Goal: Task Accomplishment & Management: Use online tool/utility

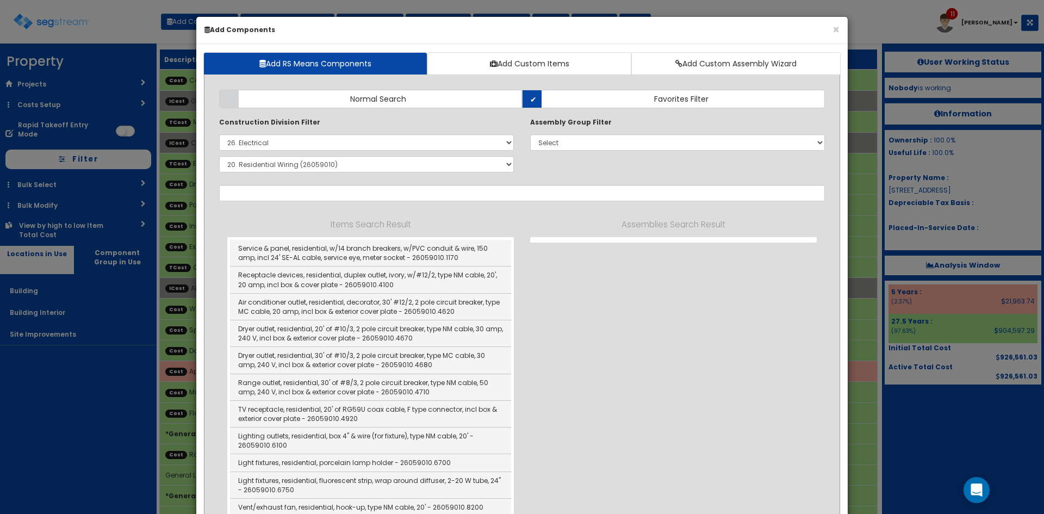
select select "26000000"
select select "26059010"
select select "275Y"
select select "default"
select select "7"
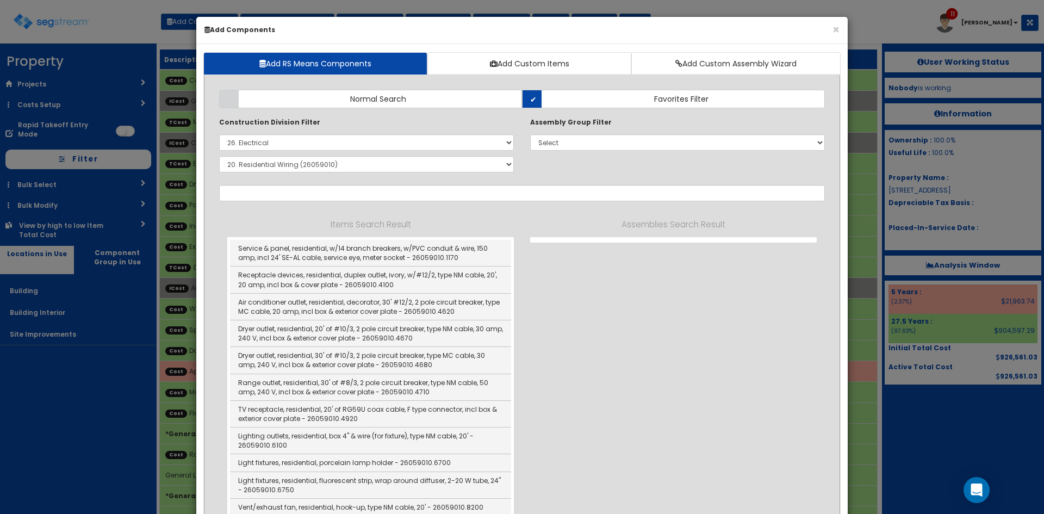
select select "5276171"
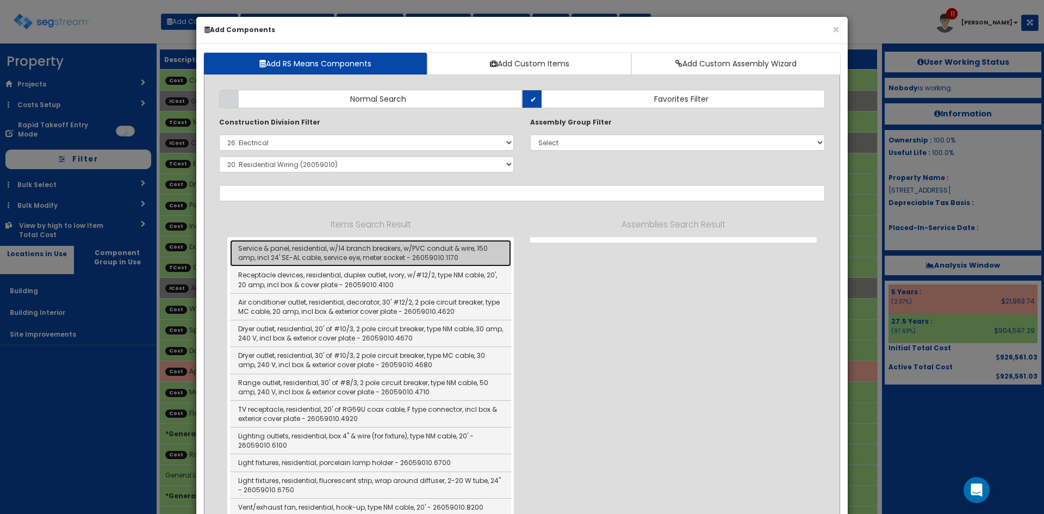
click at [420, 258] on link "Service & panel, residential, w/14 branch breakers, w/PVC conduit & wire, 150 a…" at bounding box center [370, 253] width 281 height 27
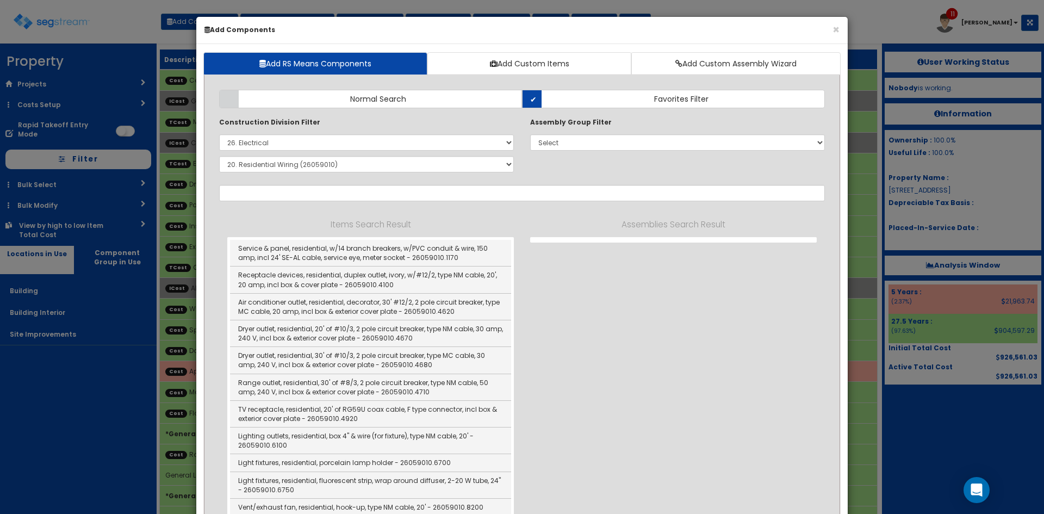
type input "Service & panel, residential, w/14 branch breakers, w/PVC conduit & wire, 150 a…"
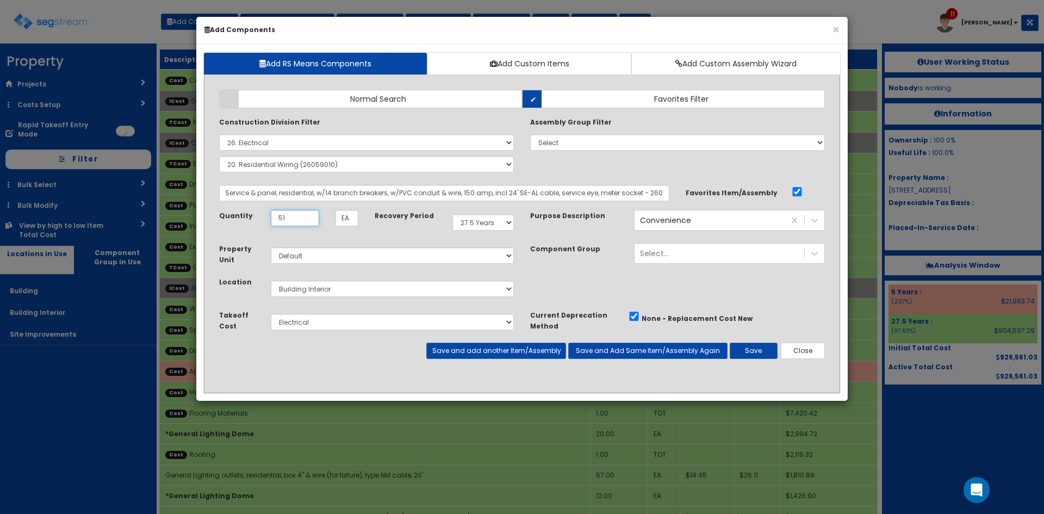
type input ".51"
click at [476, 222] on select "Select 5 Years 7 Years 9 Years 10 Years 15 Years 15 Year QLI 15 Year QRP 15 Yea…" at bounding box center [482, 222] width 61 height 16
select select "5Y"
click at [452, 214] on select "Select 5 Years 7 Years 9 Years 10 Years 15 Years 15 Year QLI 15 Year QRP 15 Yea…" at bounding box center [482, 222] width 61 height 16
drag, startPoint x: 607, startPoint y: 347, endPoint x: 596, endPoint y: 345, distance: 12.2
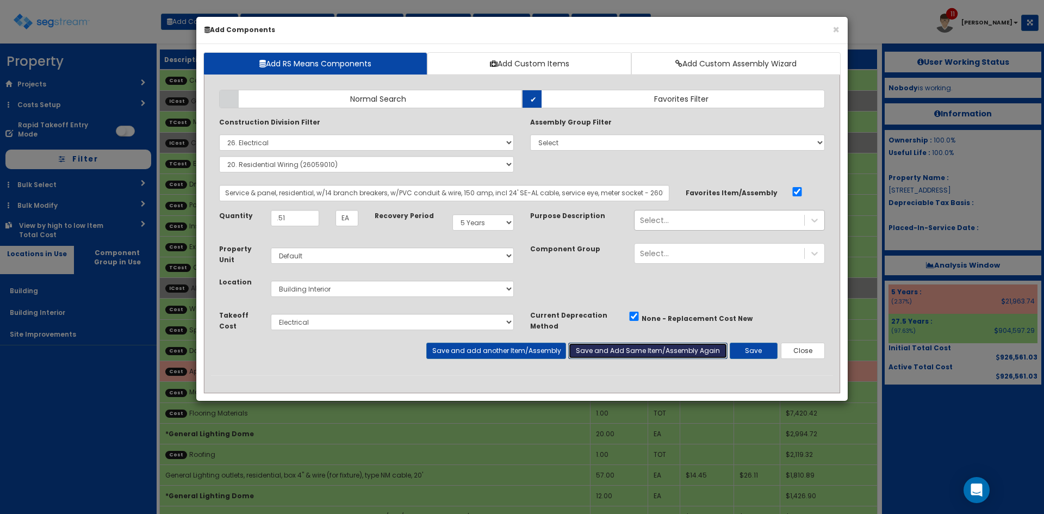
click at [606, 346] on button "Save and Add Same Item/Assembly Again" at bounding box center [647, 351] width 159 height 16
type input ".49"
click at [491, 224] on select "Select 5 Years 7 Years 9 Years 10 Years 15 Years 15 Year QLI 15 Year QRP 15 Yea…" at bounding box center [482, 222] width 61 height 16
select select "39Y"
click at [452, 214] on select "Select 5 Years 7 Years 9 Years 10 Years 15 Years 15 Year QLI 15 Year QRP 15 Yea…" at bounding box center [482, 222] width 61 height 16
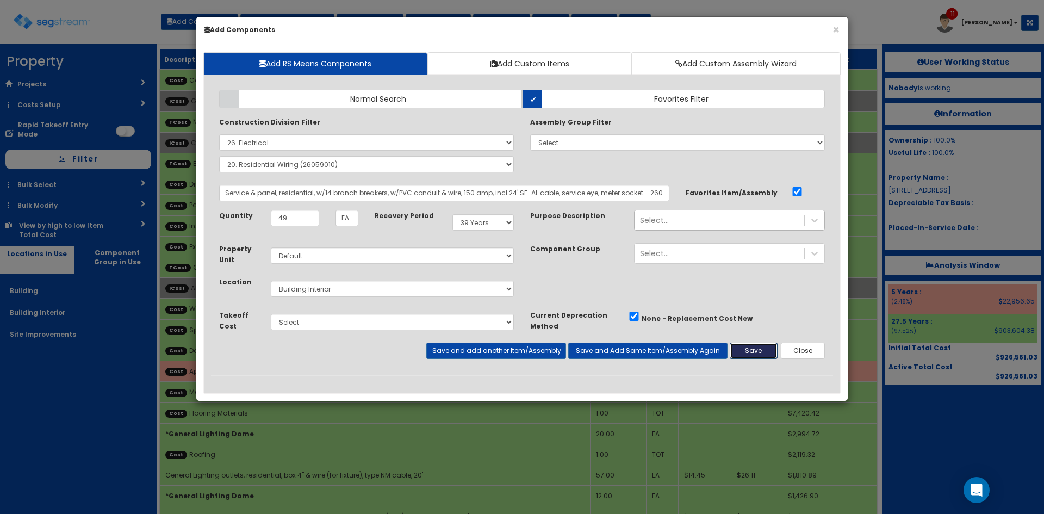
click at [758, 351] on button "Save" at bounding box center [754, 351] width 48 height 16
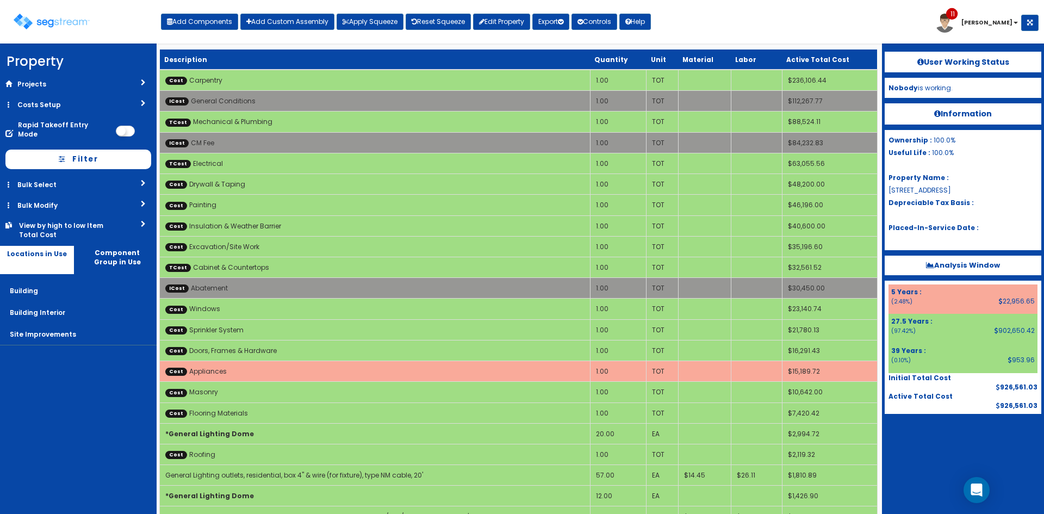
click at [922, 437] on div at bounding box center [963, 441] width 157 height 54
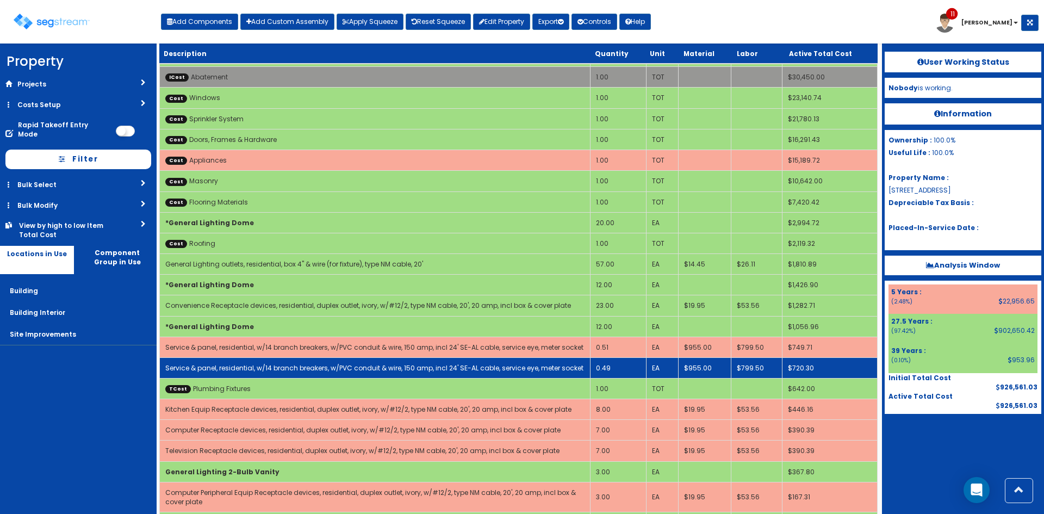
scroll to position [241, 0]
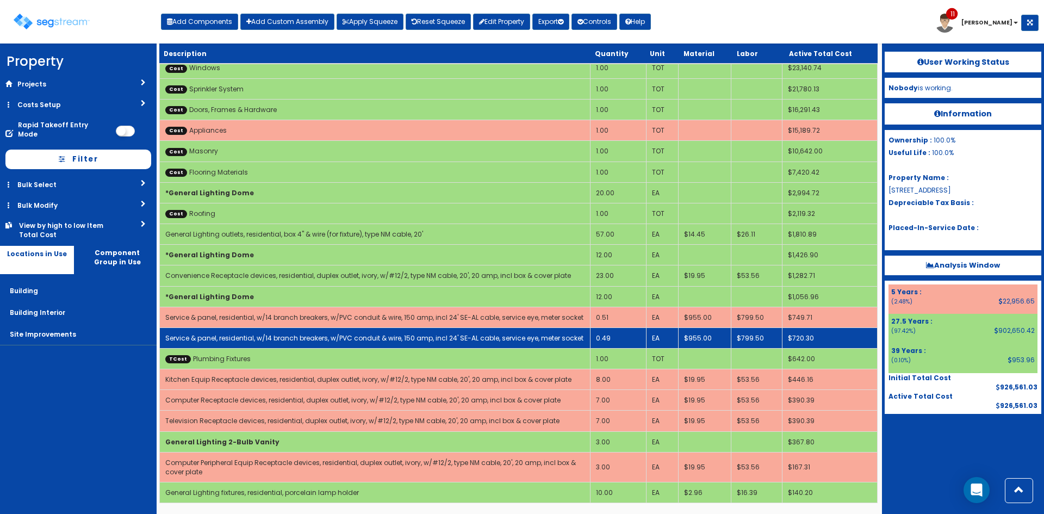
click at [366, 337] on link "Service & panel, residential, w/14 branch breakers, w/PVC conduit & wire, 150 a…" at bounding box center [374, 337] width 418 height 9
select select "5276171"
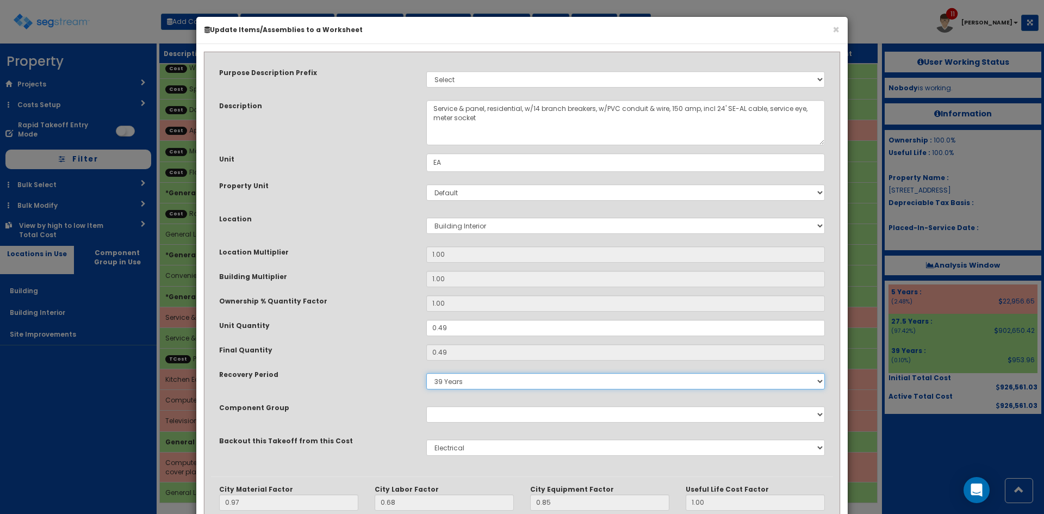
click at [492, 382] on select "5 Years 7 Years 9 Years 10 Years 15 Years 15 Year QLI 15 Year QRP 15 Year QIP 2…" at bounding box center [625, 381] width 399 height 16
select select "275Y"
click at [426, 373] on select "5 Years 7 Years 9 Years 10 Years 15 Years 15 Year QLI 15 Year QRP 15 Year QIP 2…" at bounding box center [625, 381] width 399 height 16
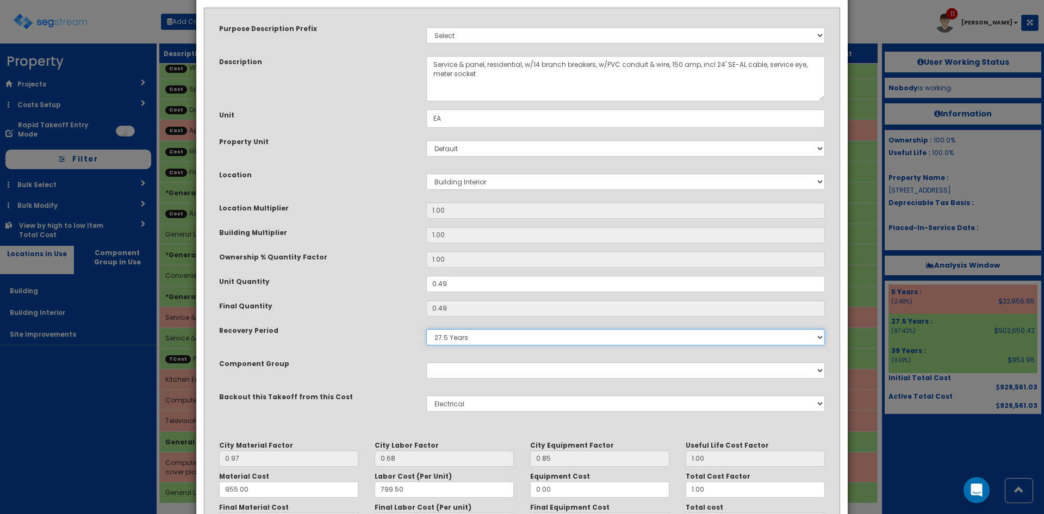
scroll to position [151, 0]
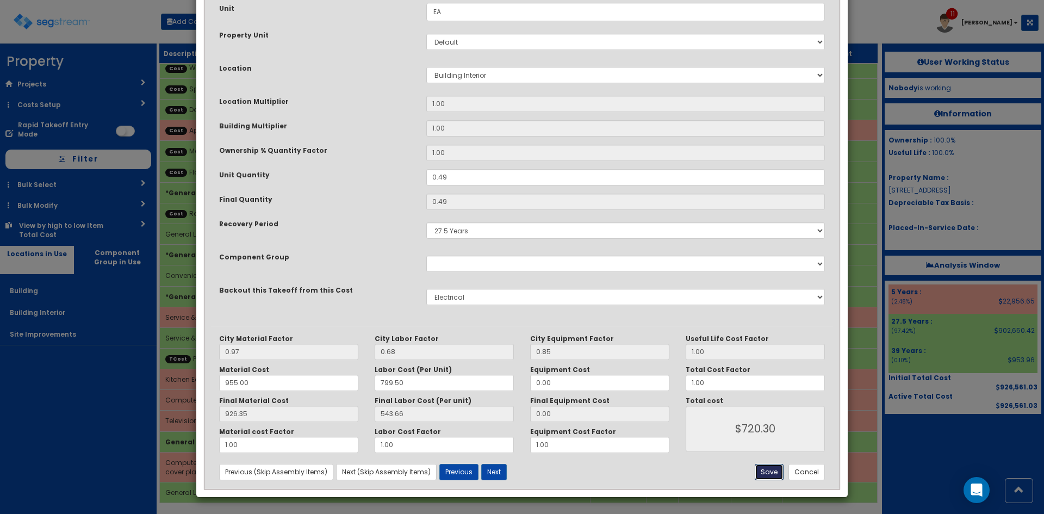
click at [770, 475] on button "Save" at bounding box center [769, 472] width 29 height 16
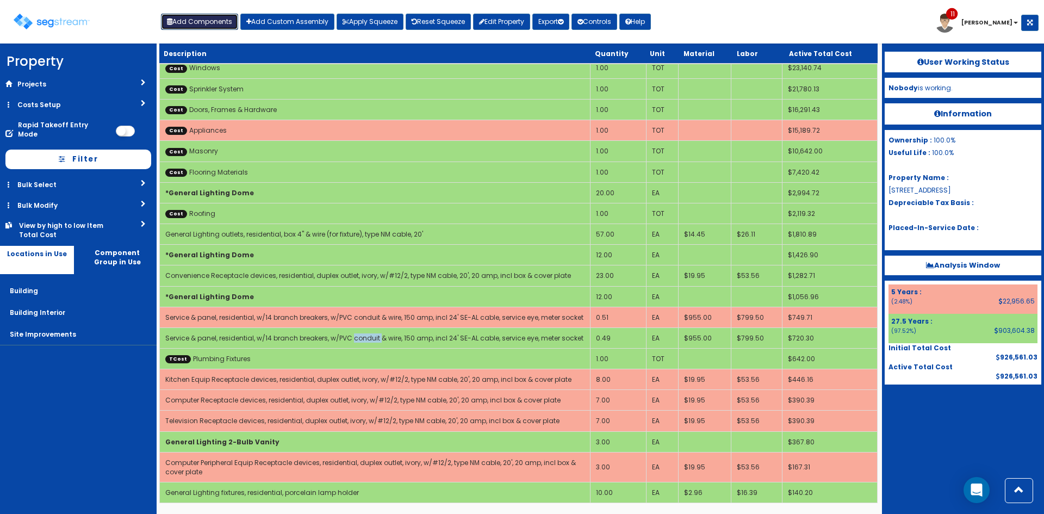
click at [185, 21] on button "Add Components" at bounding box center [199, 22] width 77 height 16
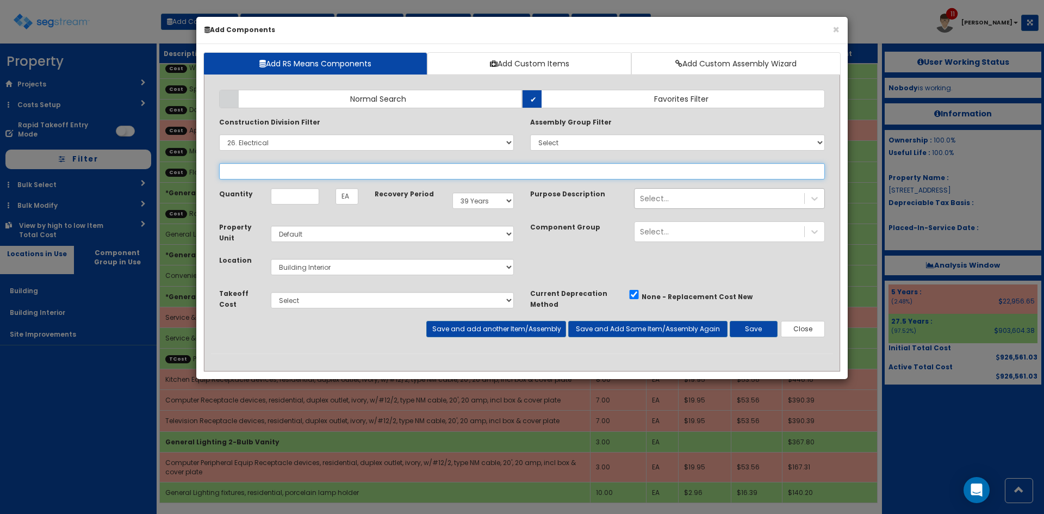
select select
select select "26059010"
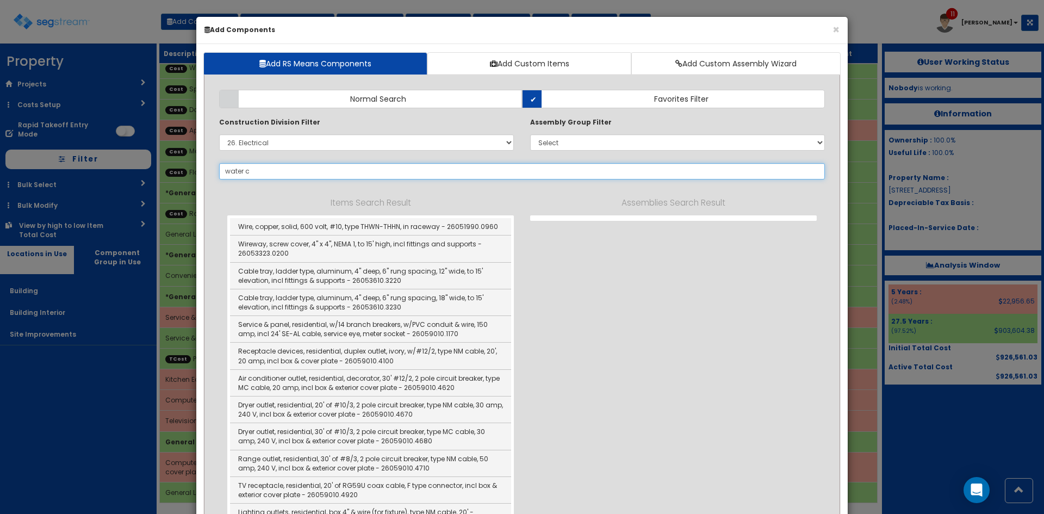
type input "water cl"
select select "26059010"
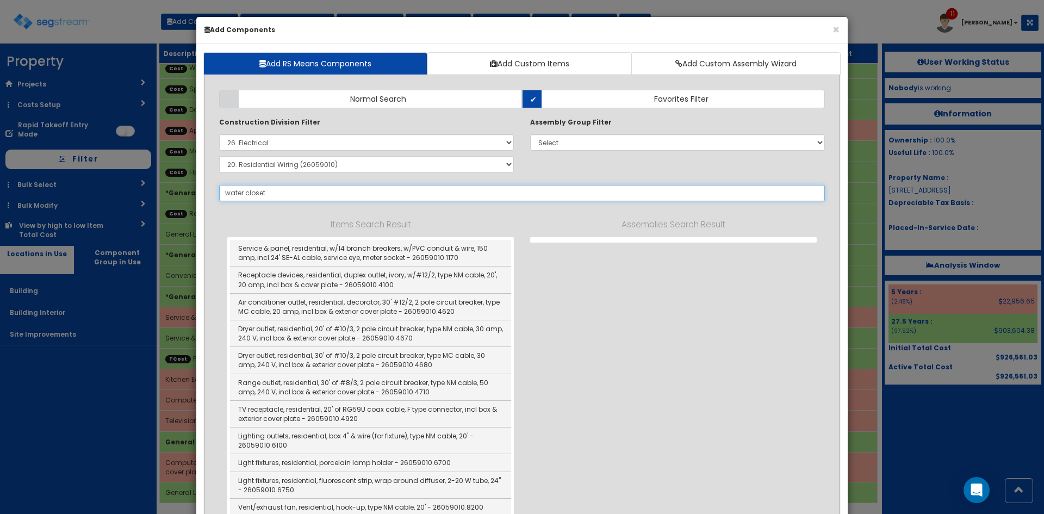
type input "water closet"
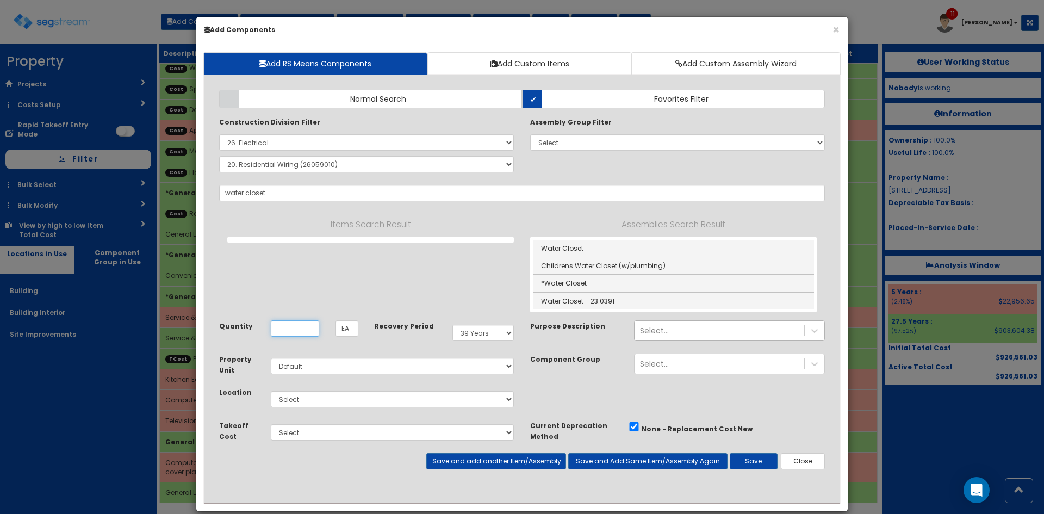
click at [301, 331] on input "Unit Quantity" at bounding box center [295, 328] width 48 height 16
type input "3"
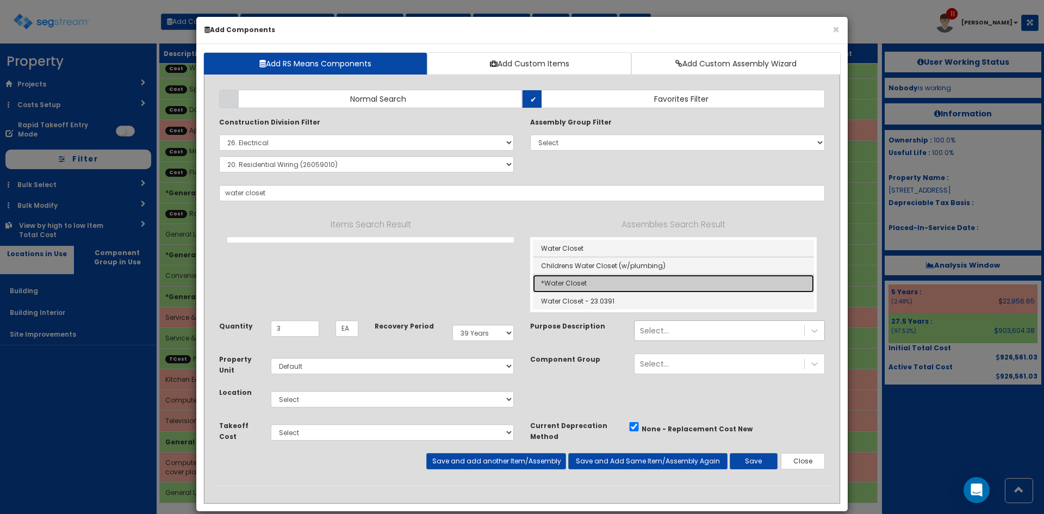
click at [591, 282] on link "*Water Closet" at bounding box center [673, 283] width 281 height 17
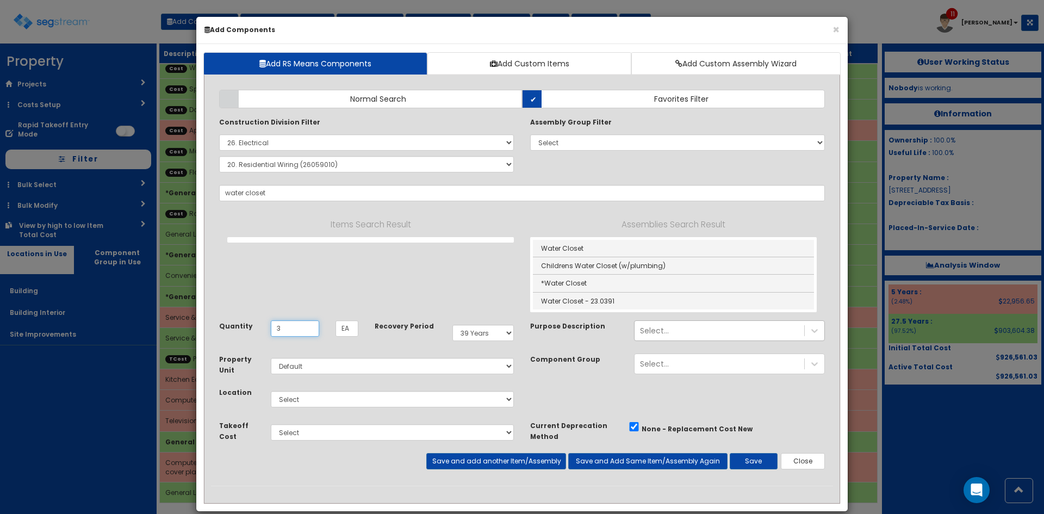
type input "*Water Closet"
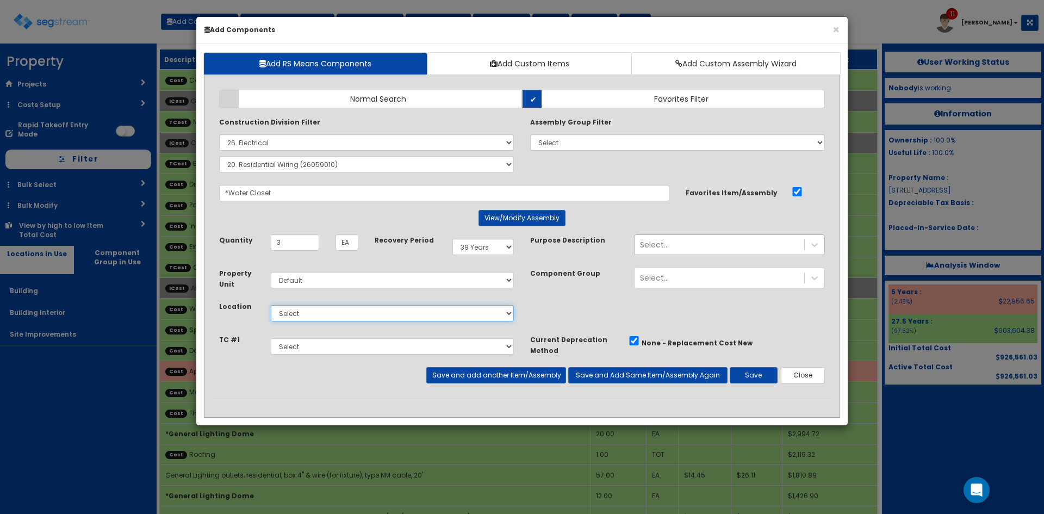
click at [385, 320] on select "Select Building Building Interior Site Improvements Add Additional Location" at bounding box center [392, 313] width 243 height 16
select select "7"
click at [271, 305] on select "Select Building Building Interior Site Improvements Add Additional Location" at bounding box center [392, 313] width 243 height 16
click at [355, 351] on select "Select Cabinet & Countertops Plumbing Fixtures Mechanical & Plumbing Electrical" at bounding box center [392, 346] width 243 height 16
click at [271, 338] on select "Select Cabinet & Countertops Plumbing Fixtures Mechanical & Plumbing Electrical" at bounding box center [392, 346] width 243 height 16
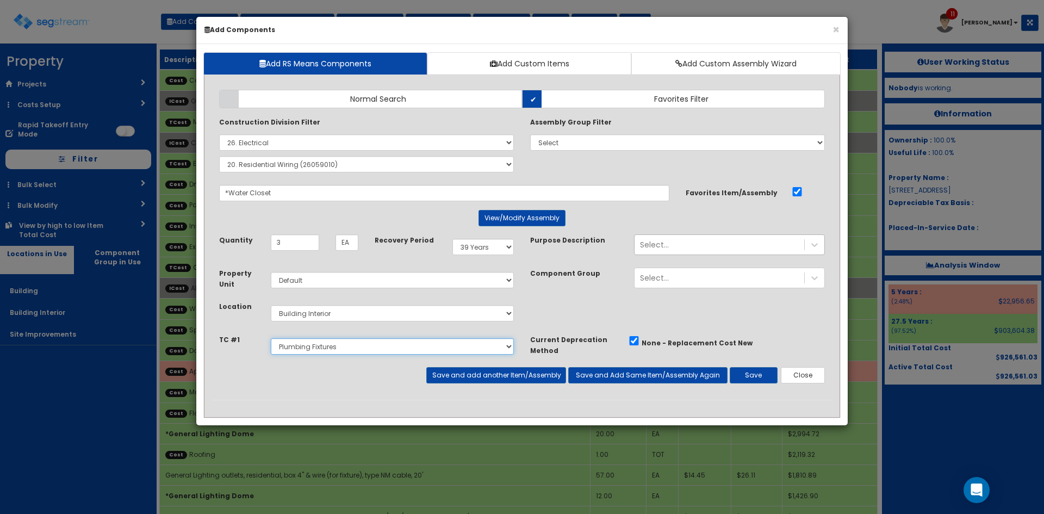
click at [396, 343] on select "Select Cabinet & Countertops Plumbing Fixtures Mechanical & Plumbing Electrical" at bounding box center [392, 346] width 243 height 16
select select "5276170"
click at [271, 338] on select "Select Cabinet & Countertops Plumbing Fixtures Mechanical & Plumbing Electrical" at bounding box center [392, 346] width 243 height 16
click at [550, 375] on button "Save and add another Item/Assembly" at bounding box center [495, 375] width 139 height 16
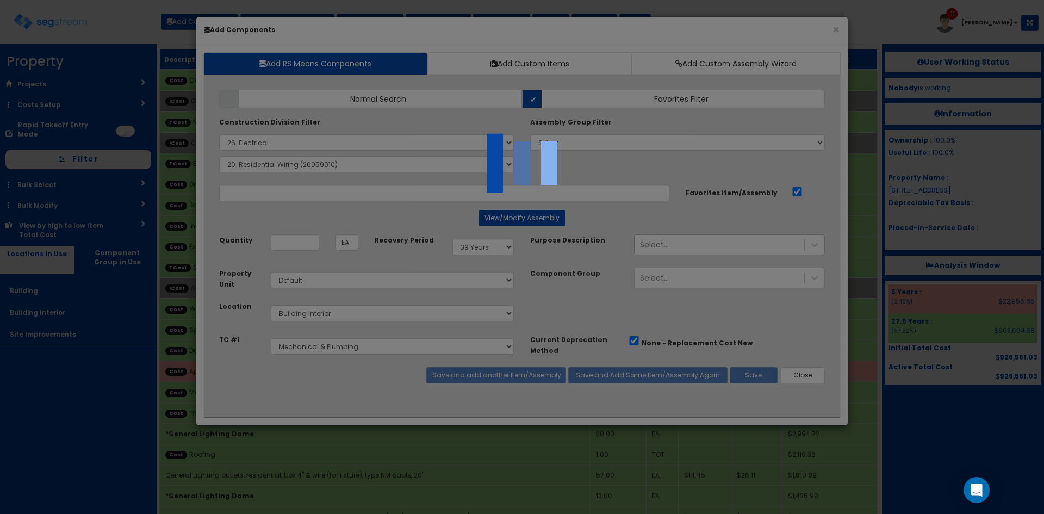
select select "5276170"
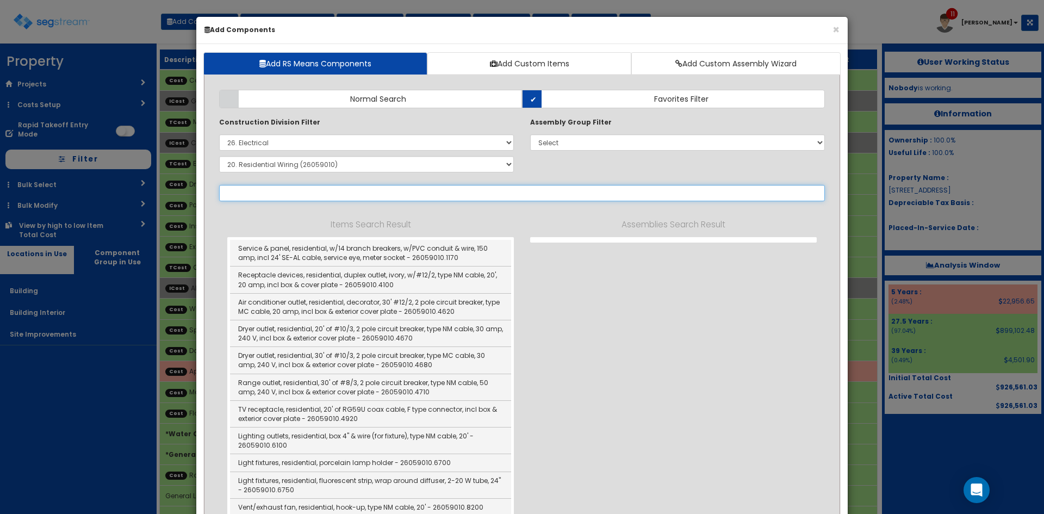
click at [303, 193] on input "text" at bounding box center [522, 193] width 606 height 16
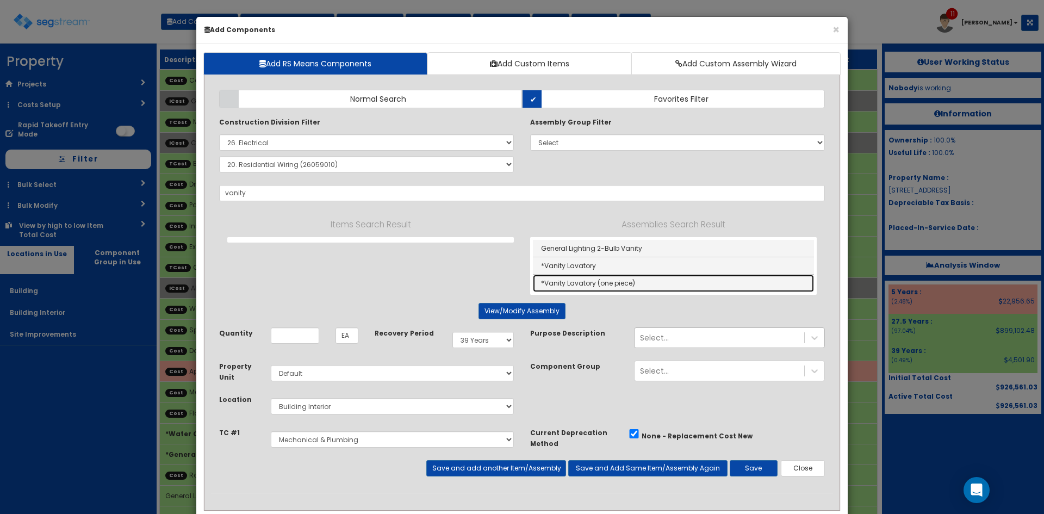
click at [600, 284] on link "*Vanity Lavatory (one piece)" at bounding box center [673, 283] width 281 height 17
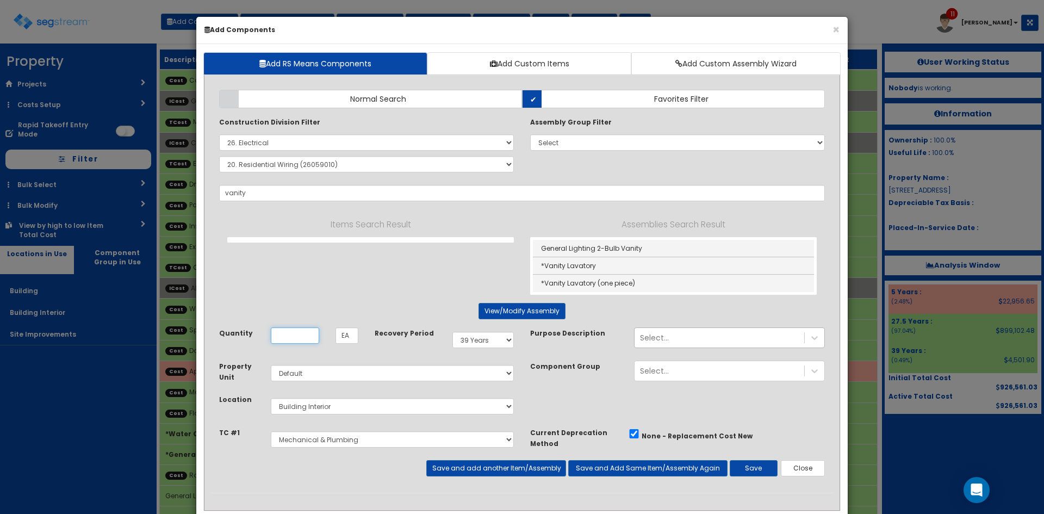
type input "*Vanity Lavatory (one piece)"
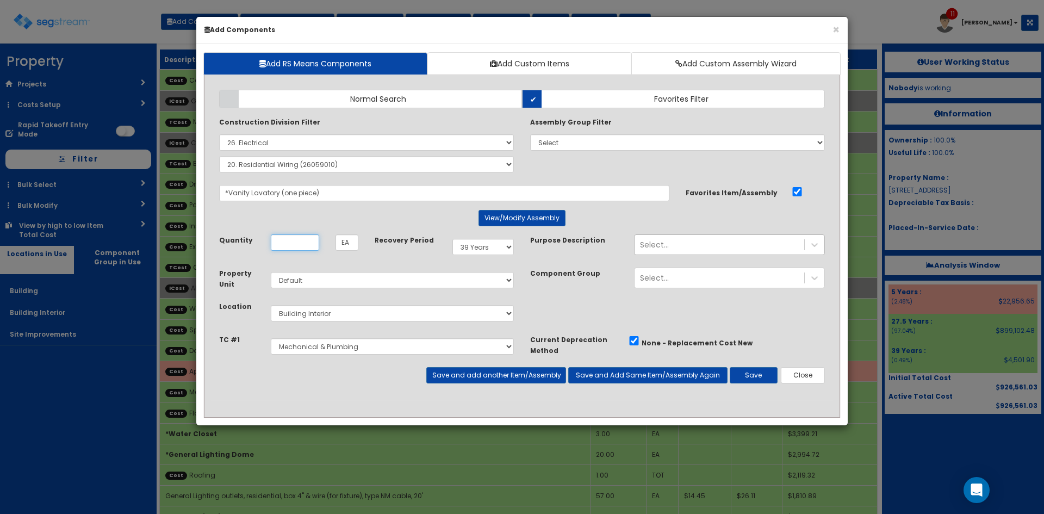
type input "4"
type input "3"
click at [477, 379] on button "Save and add another Item/Assembly" at bounding box center [495, 375] width 139 height 16
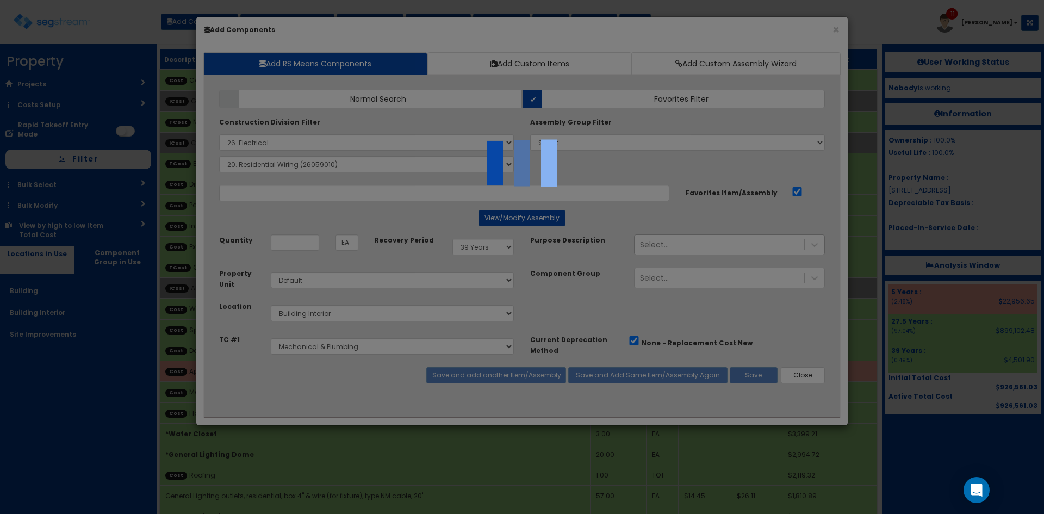
select select "5276170"
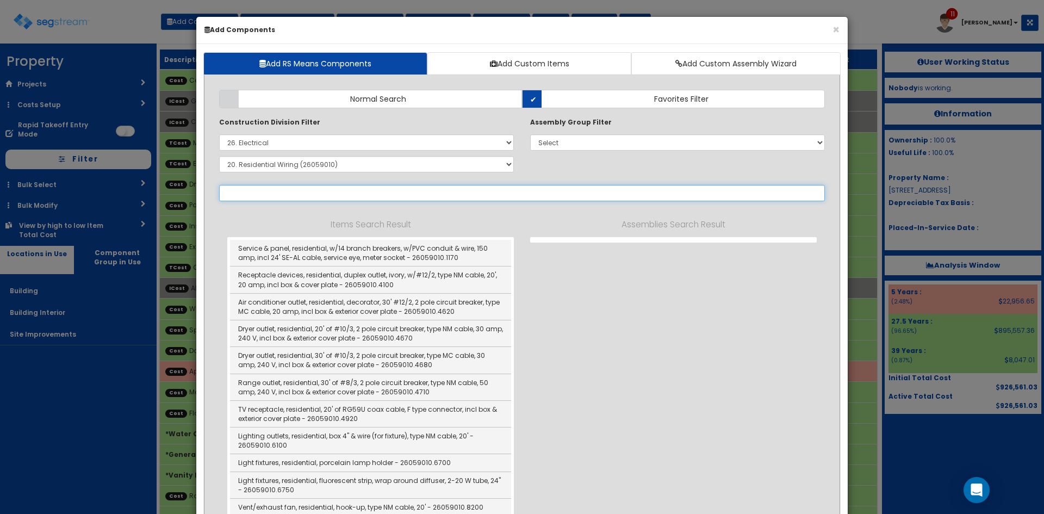
click at [349, 195] on input "text" at bounding box center [522, 193] width 606 height 16
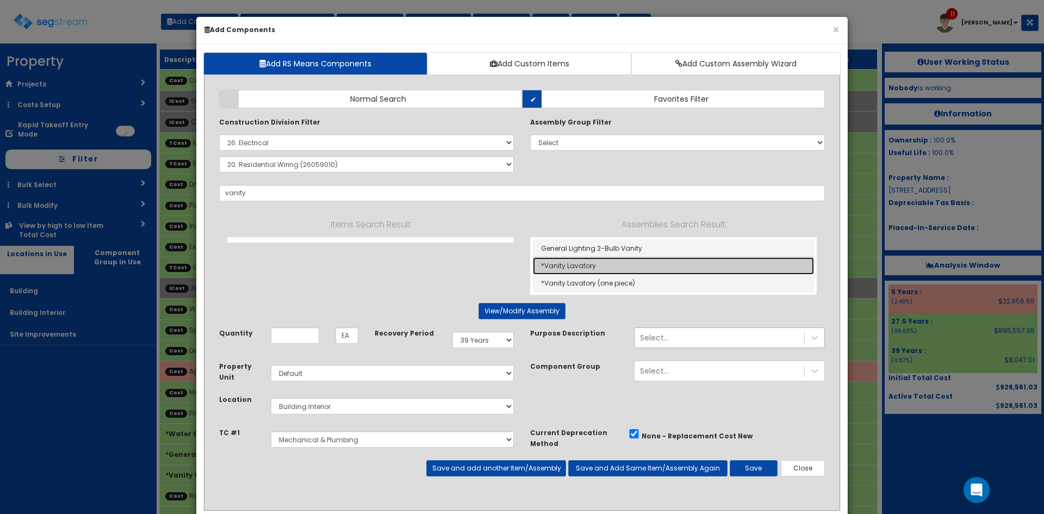
click at [589, 268] on link "*Vanity Lavatory" at bounding box center [673, 265] width 281 height 17
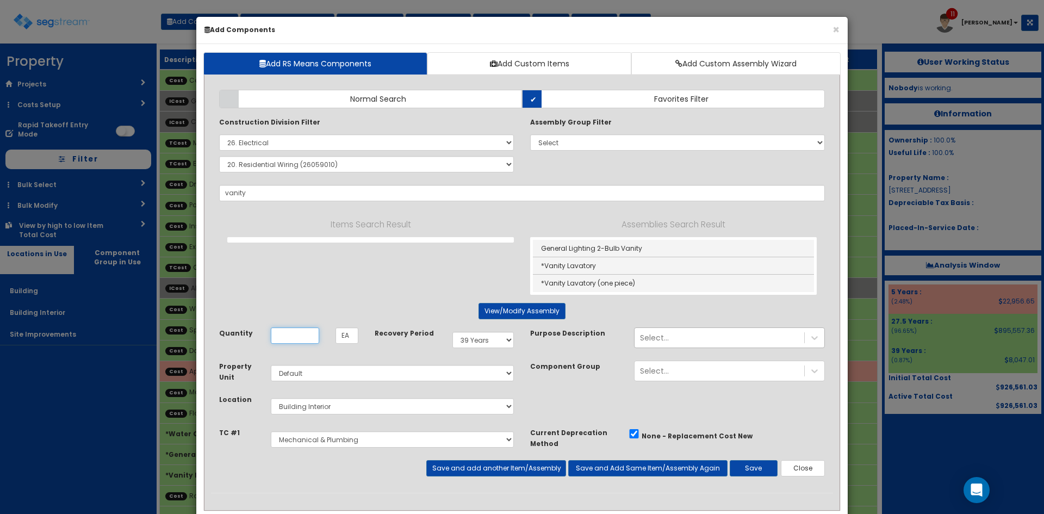
type input "*Vanity Lavatory"
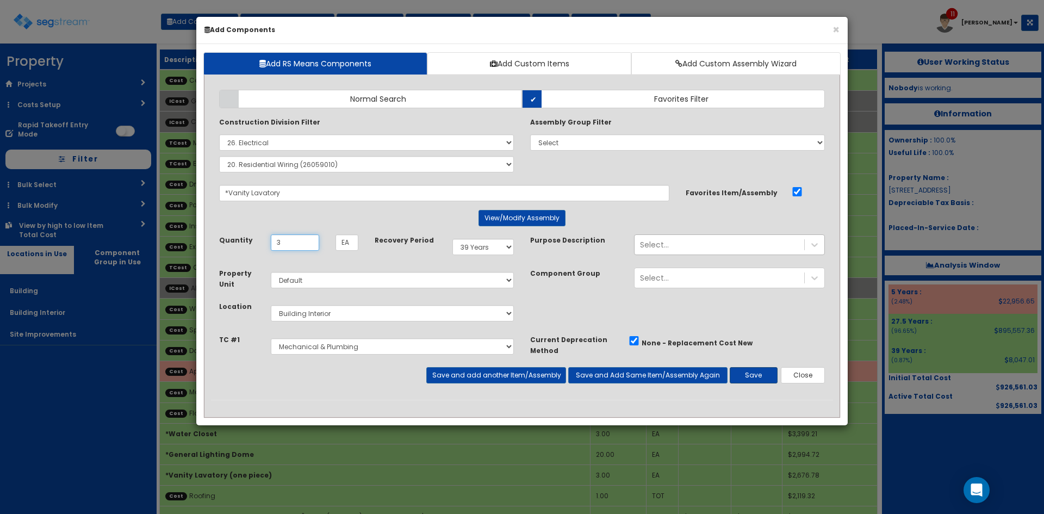
type input "3"
click at [772, 377] on button "Save" at bounding box center [754, 375] width 48 height 16
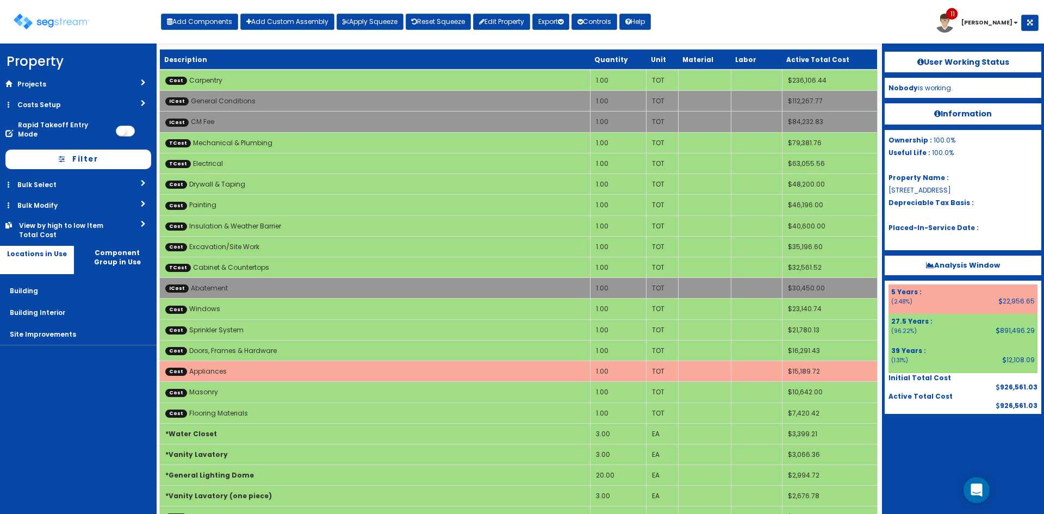
click at [768, 33] on div "Toggle navigation Add Components Add Custom Assembly Apply Squeeze Reset Squeez…" at bounding box center [521, 25] width 1033 height 35
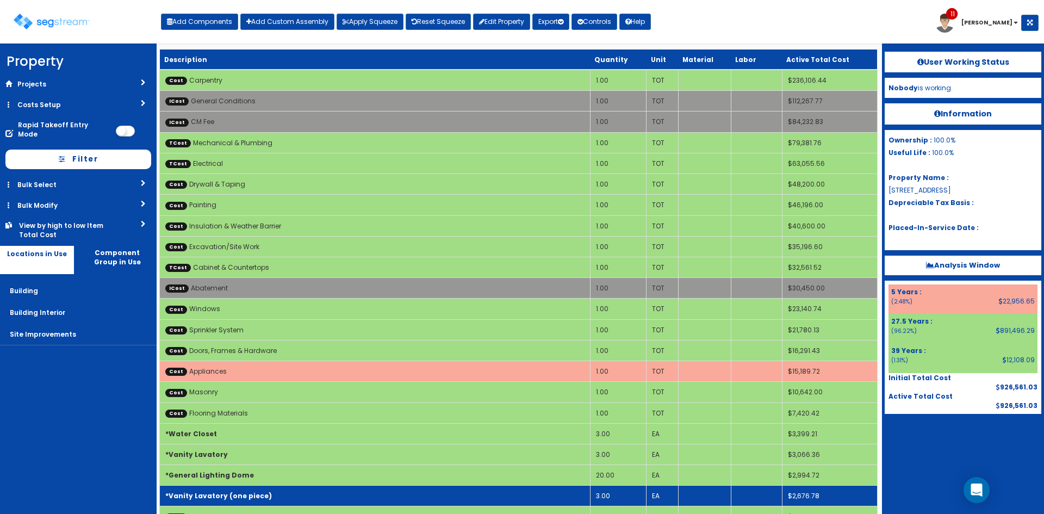
click at [613, 496] on td "3.00" at bounding box center [618, 496] width 56 height 21
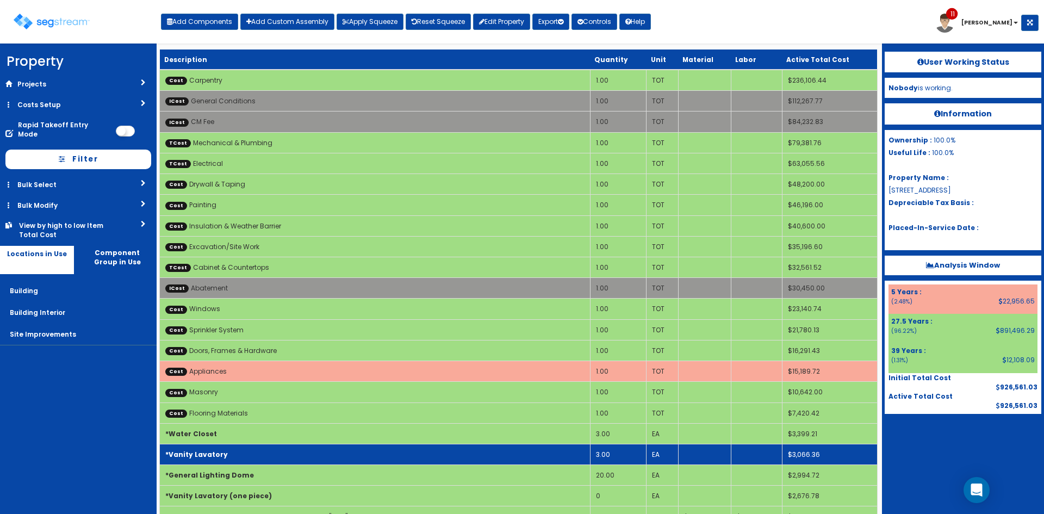
click at [397, 456] on td "*Vanity Lavatory" at bounding box center [375, 454] width 431 height 21
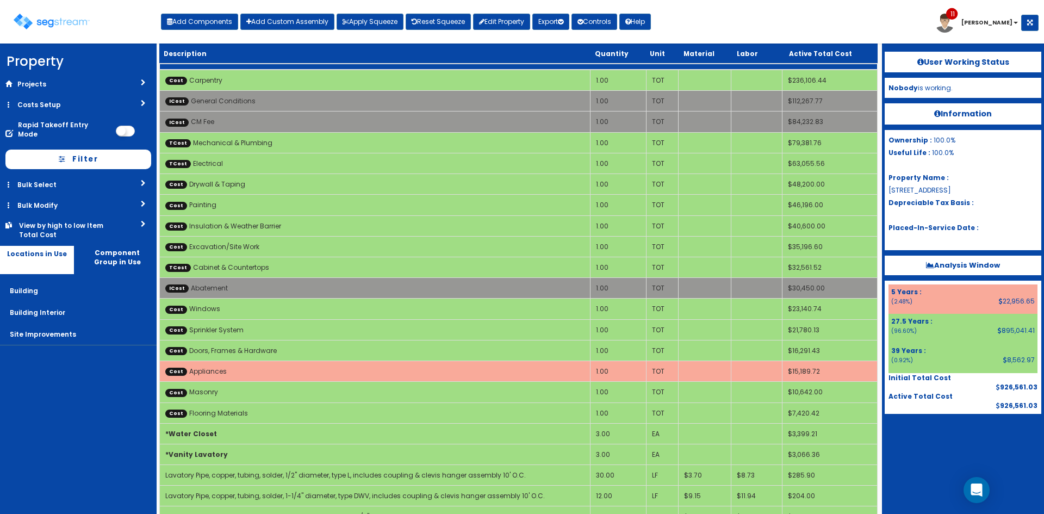
scroll to position [141, 0]
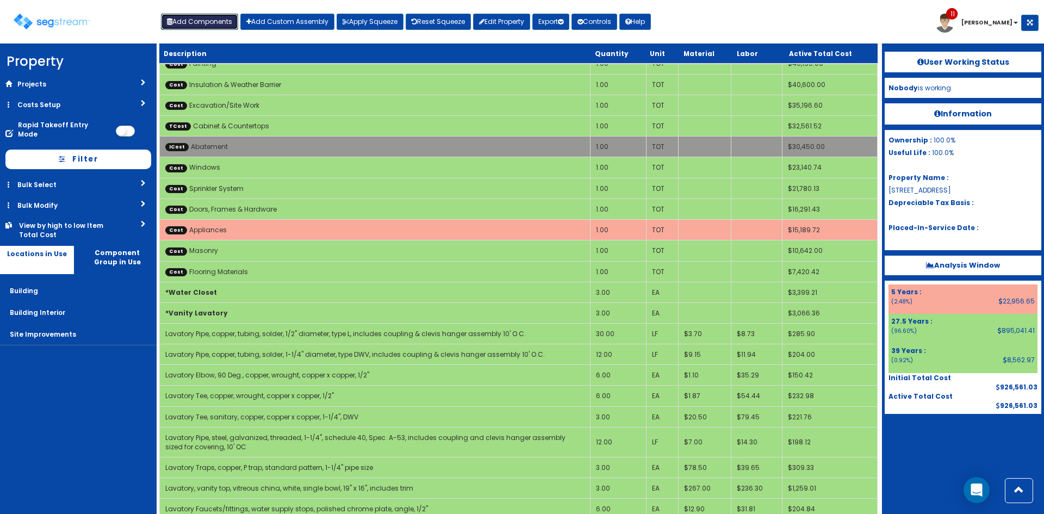
click at [194, 27] on button "Add Components" at bounding box center [199, 22] width 77 height 16
select select "5276170"
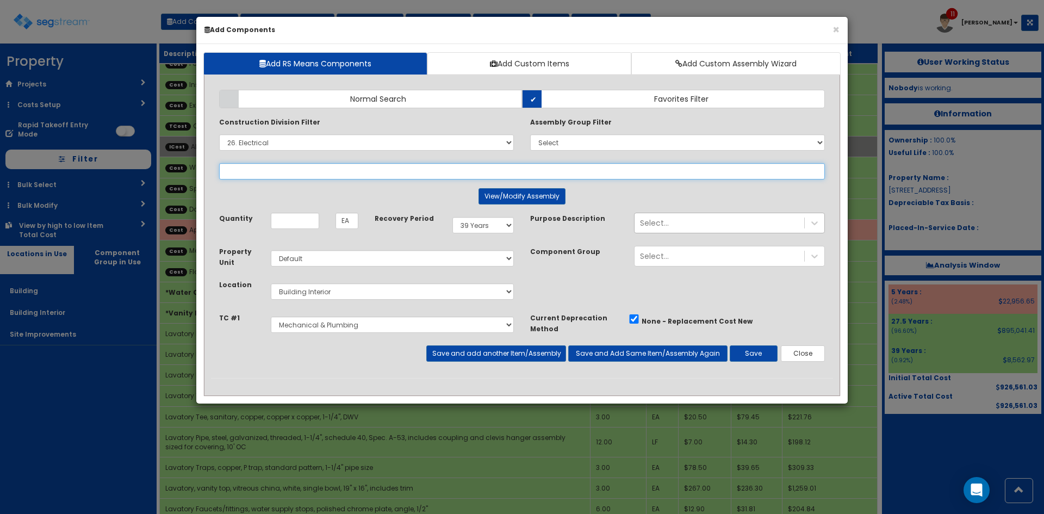
select select
select select "26059010"
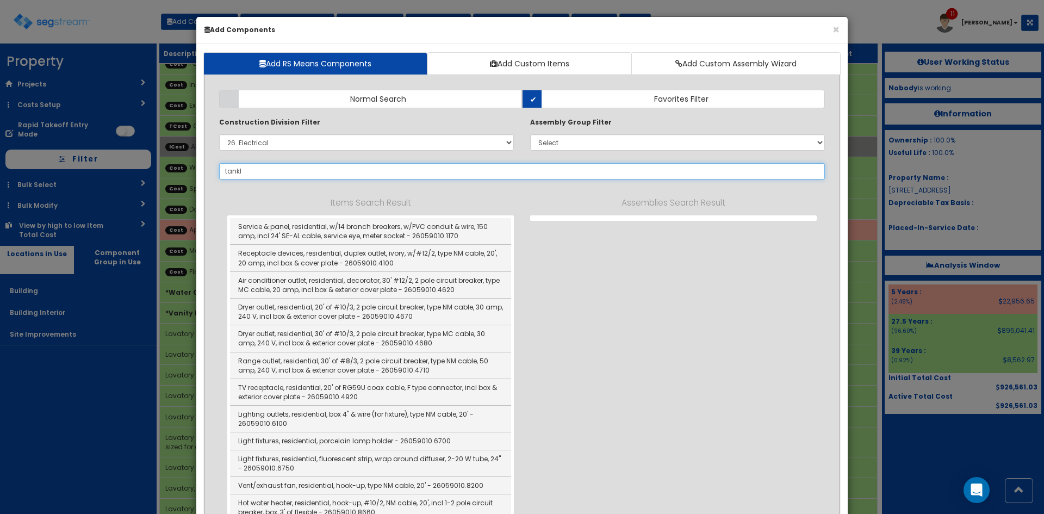
type input "tankle"
select select "26059010"
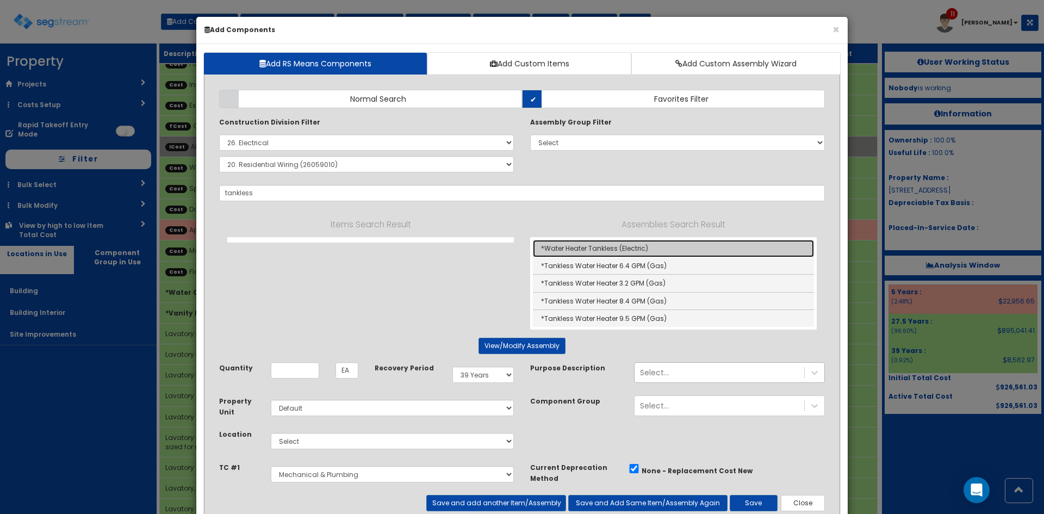
click at [604, 252] on link "*Water Heater Tankless (Electric)" at bounding box center [673, 248] width 281 height 17
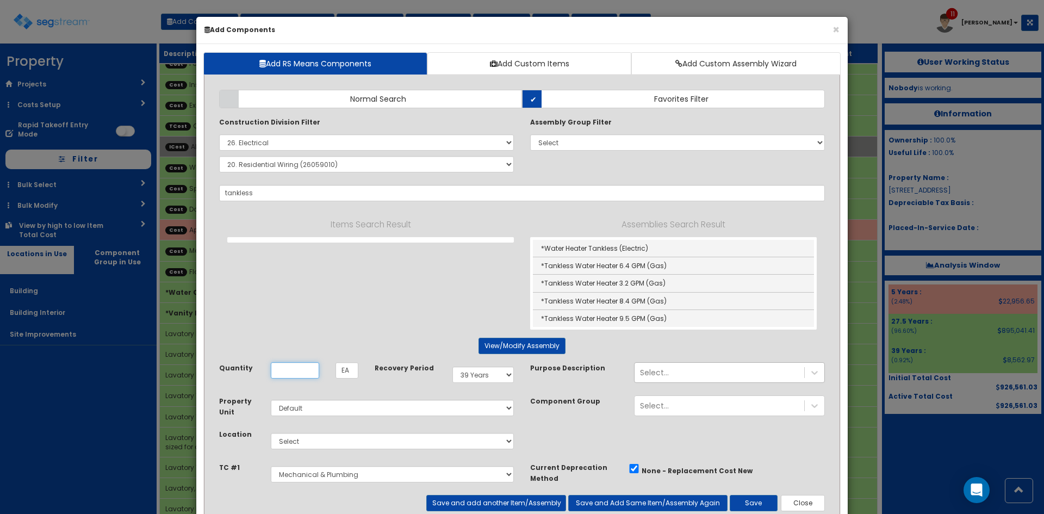
type input "*Water Heater Tankless (Electric)"
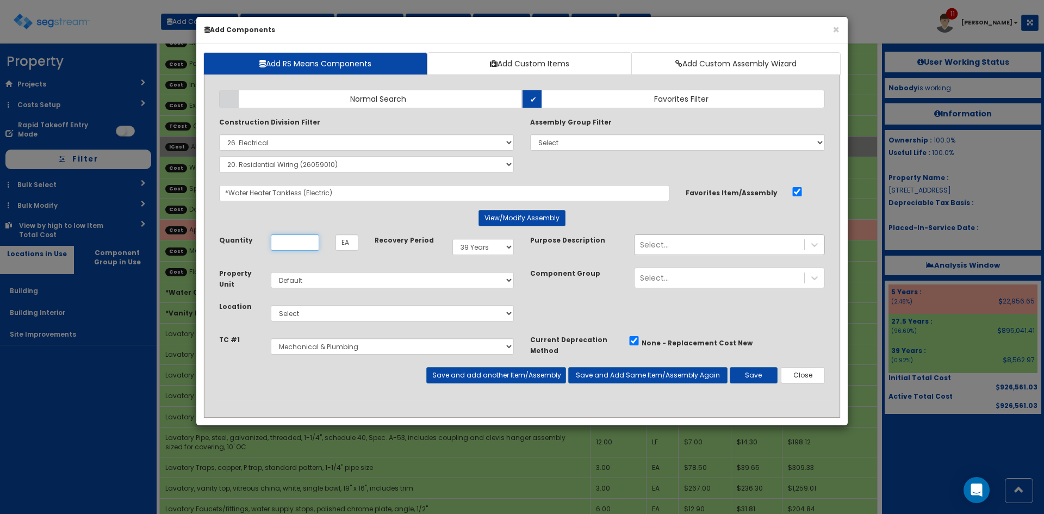
scroll to position [0, 0]
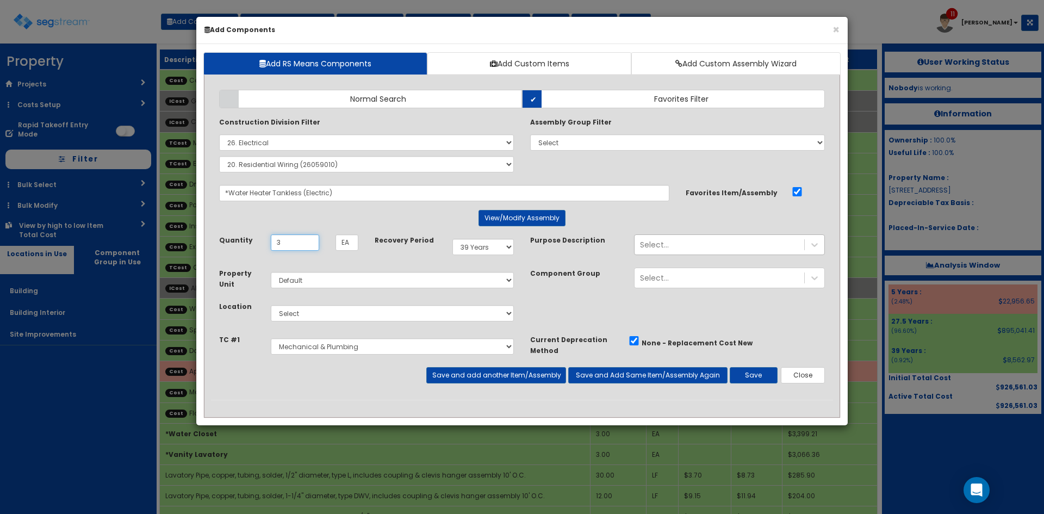
type input "3"
click at [321, 314] on select "Select Building Building Interior Site Improvements Add Additional Location" at bounding box center [392, 313] width 243 height 16
select select "7"
click at [271, 305] on select "Select Building Building Interior Site Improvements Add Additional Location" at bounding box center [392, 313] width 243 height 16
click at [497, 374] on button "Save and add another Item/Assembly" at bounding box center [495, 375] width 139 height 16
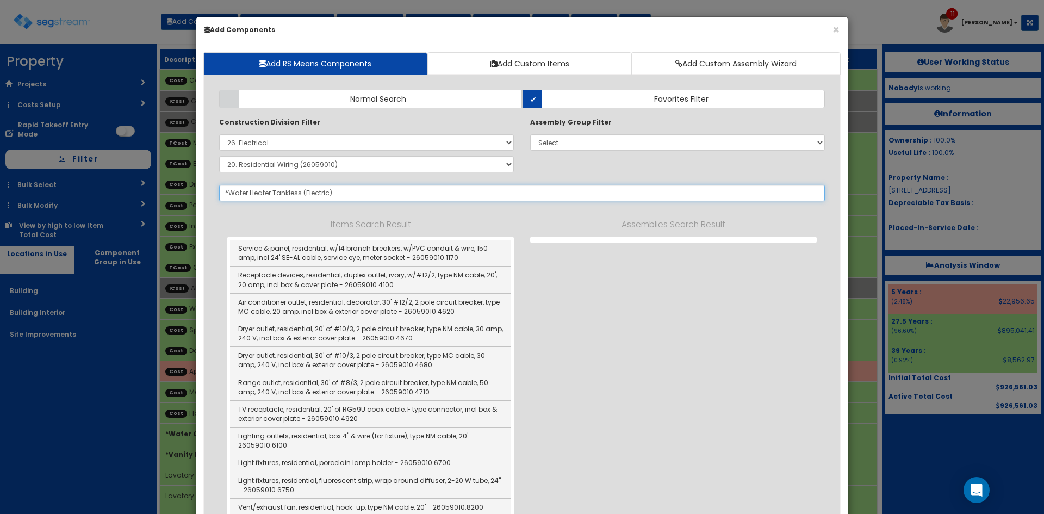
select select "5276170"
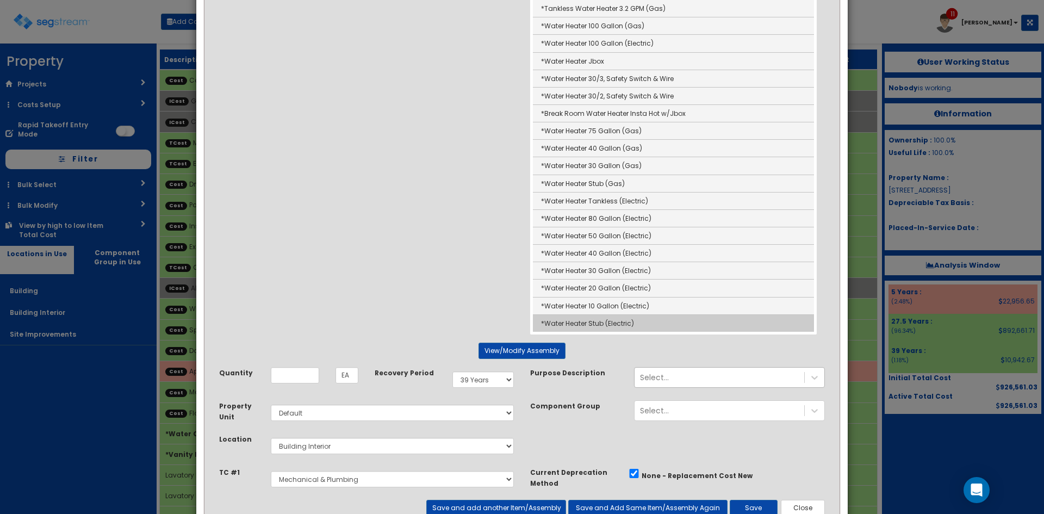
scroll to position [363, 0]
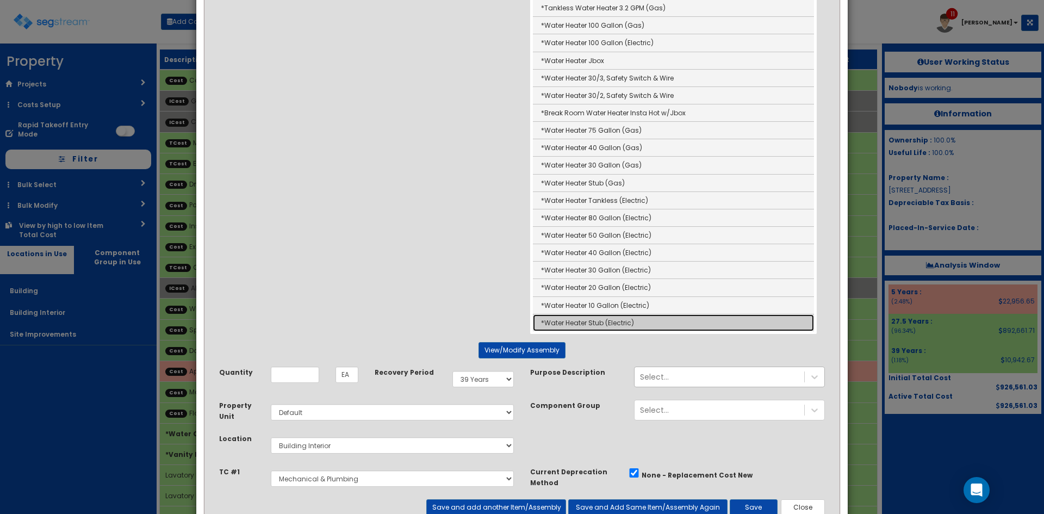
click at [628, 325] on link "*Water Heater Stub (Electric)" at bounding box center [673, 322] width 281 height 17
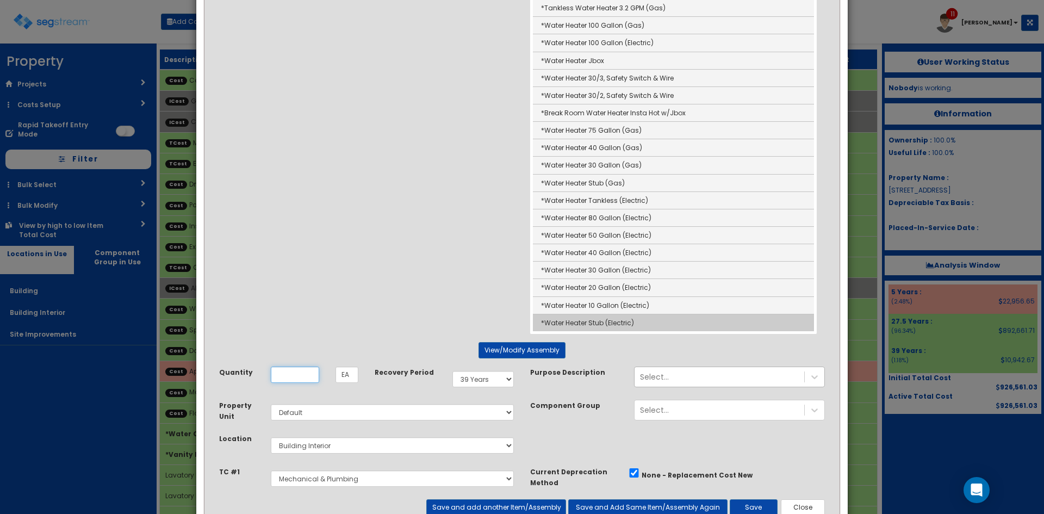
type input "*Water Heater Stub (Electric)"
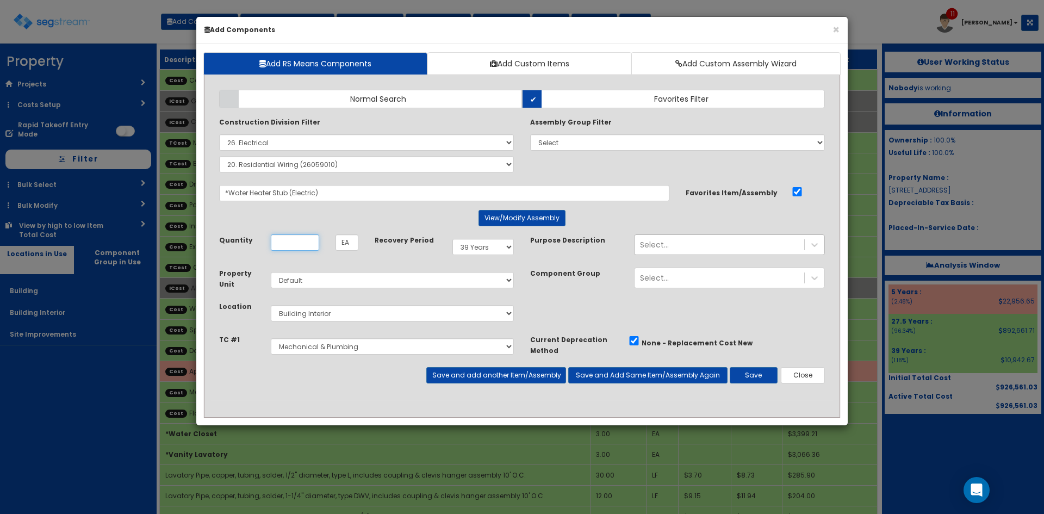
scroll to position [0, 0]
type input "3"
click at [517, 378] on button "Save and add another Item/Assembly" at bounding box center [495, 375] width 139 height 16
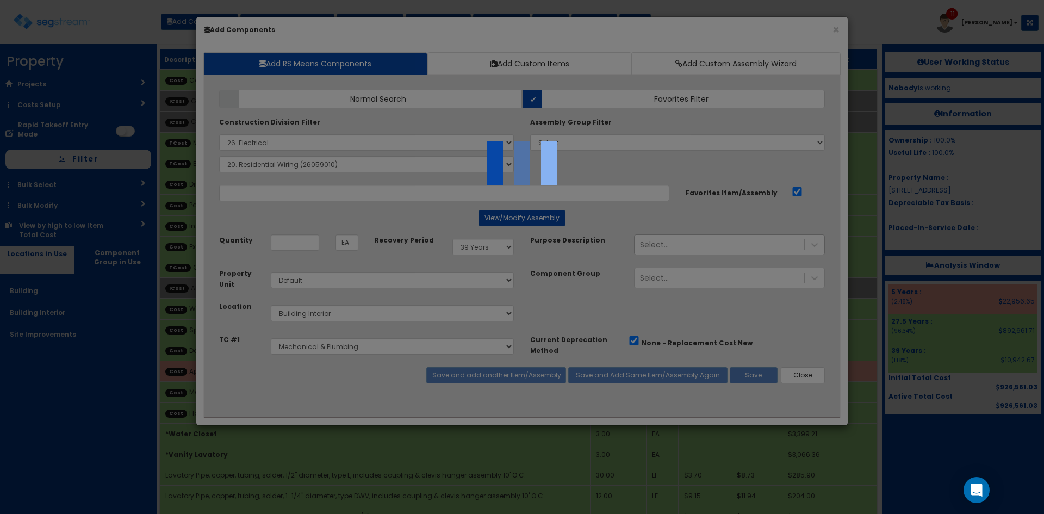
select select "5276170"
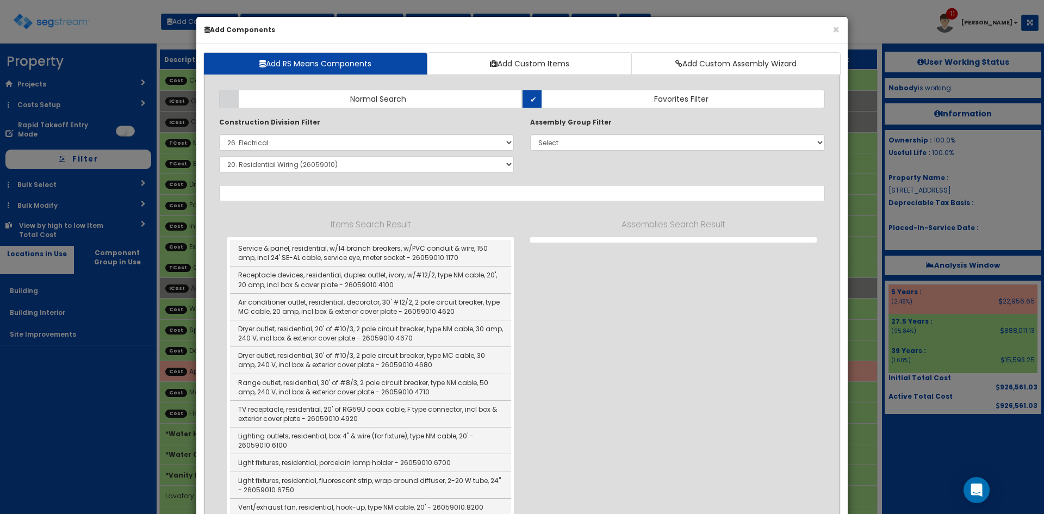
drag, startPoint x: 621, startPoint y: 345, endPoint x: 610, endPoint y: 328, distance: 19.8
click at [621, 345] on div "Items Search Result Service & panel, residential, w/14 branch breakers, w/PVC c…" at bounding box center [522, 395] width 606 height 355
click at [925, 12] on div "× Add Components Add RS Means Components Add Custom Items Add Custom Assembly W…" at bounding box center [522, 257] width 1044 height 514
click at [835, 28] on button "×" at bounding box center [836, 29] width 7 height 11
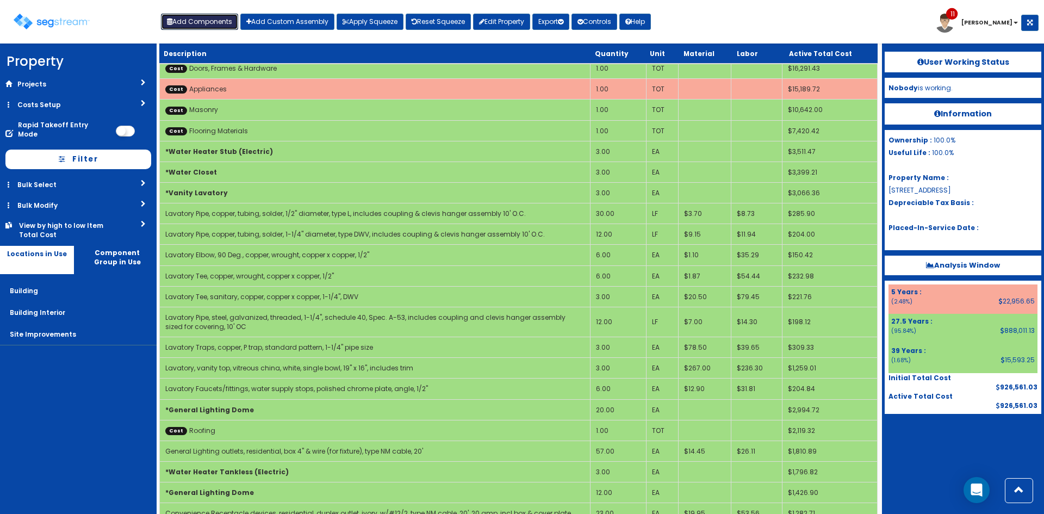
scroll to position [287, 0]
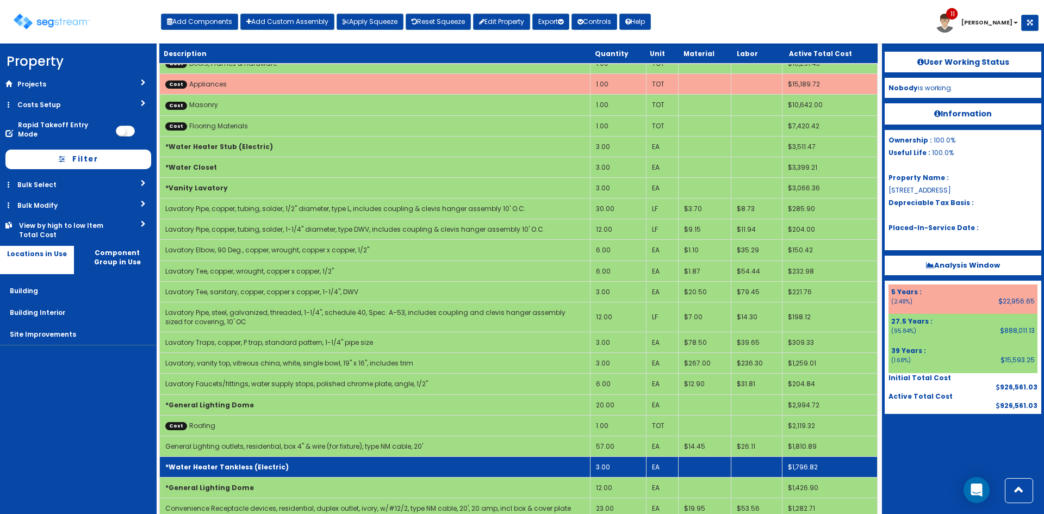
click at [292, 461] on td "*Water Heater Tankless (Electric)" at bounding box center [375, 467] width 431 height 21
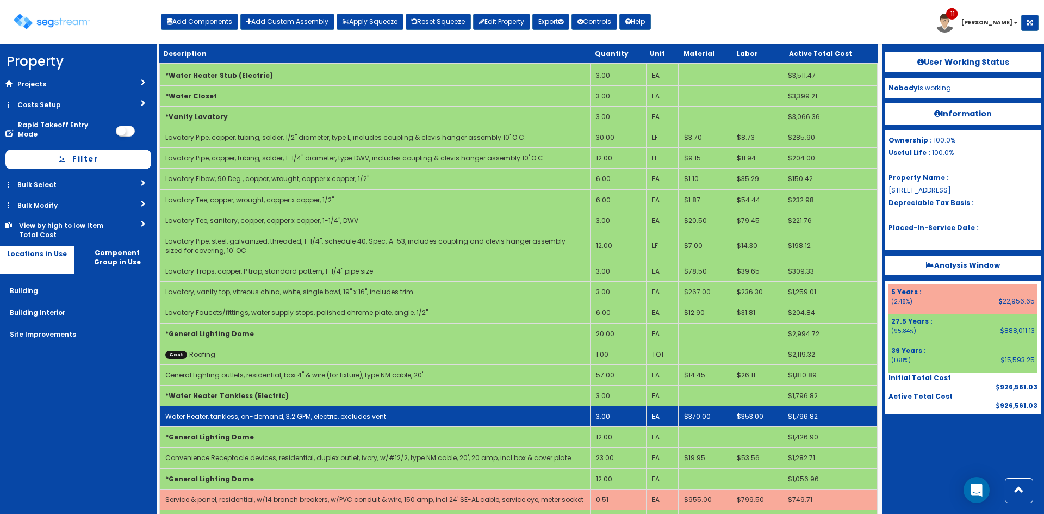
scroll to position [359, 0]
click at [316, 411] on link "Water Heater, tankless, on-demand, 3.2 GPM, electric, excludes vent" at bounding box center [275, 415] width 221 height 9
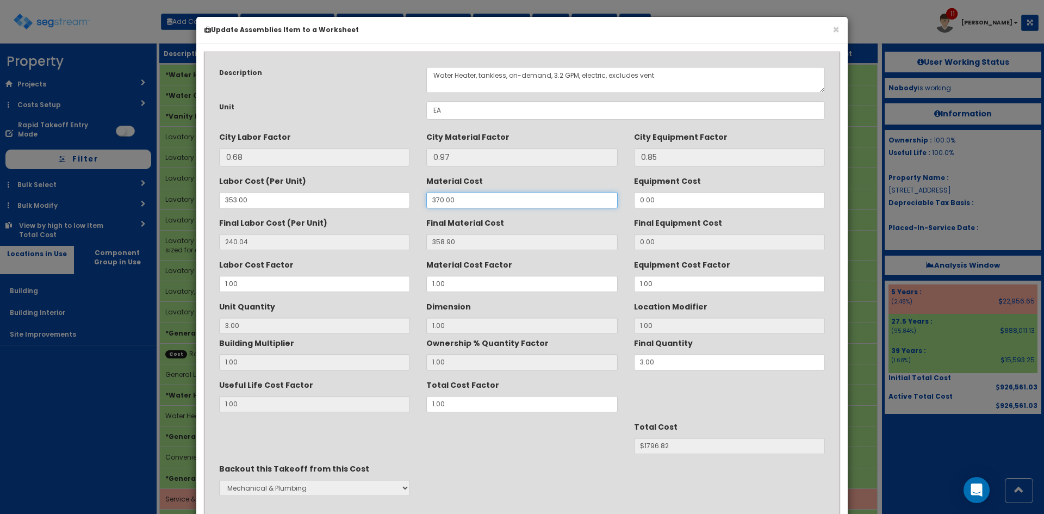
drag, startPoint x: 464, startPoint y: 200, endPoint x: 406, endPoint y: 199, distance: 58.8
click at [406, 199] on div "Labor Cost (Per Unit) 353.00 Material Cost 370.00 Equipment Cost 0.00" at bounding box center [522, 190] width 622 height 36
type input "23"
type input "22.31"
type input "3"
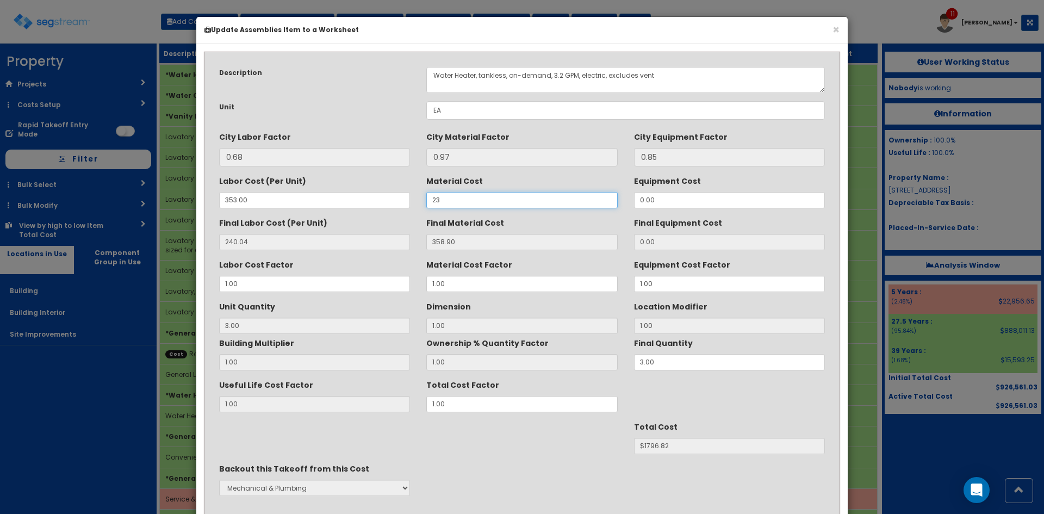
type input "$787.05"
drag, startPoint x: 401, startPoint y: 198, endPoint x: 394, endPoint y: 198, distance: 7.6
click at [394, 198] on div "Labor Cost (Per Unit) 353.00 Material Cost 23 Equipment Cost 0.00" at bounding box center [522, 190] width 622 height 36
type input "21"
type input "20.37"
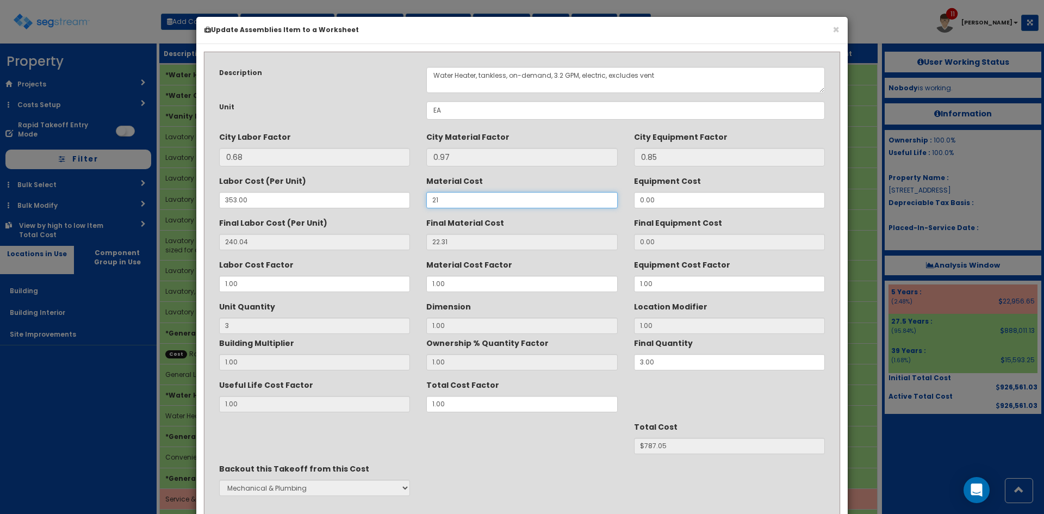
type input "$781.23"
type input "210"
type input "203.70"
type input "$1331.22"
type input "2100"
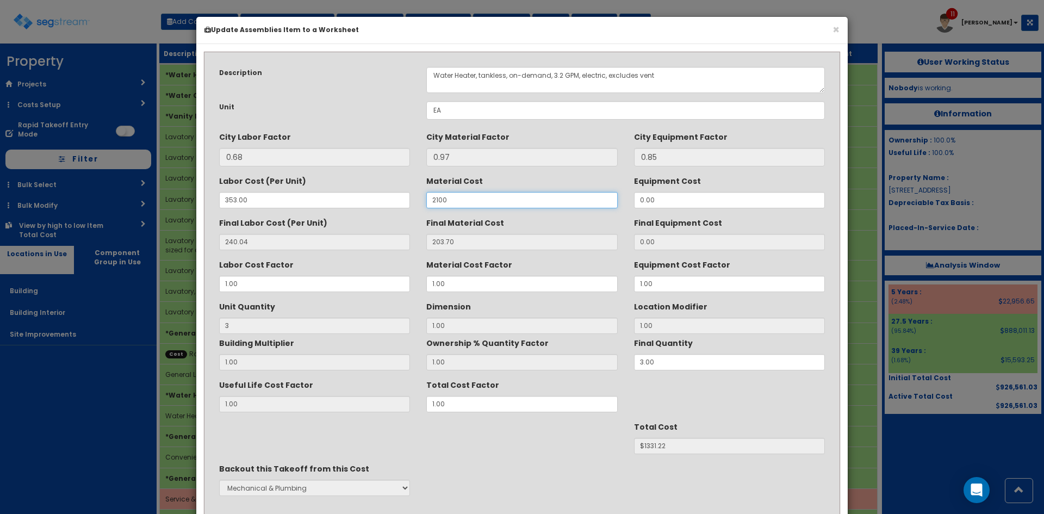
type input "2037.00"
type input "$6831.12"
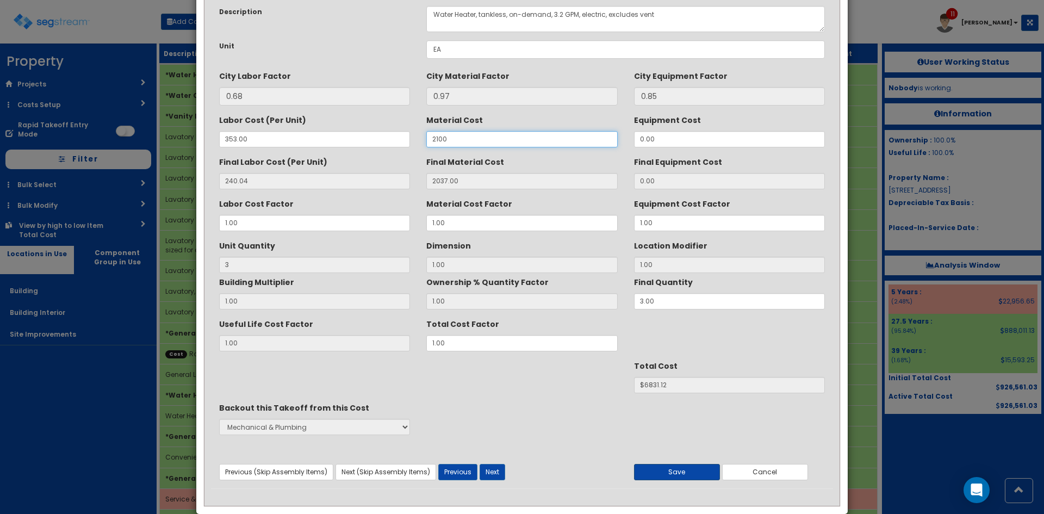
scroll to position [78, 0]
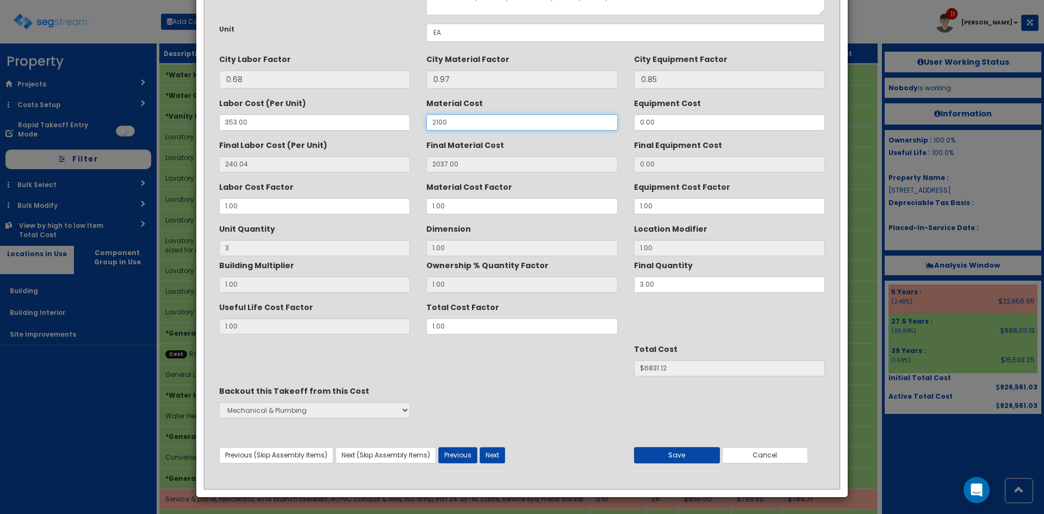
type input "2100"
click at [687, 452] on button "Save" at bounding box center [677, 455] width 86 height 16
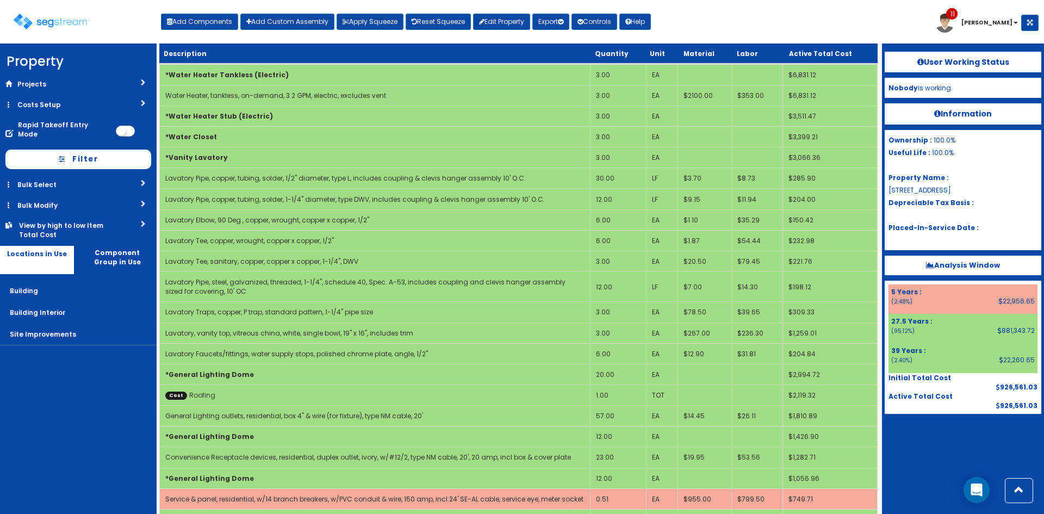
click at [95, 418] on nav "Property DB Projects Recent Properties [GEOGRAPHIC_DATA] Phase II Gallery on [G…" at bounding box center [78, 279] width 157 height 470
click at [204, 21] on button "Add Components" at bounding box center [199, 22] width 77 height 16
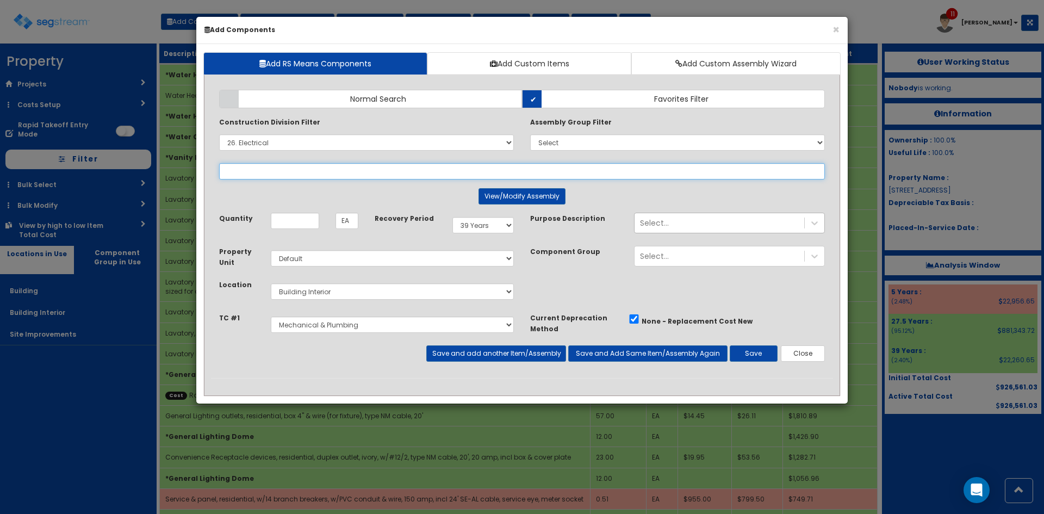
select select
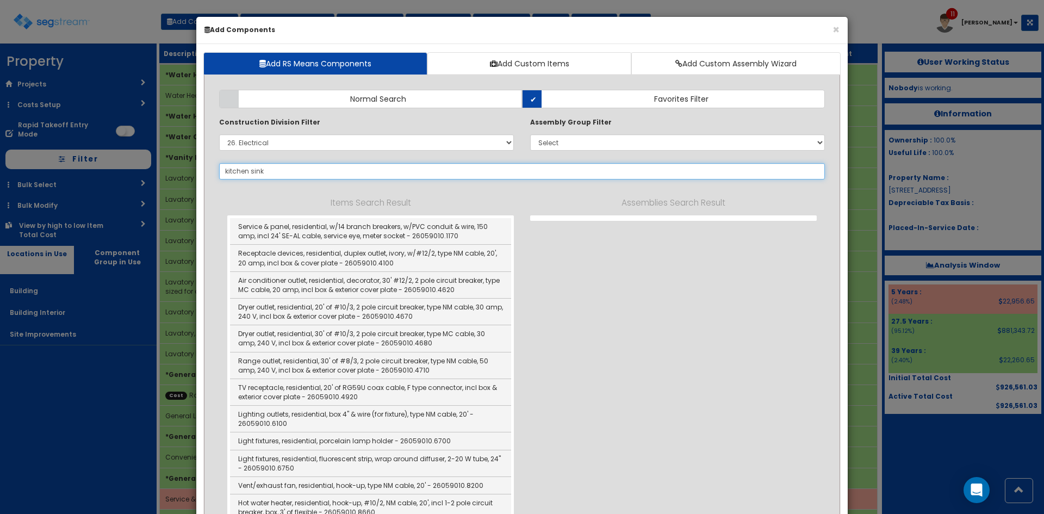
type input "kitchen sink"
select select "26059010"
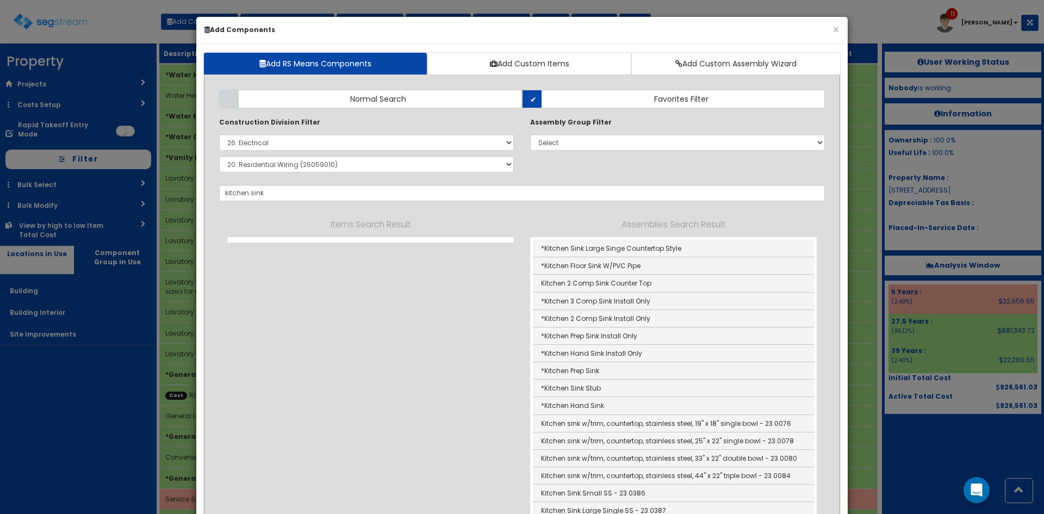
click at [475, 328] on div "Items Search Result Assemblies Search Result *Kitchen Sink Large Singe Countert…" at bounding box center [522, 396] width 606 height 357
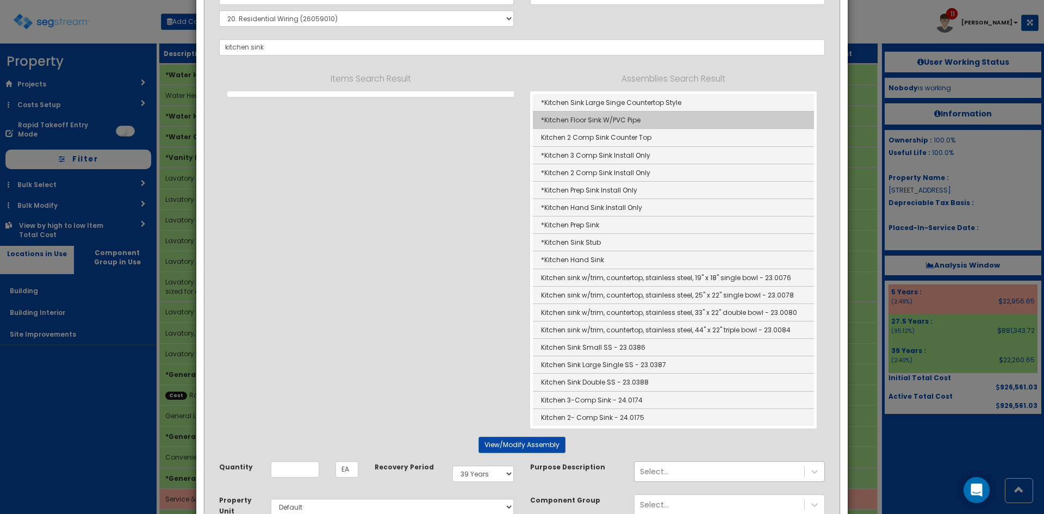
scroll to position [145, 0]
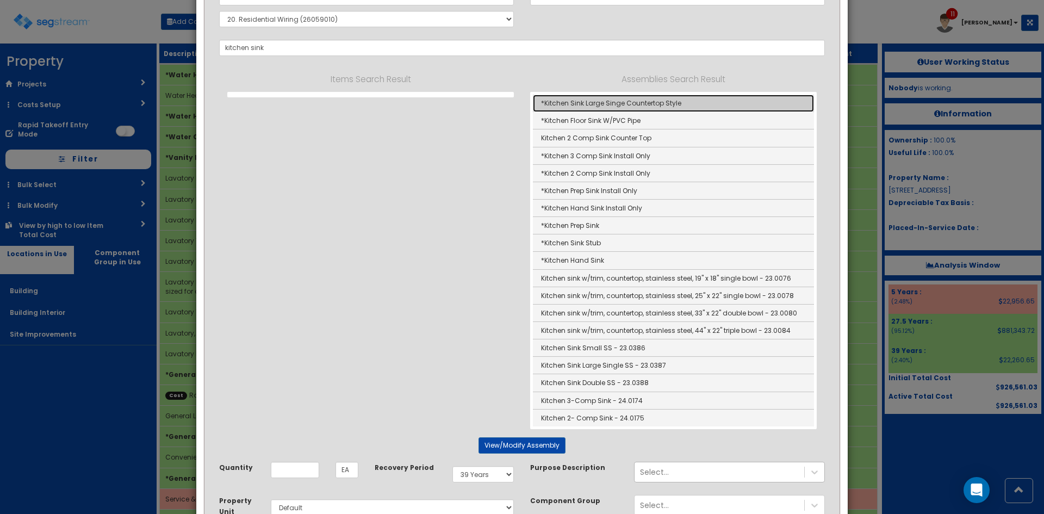
click at [612, 106] on link "*Kitchen Sink Large Singe Countertop Style" at bounding box center [673, 103] width 281 height 17
type input "*Kitchen Sink Large Singe Countertop Style"
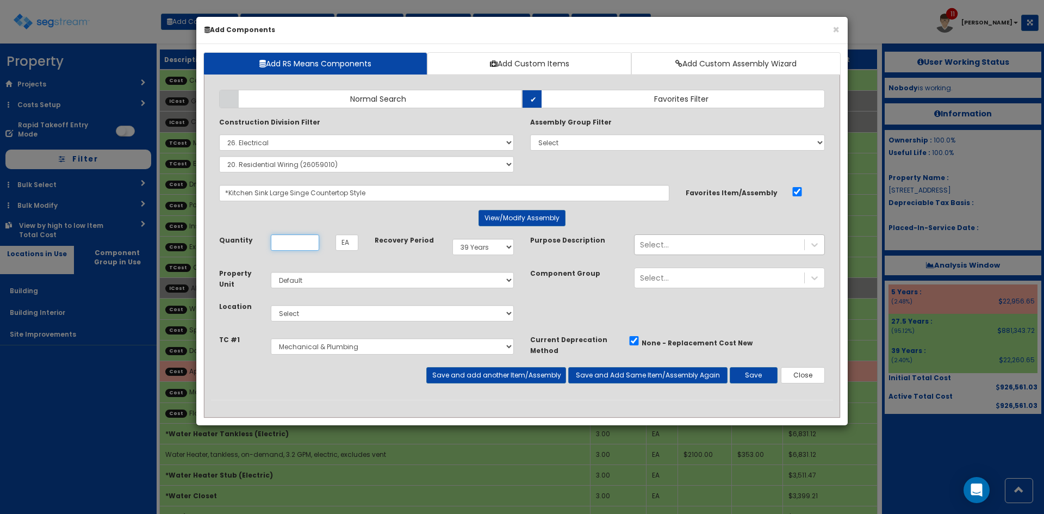
scroll to position [0, 0]
click at [293, 241] on input "Quantity" at bounding box center [295, 242] width 48 height 16
type input "3"
click at [496, 247] on select "Select 5 Years 7 Years 9 Years 10 Years 15 Years 15 Year QLI 15 Year QRP 15 Yea…" at bounding box center [482, 247] width 61 height 16
select select "5Y"
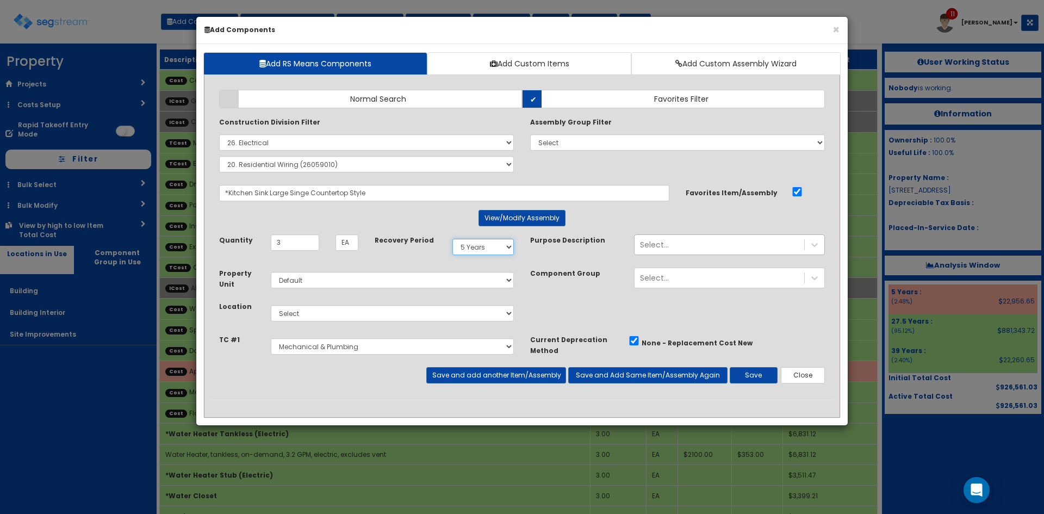
click at [452, 239] on select "Select 5 Years 7 Years 9 Years 10 Years 15 Years 15 Year QLI 15 Year QRP 15 Yea…" at bounding box center [482, 247] width 61 height 16
drag, startPoint x: 379, startPoint y: 308, endPoint x: 366, endPoint y: 314, distance: 13.9
click at [379, 308] on select "Select Building Building Interior Site Improvements Add Additional Location" at bounding box center [392, 313] width 243 height 16
click at [271, 305] on select "Select Building Building Interior Site Improvements Add Additional Location" at bounding box center [392, 313] width 243 height 16
select select "7"
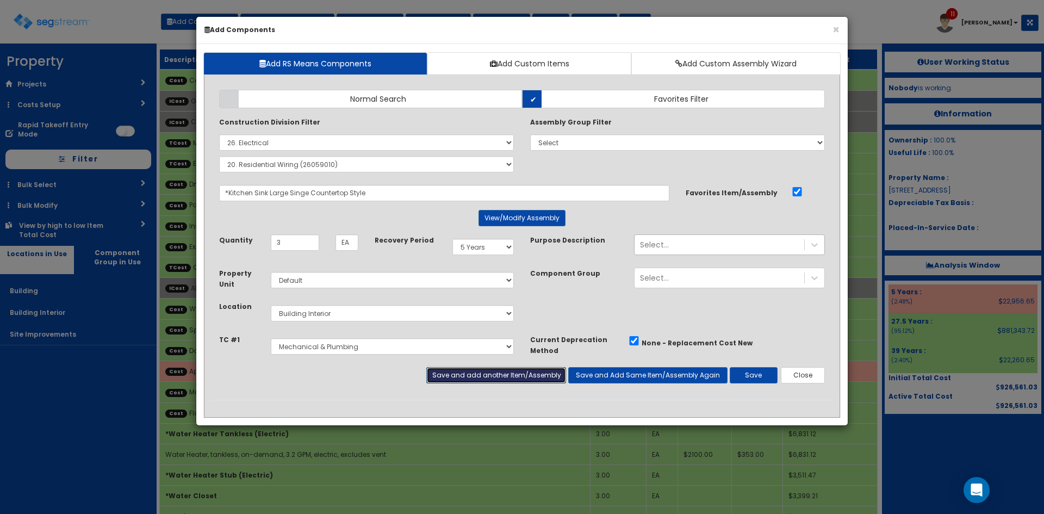
click at [536, 379] on button "Save and add another Item/Assembly" at bounding box center [495, 375] width 139 height 16
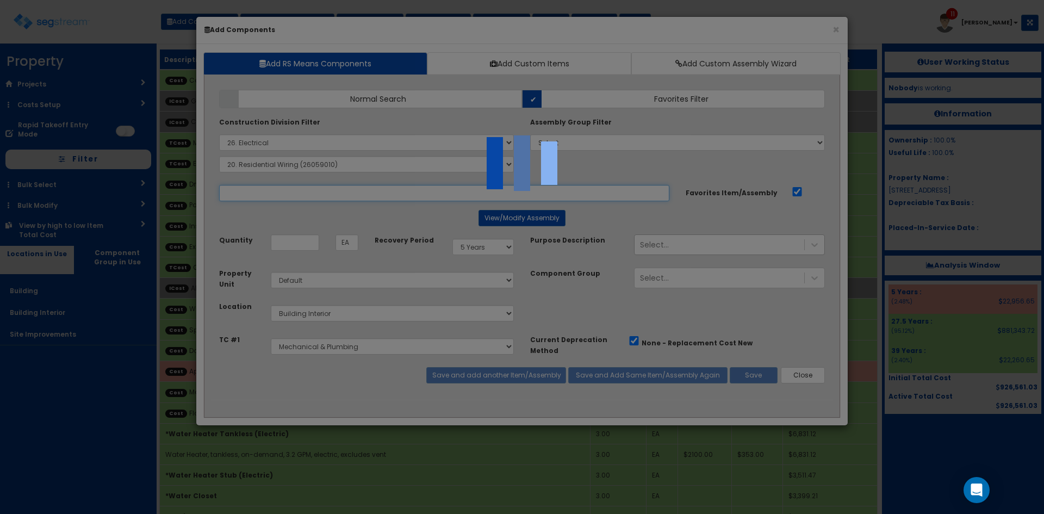
select select "5276170"
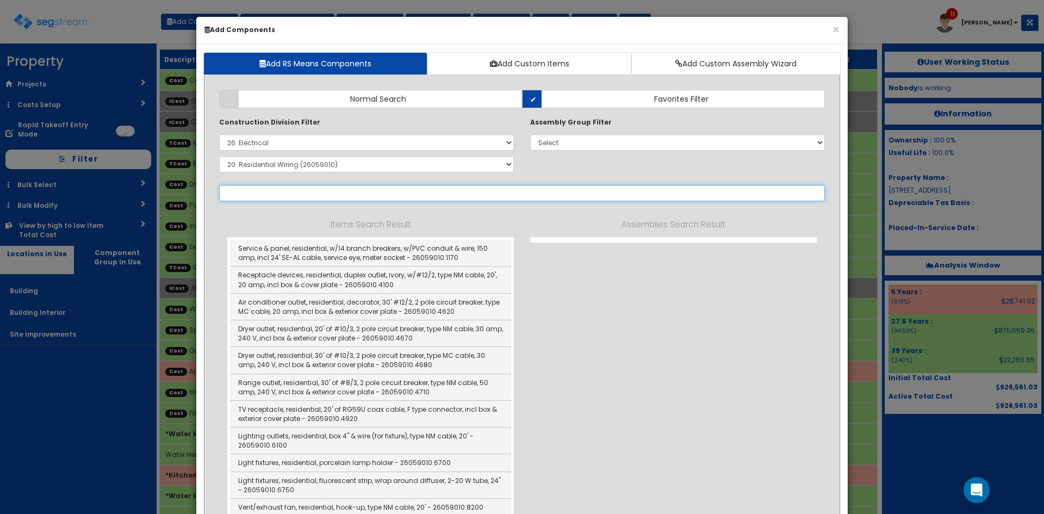
click at [300, 196] on input "text" at bounding box center [522, 193] width 606 height 16
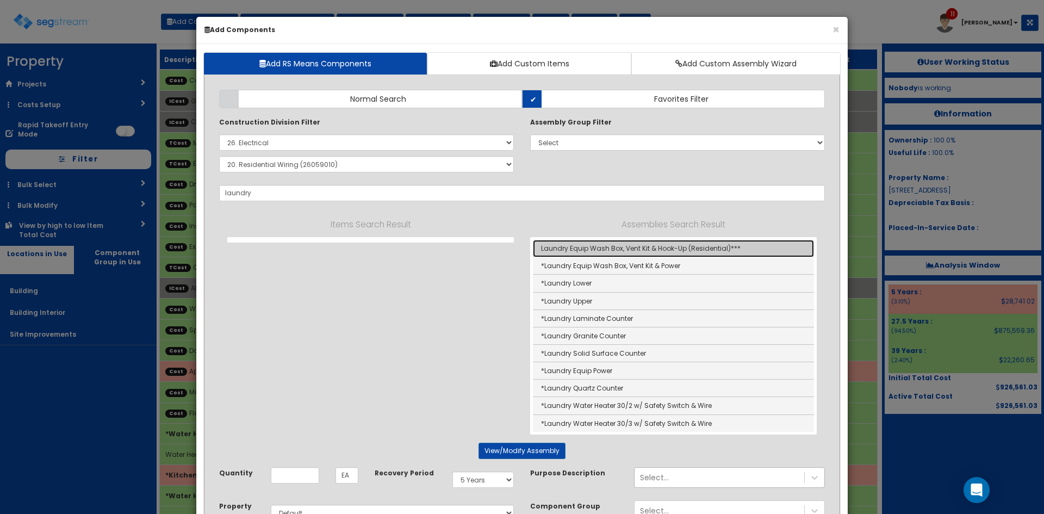
click at [650, 255] on link "Laundry Equip Wash Box, Vent Kit & Hook-Up (Residential)***" at bounding box center [673, 248] width 281 height 17
type input "Laundry Equip Wash Box, Vent Kit & Hook-Up (Residential)***"
type input "SF"
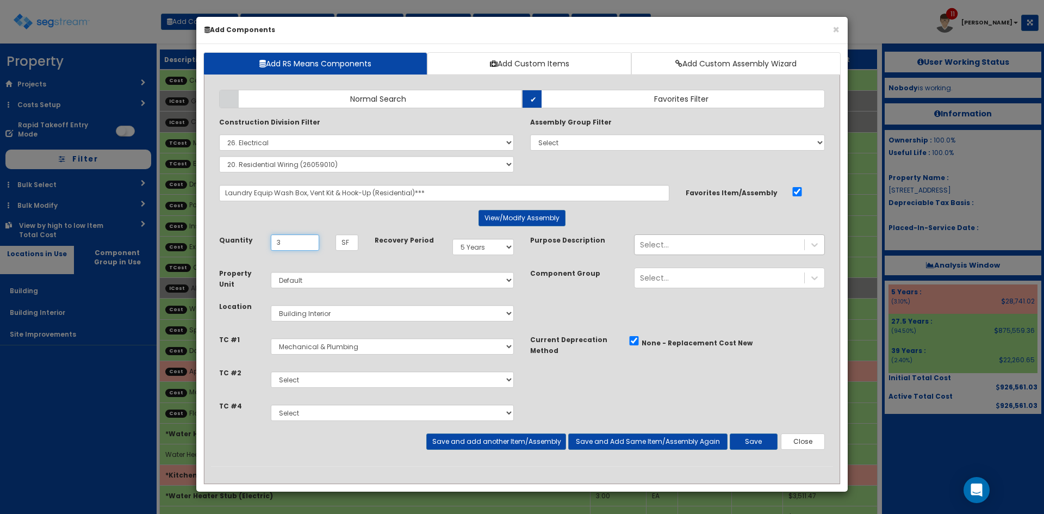
type input "3"
click at [348, 382] on select "Select Cabinet & Countertops Plumbing Fixtures Mechanical & Plumbing Electrical" at bounding box center [392, 379] width 243 height 16
select select "5276170"
click at [271, 371] on select "Select Cabinet & Countertops Plumbing Fixtures Mechanical & Plumbing Electrical" at bounding box center [392, 379] width 243 height 16
click at [335, 413] on select "Select Cabinet & Countertops Plumbing Fixtures Mechanical & Plumbing Electrical" at bounding box center [392, 413] width 243 height 16
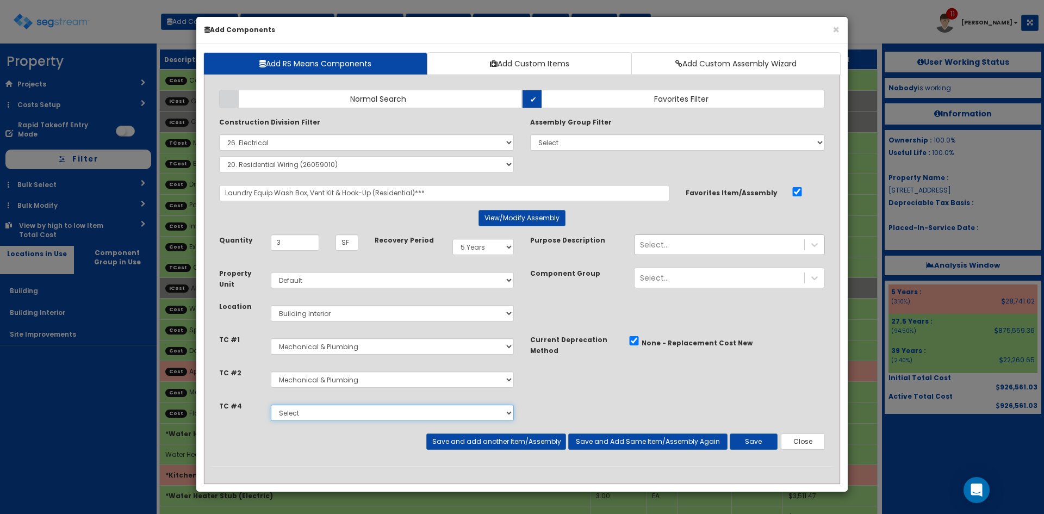
select select "5276171"
click at [271, 405] on select "Select Cabinet & Countertops Plumbing Fixtures Mechanical & Plumbing Electrical" at bounding box center [392, 413] width 243 height 16
click at [523, 439] on button "Save and add another Item/Assembly" at bounding box center [495, 441] width 139 height 16
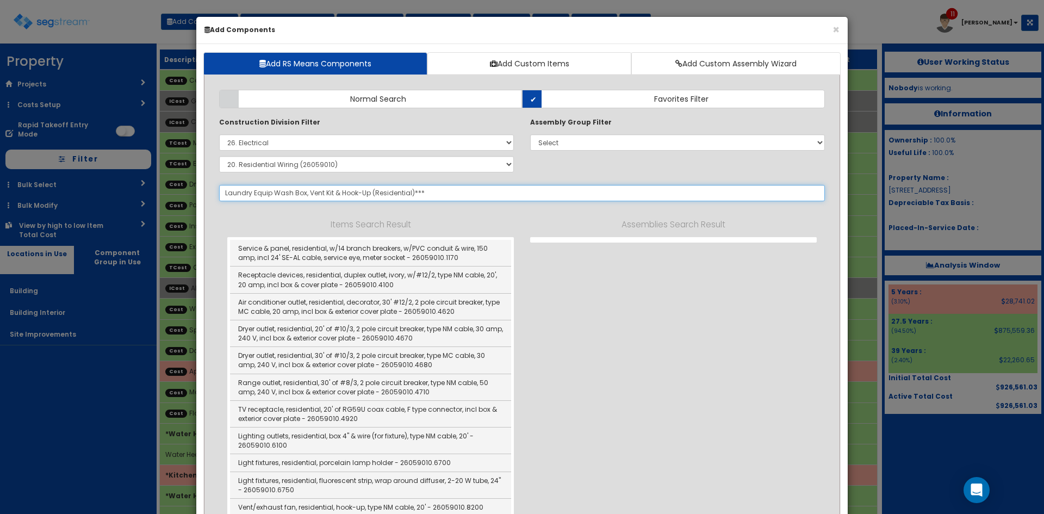
select select "5276170"
click at [680, 378] on div "Items Search Result Service & panel, residential, w/14 branch breakers, w/PVC c…" at bounding box center [522, 395] width 606 height 355
click at [835, 32] on button "×" at bounding box center [836, 29] width 7 height 11
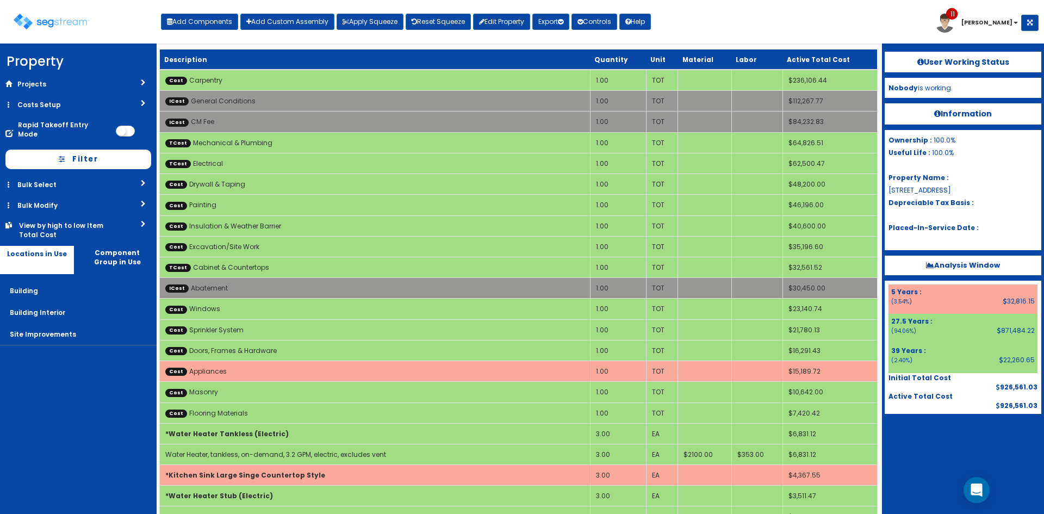
click at [739, 30] on div "Toggle navigation Add Components Add Custom Assembly Apply Squeeze Reset Squeez…" at bounding box center [521, 25] width 1033 height 35
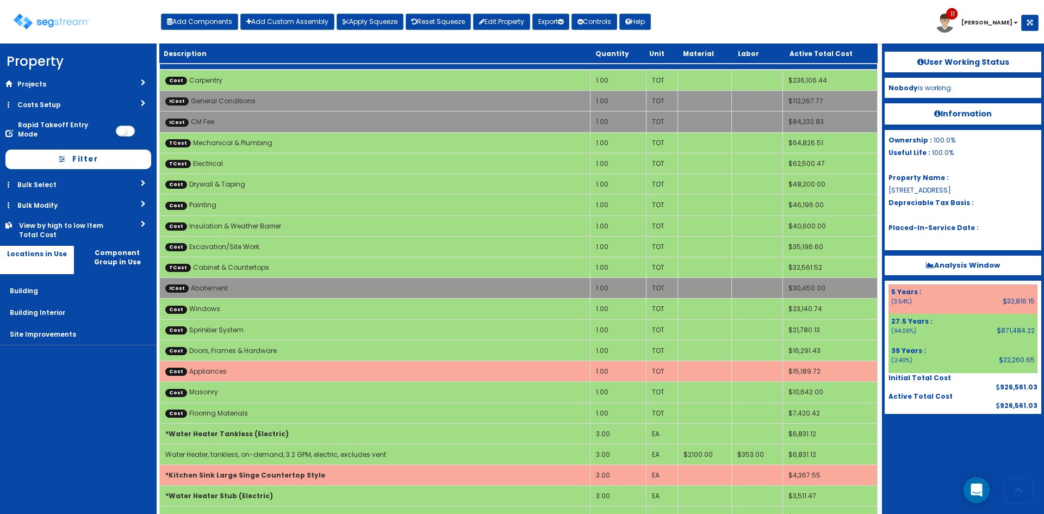
scroll to position [643, 0]
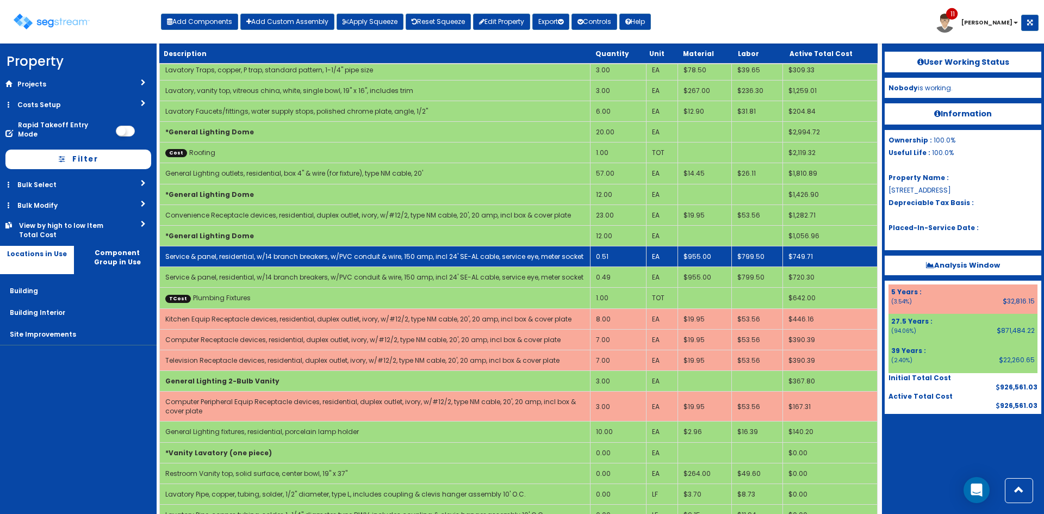
click at [619, 259] on td "0.51" at bounding box center [618, 256] width 56 height 21
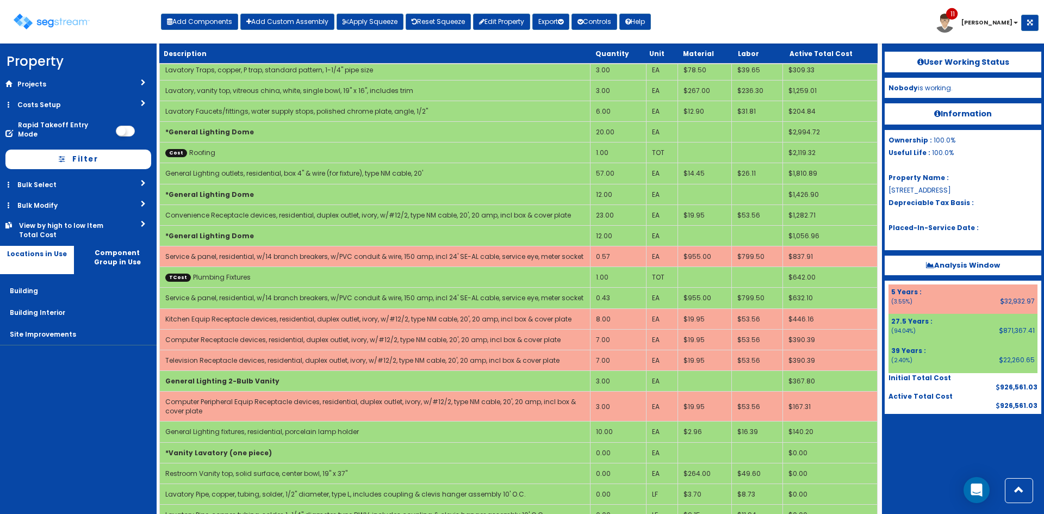
click at [939, 451] on div at bounding box center [963, 441] width 157 height 54
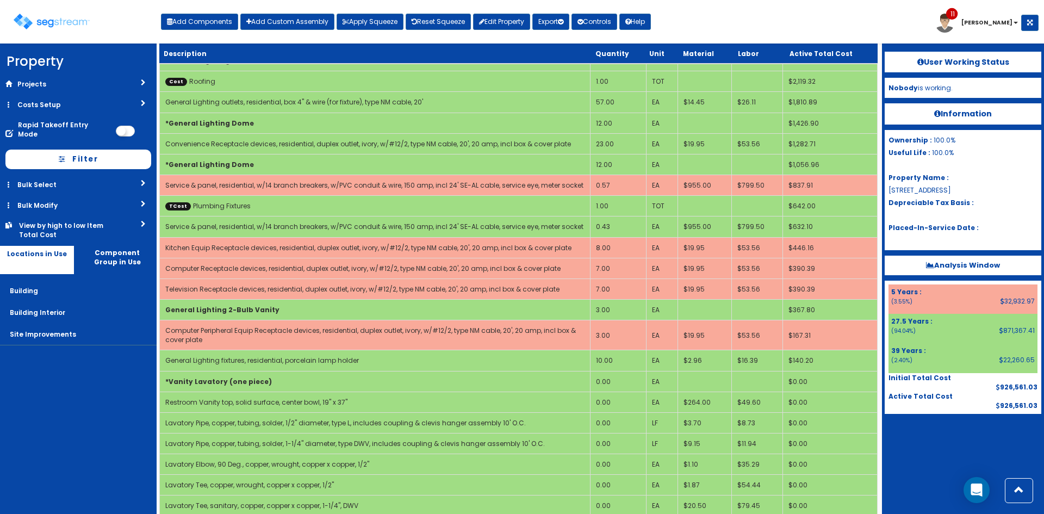
scroll to position [715, 0]
click at [940, 446] on div at bounding box center [963, 441] width 157 height 54
click at [189, 24] on button "Add Components" at bounding box center [199, 22] width 77 height 16
select select "5276170"
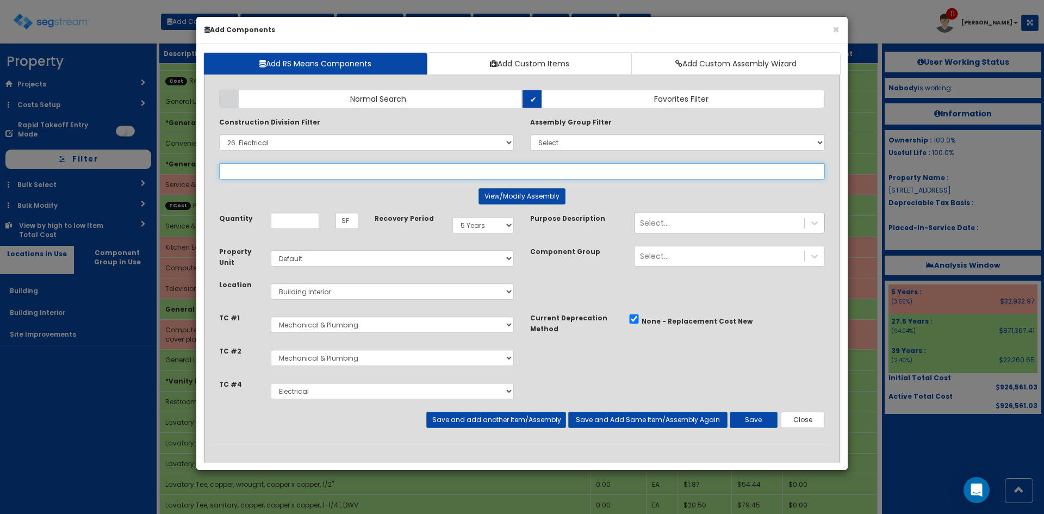
select select
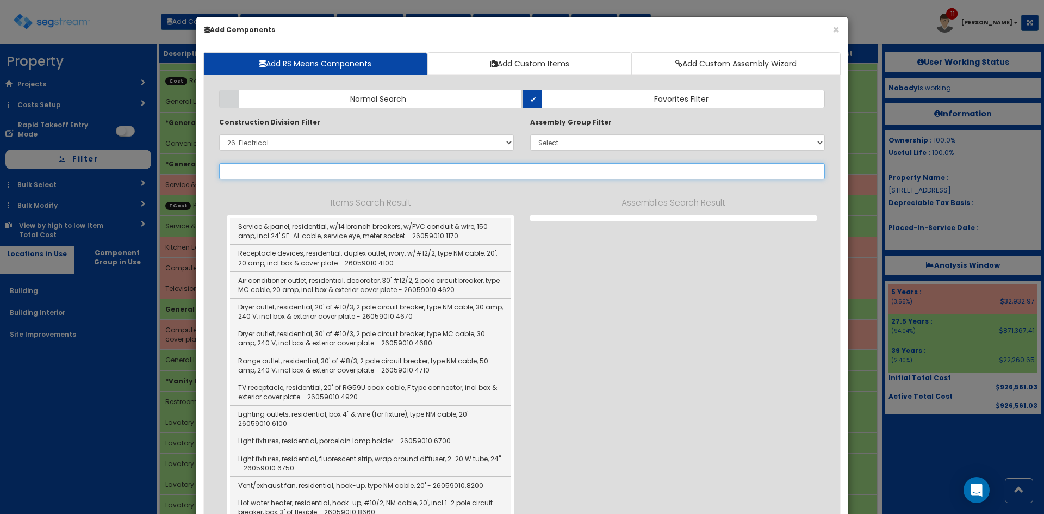
select select "26059010"
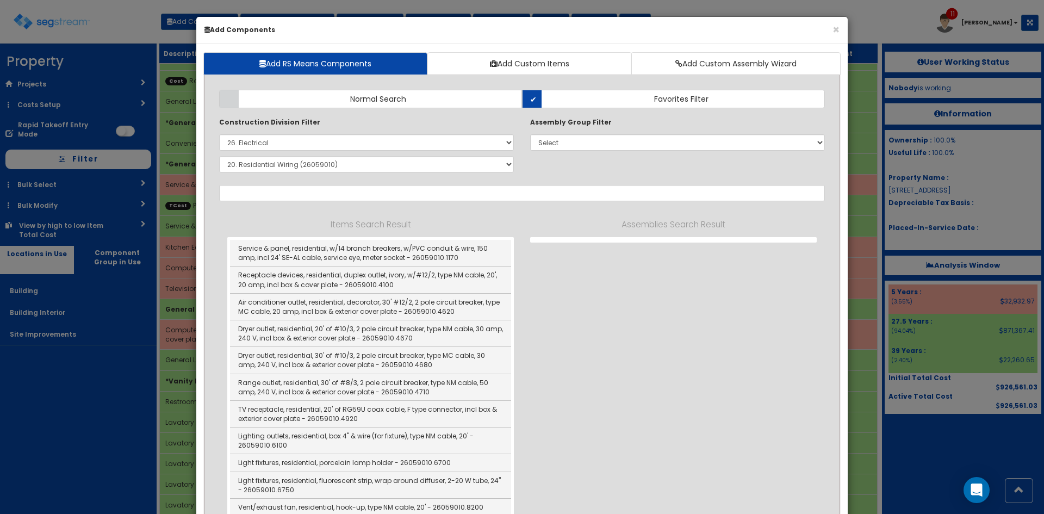
drag, startPoint x: 724, startPoint y: 274, endPoint x: 724, endPoint y: 257, distance: 16.9
click at [724, 274] on div "Items Search Result Service & panel, residential, w/14 branch breakers, w/PVC c…" at bounding box center [522, 395] width 606 height 355
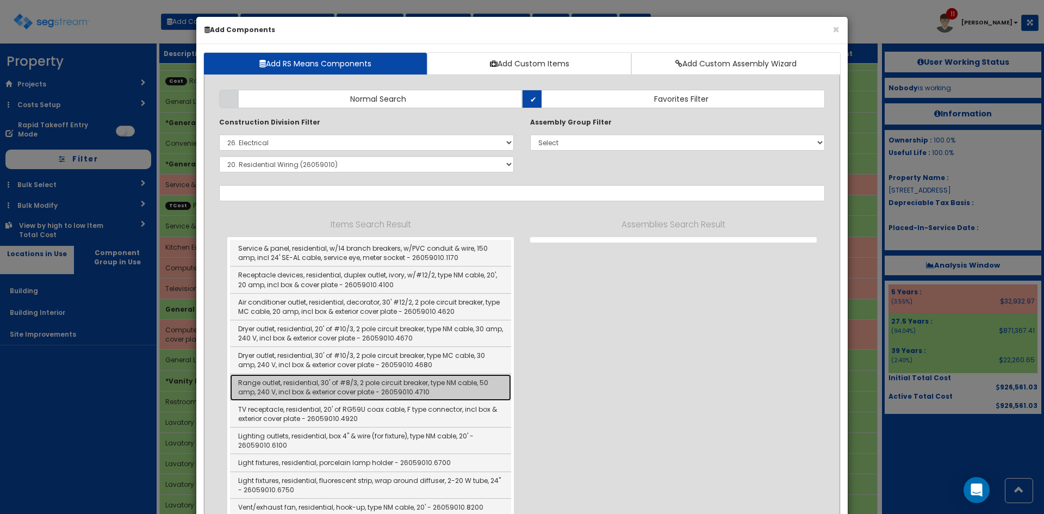
click at [325, 391] on link "Range outlet, residential, 30' of #8/3, 2 pole circuit breaker, type NM cable, …" at bounding box center [370, 387] width 281 height 27
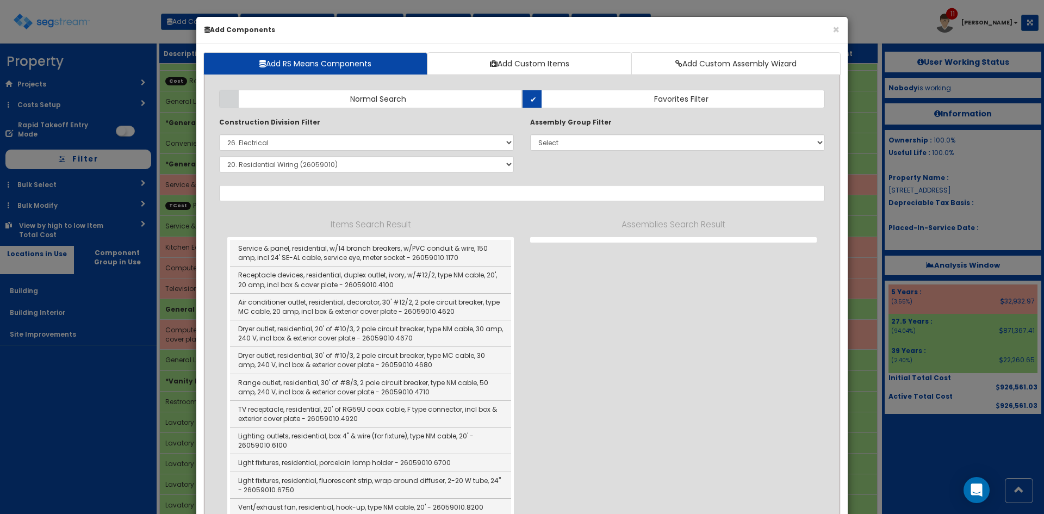
type input "Range outlet, residential, 30' of #8/3, 2 pole circuit breaker, type NM cable, …"
type input "EA"
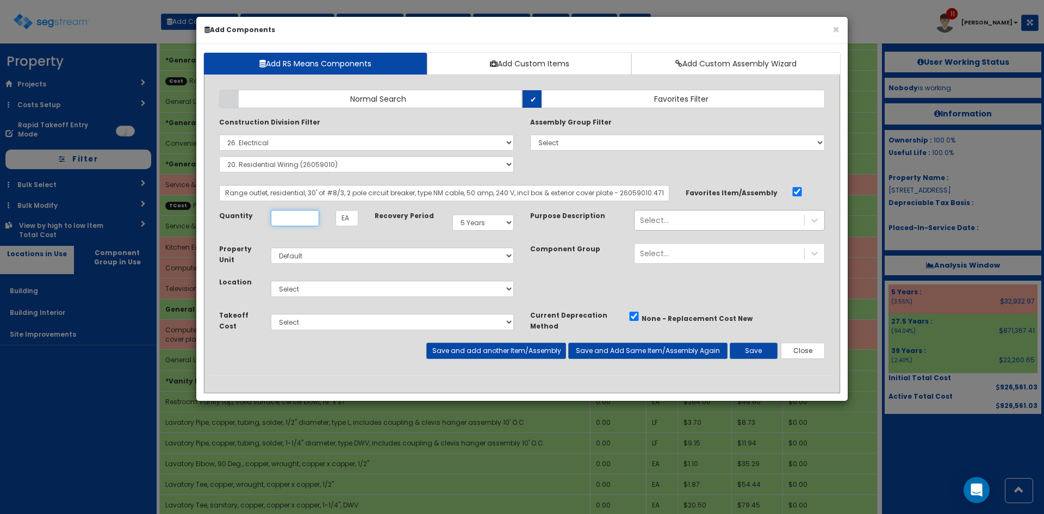
scroll to position [0, 0]
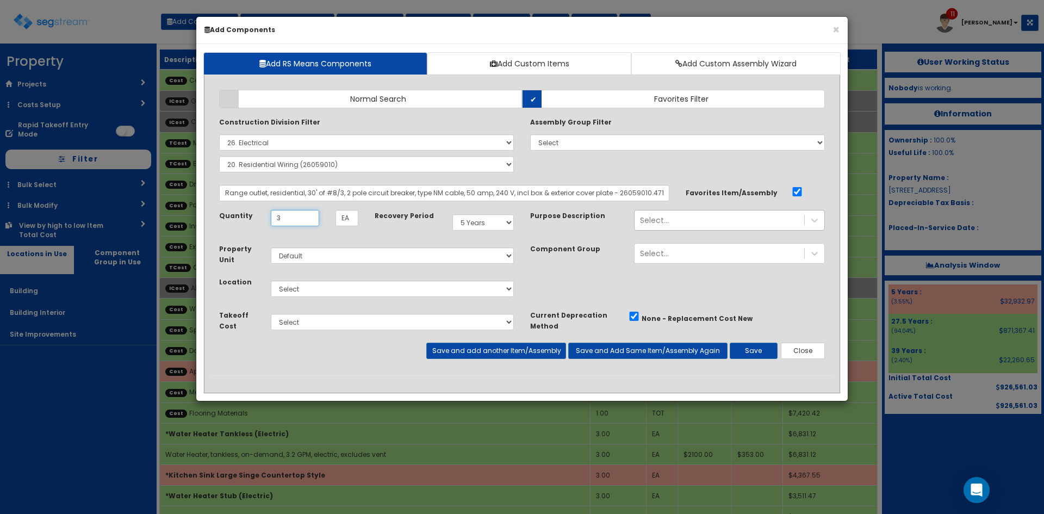
type input "3"
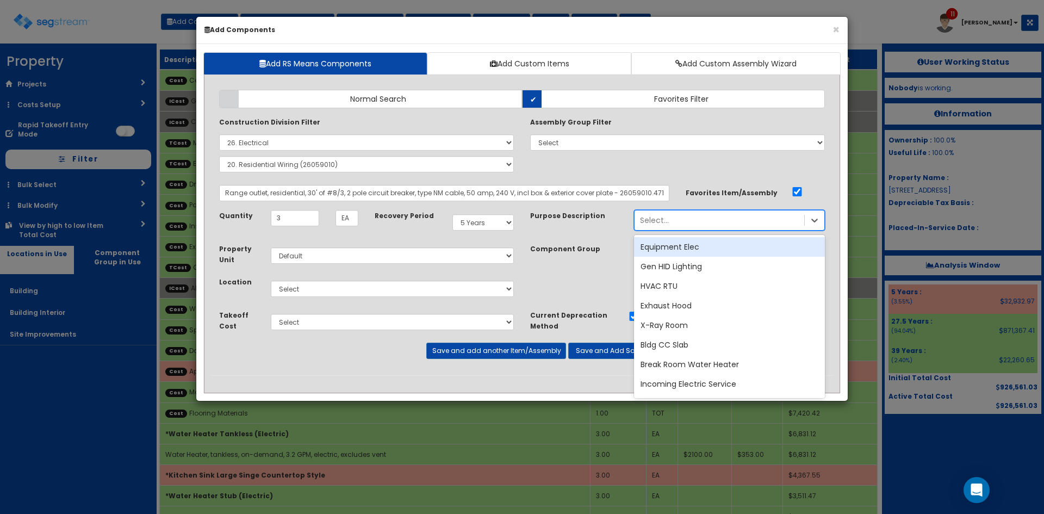
click at [715, 222] on div "Select..." at bounding box center [720, 220] width 170 height 17
type input "Kitchen"
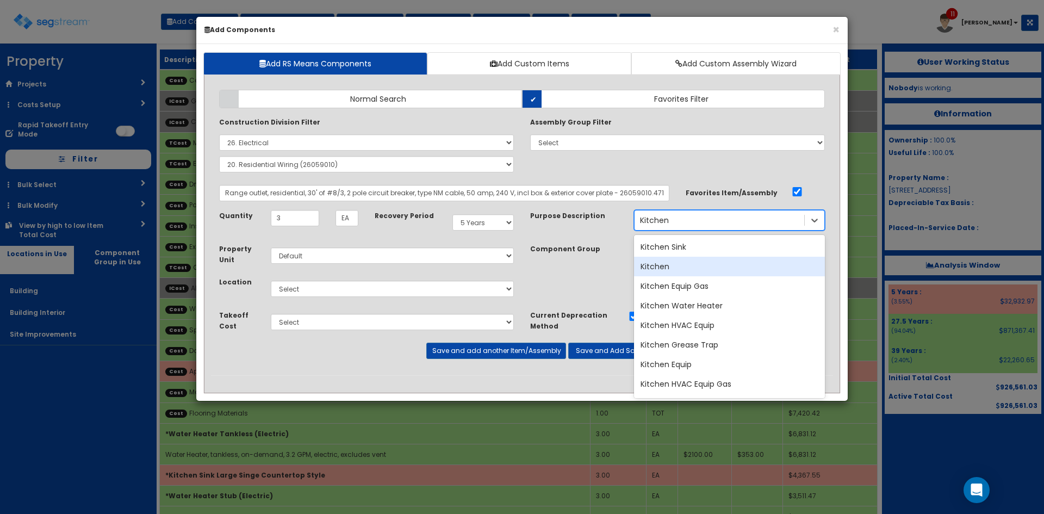
click at [674, 273] on div "Kitchen" at bounding box center [729, 267] width 191 height 20
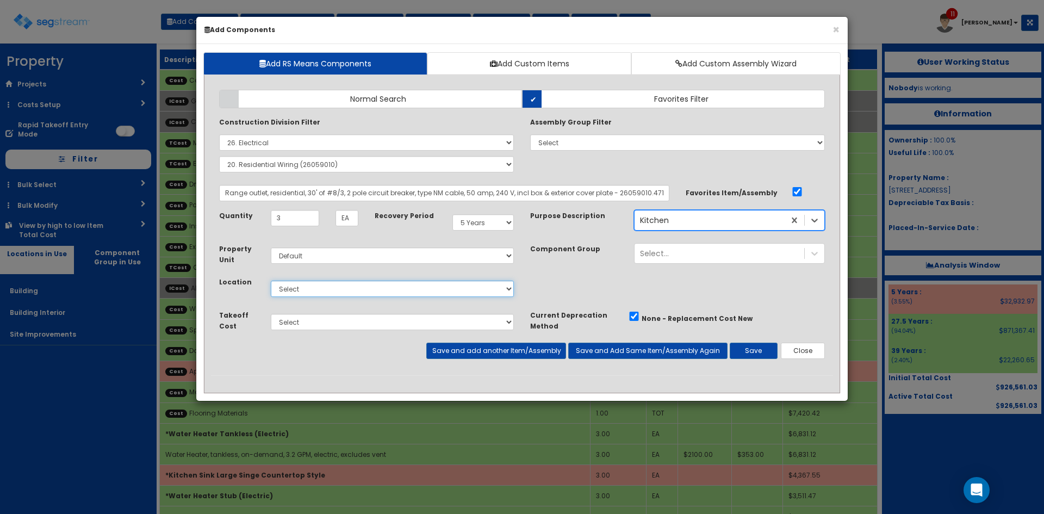
click at [303, 282] on select "Select Building Building Interior Site Improvements Add Additional Location" at bounding box center [392, 289] width 243 height 16
select select "7"
click at [271, 281] on select "Select Building Building Interior Site Improvements Add Additional Location" at bounding box center [392, 289] width 243 height 16
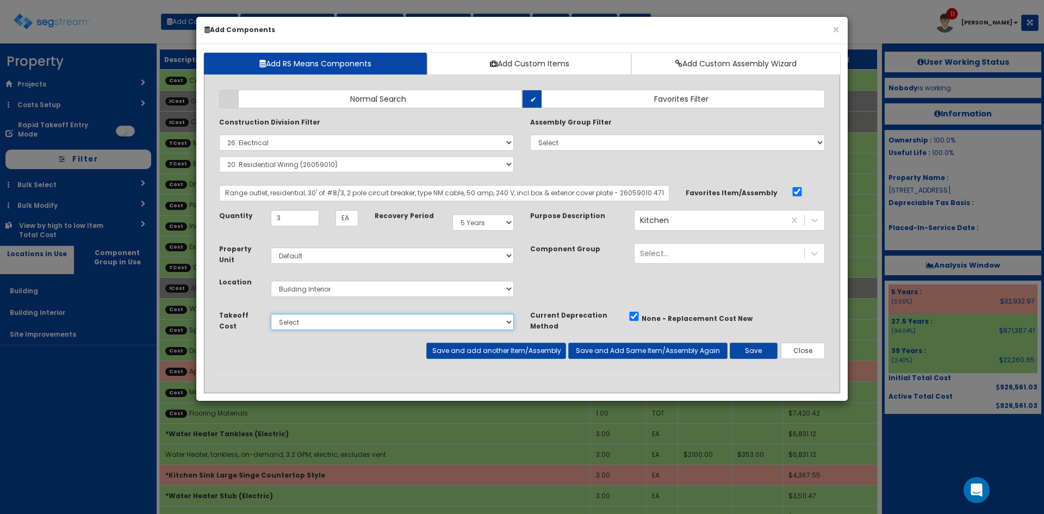
click at [346, 324] on select "Select Cabinet & Countertops Plumbing Fixtures Mechanical & Plumbing Electrical" at bounding box center [392, 322] width 243 height 16
select select "5276171"
click at [271, 314] on select "Select Cabinet & Countertops Plumbing Fixtures Mechanical & Plumbing Electrical" at bounding box center [392, 322] width 243 height 16
click at [549, 352] on button "Save and add another Item/Assembly" at bounding box center [495, 351] width 139 height 16
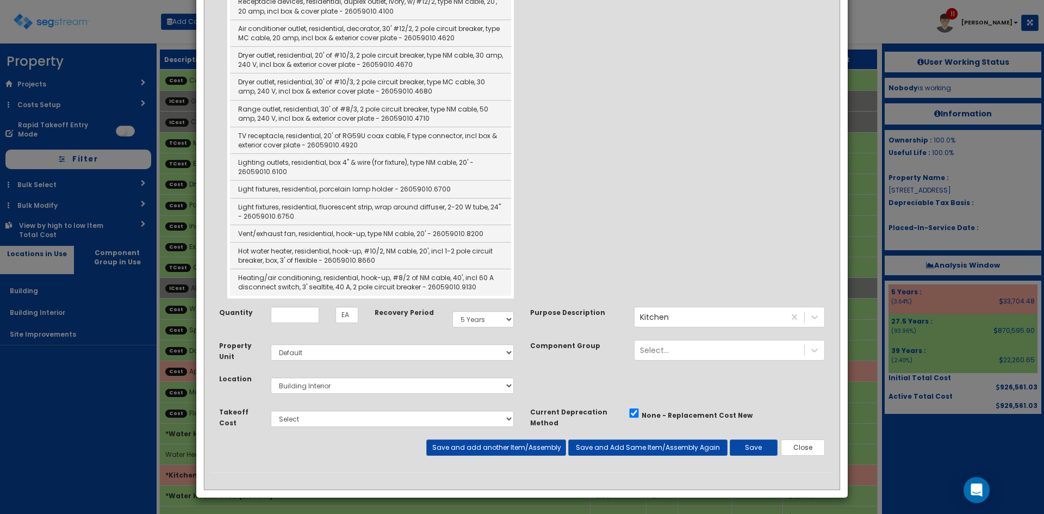
scroll to position [274, 0]
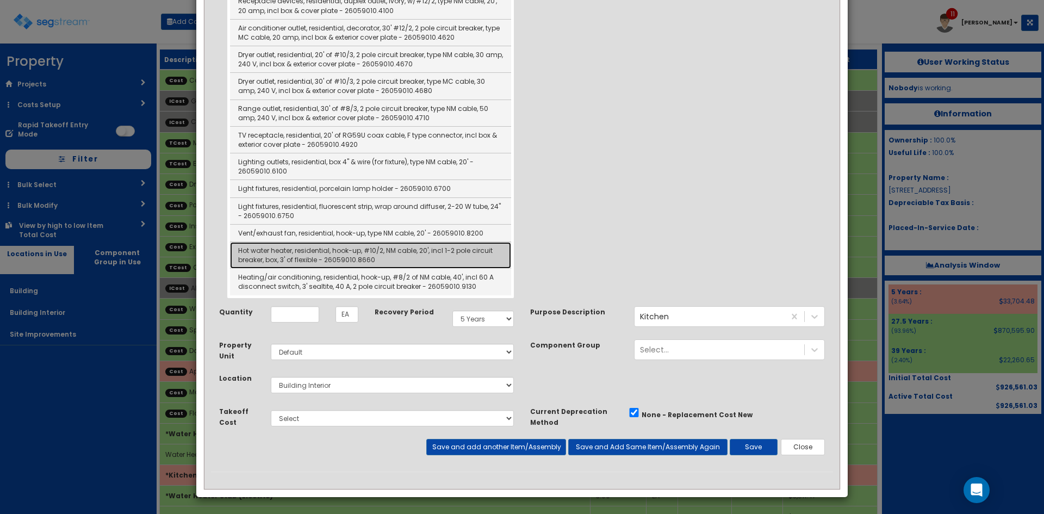
click at [329, 250] on link "Hot water heater, residential, hook-up, #10/2, NM cable, 20', incl 1-2 pole cir…" at bounding box center [370, 255] width 281 height 27
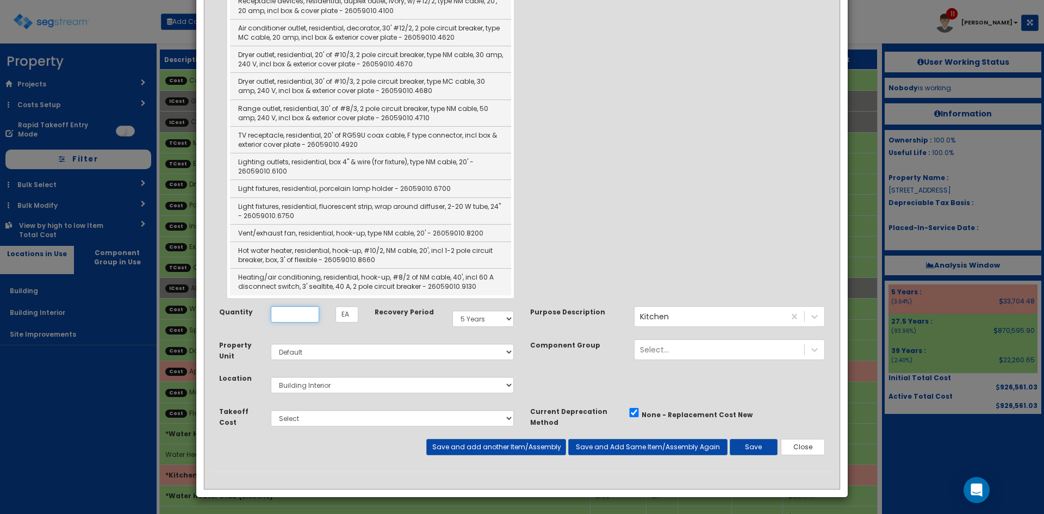
type input "Hot water heater, residential, hook-up, #10/2, NM cable, 20', incl 1-2 pole cir…"
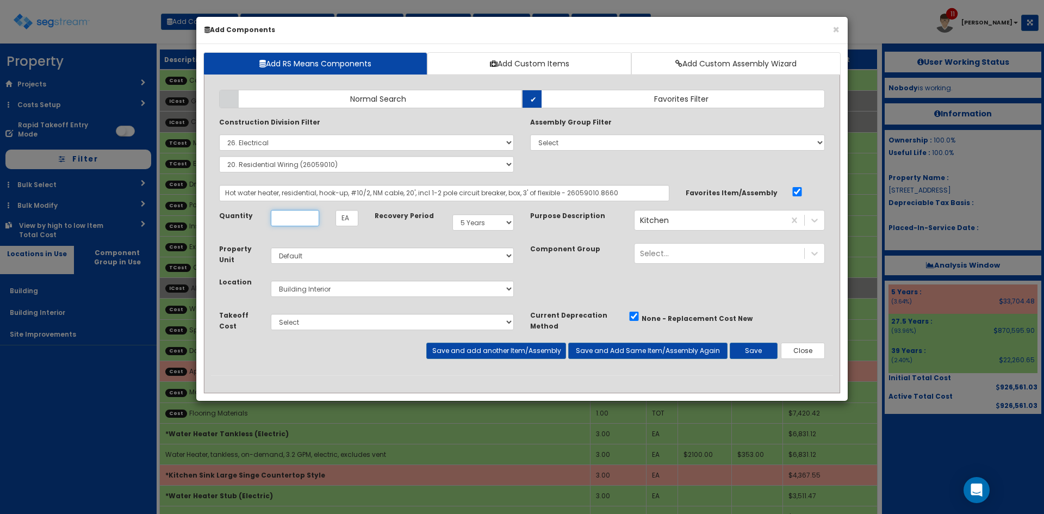
scroll to position [0, 0]
type input "3"
click at [459, 348] on button "Save and add another Item/Assembly" at bounding box center [495, 351] width 139 height 16
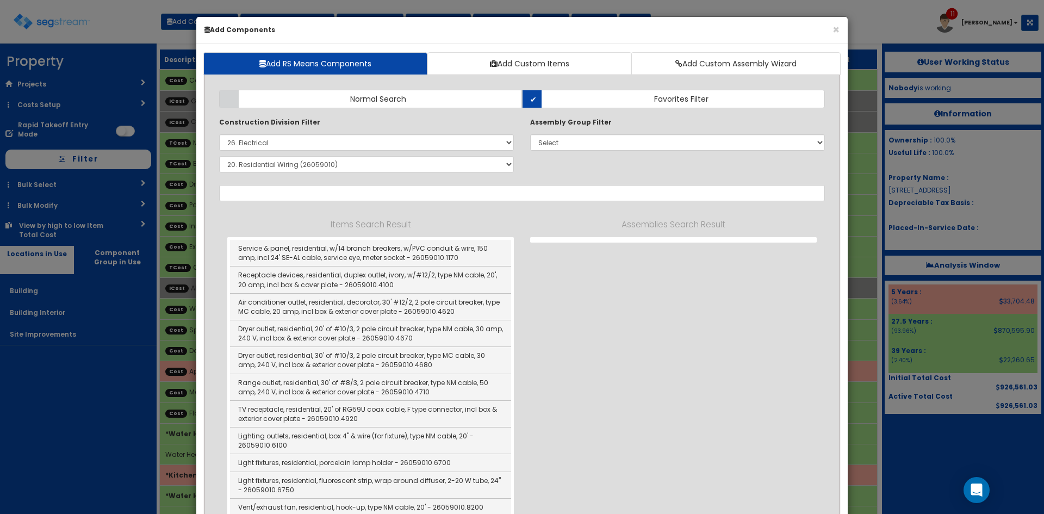
select select "26000000"
select select "26059010"
select select "5Y"
select select "default"
select select "7"
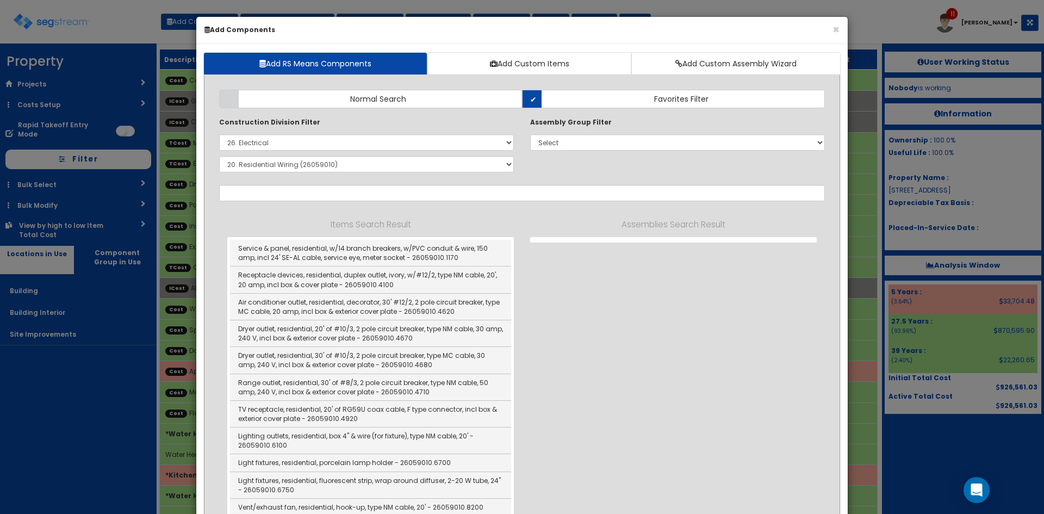
select select "5276171"
click at [834, 30] on button "×" at bounding box center [836, 29] width 7 height 11
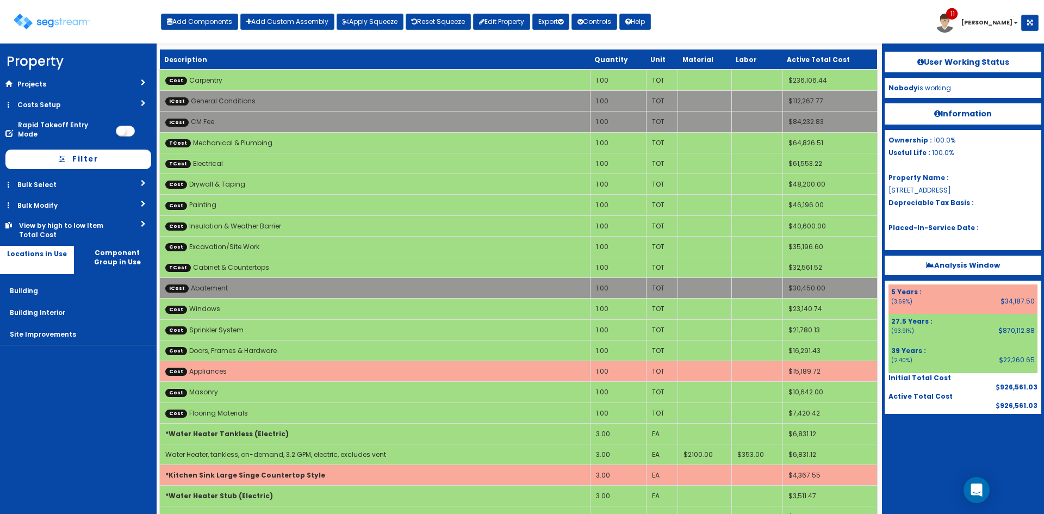
click at [770, 18] on div "Toggle navigation Add Components Add Custom Assembly Apply Squeeze Reset Squeez…" at bounding box center [521, 25] width 1033 height 35
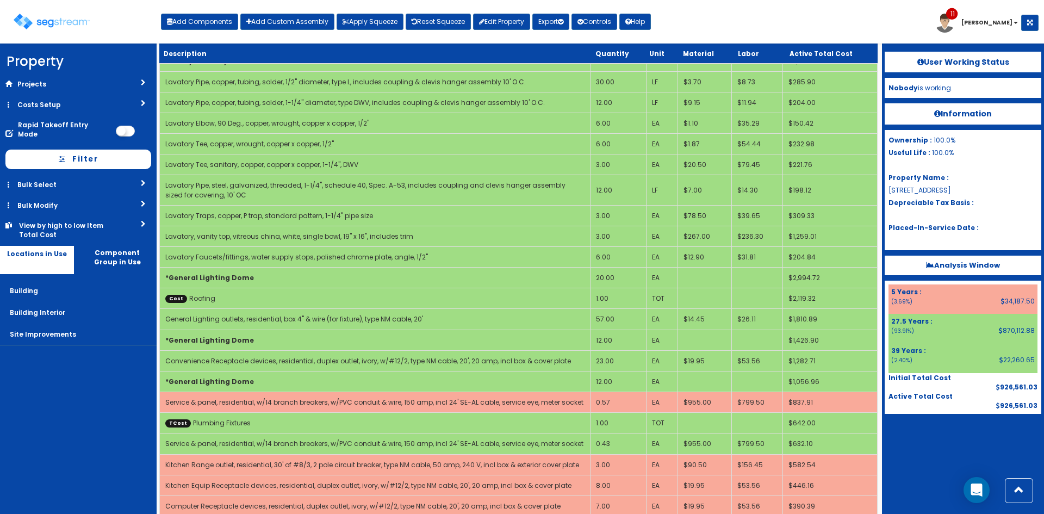
scroll to position [809, 0]
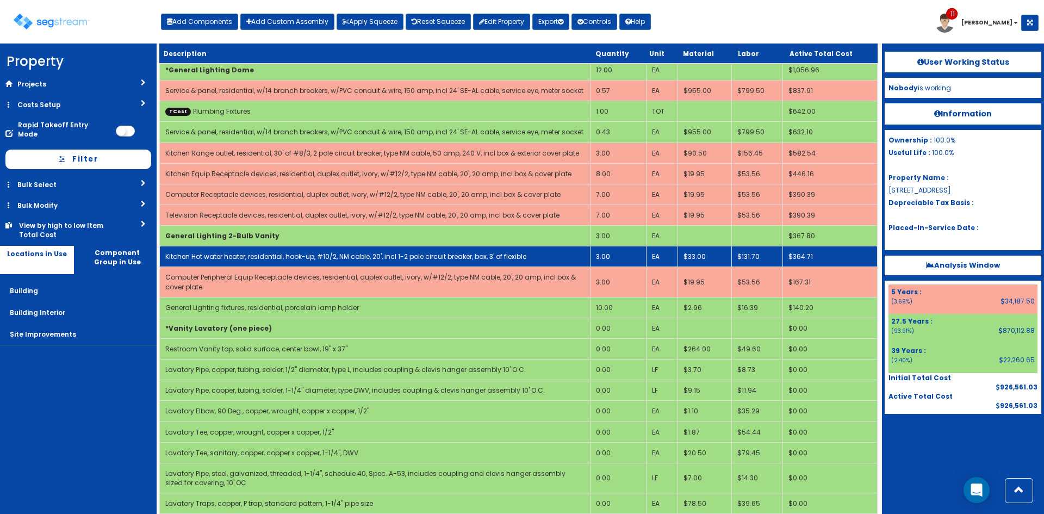
click at [607, 255] on td "3.00" at bounding box center [618, 256] width 56 height 21
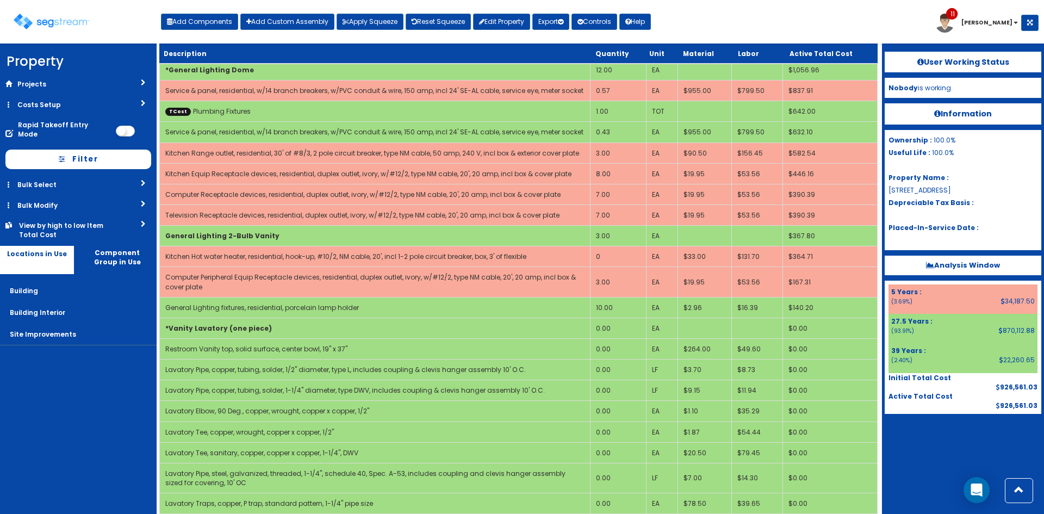
click at [117, 393] on nav "Property DB Projects Recent Properties [GEOGRAPHIC_DATA] Phase II Gallery on [G…" at bounding box center [78, 279] width 157 height 470
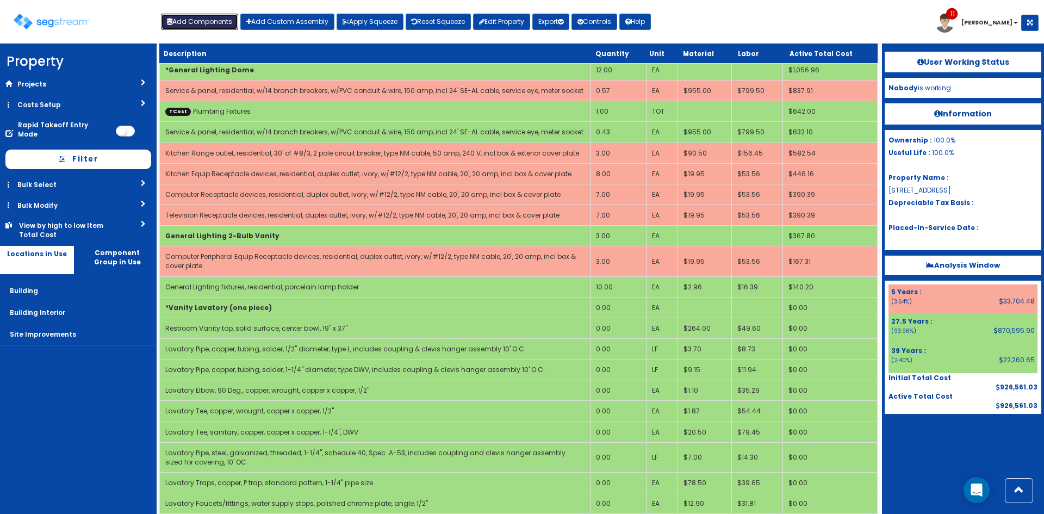
click at [192, 22] on button "Add Components" at bounding box center [199, 22] width 77 height 16
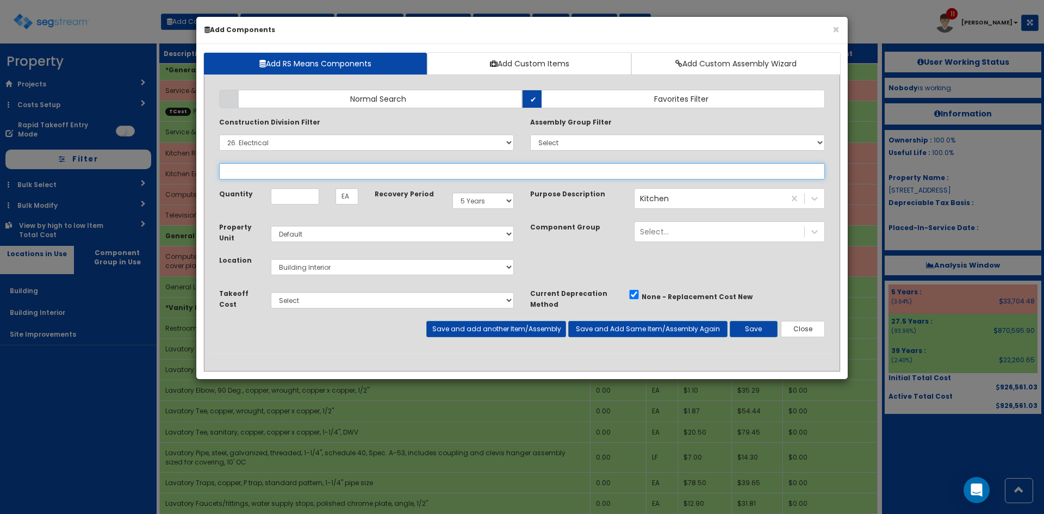
select select
select select "26059010"
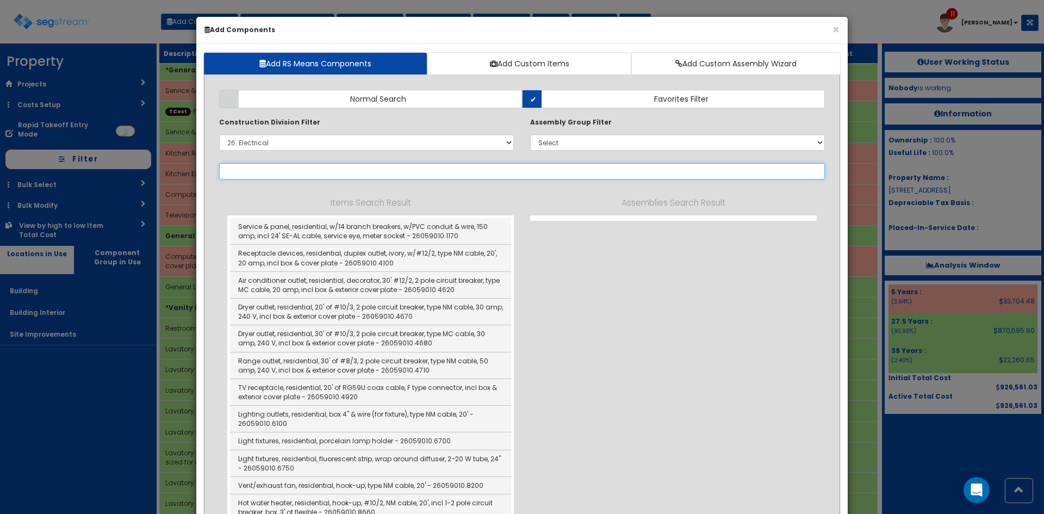
select select "26059010"
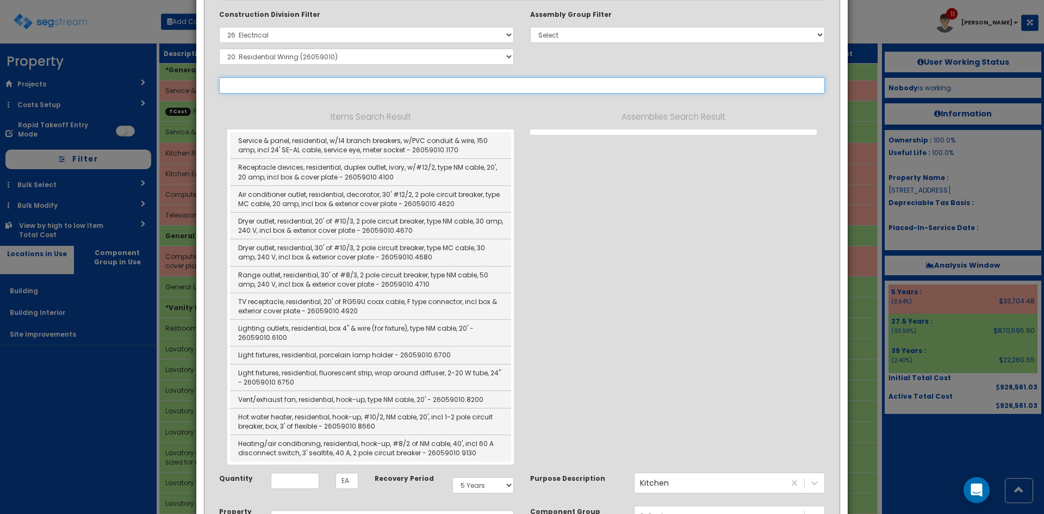
scroll to position [108, 0]
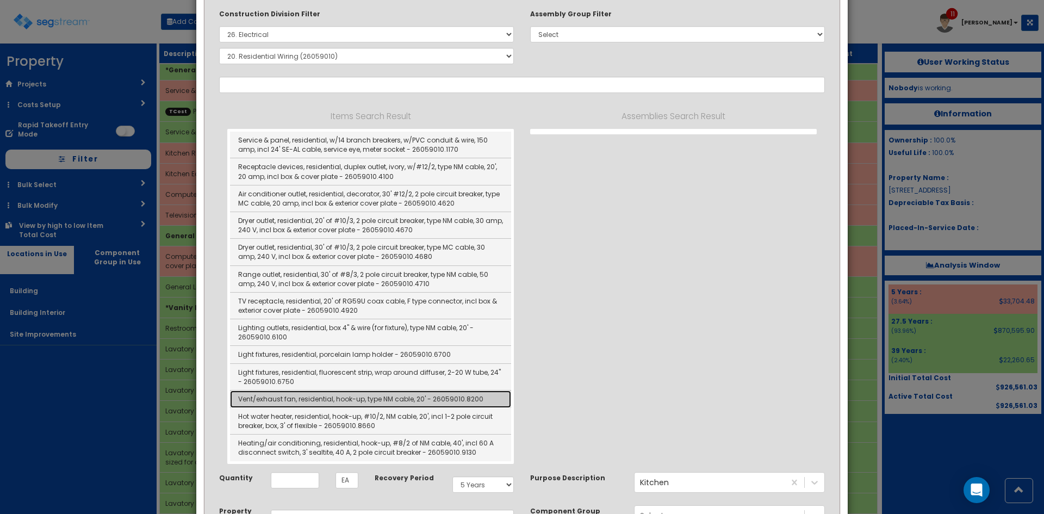
click at [323, 402] on link "Vent/exhaust fan, residential, hook-up, type NM cable, 20' - 26059010.8200" at bounding box center [370, 398] width 281 height 17
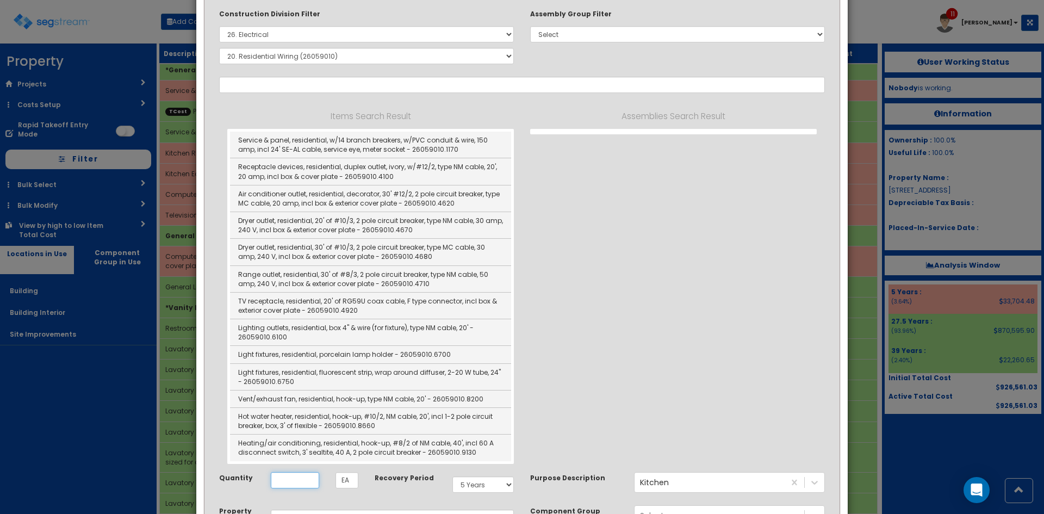
type input "Vent/exhaust fan, residential, hook-up, type NM cable, 20' - 26059010.8200"
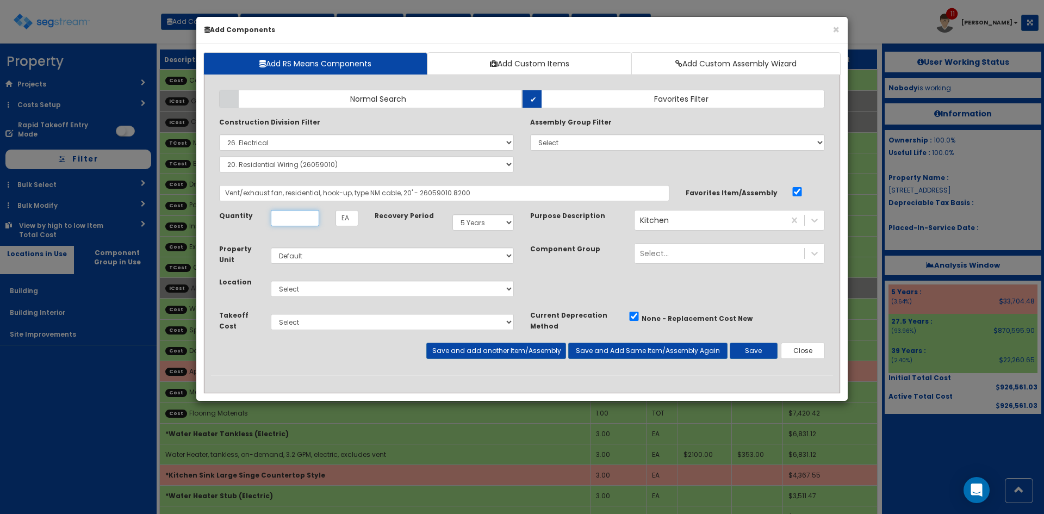
scroll to position [0, 0]
type input "1"
drag, startPoint x: 503, startPoint y: 219, endPoint x: 504, endPoint y: 228, distance: 9.3
click at [503, 219] on select "Select 5 Years 7 Years 9 Years 10 Years 15 Years 15 Year QLI 15 Year QRP 15 Yea…" at bounding box center [482, 222] width 61 height 16
select select "39Y"
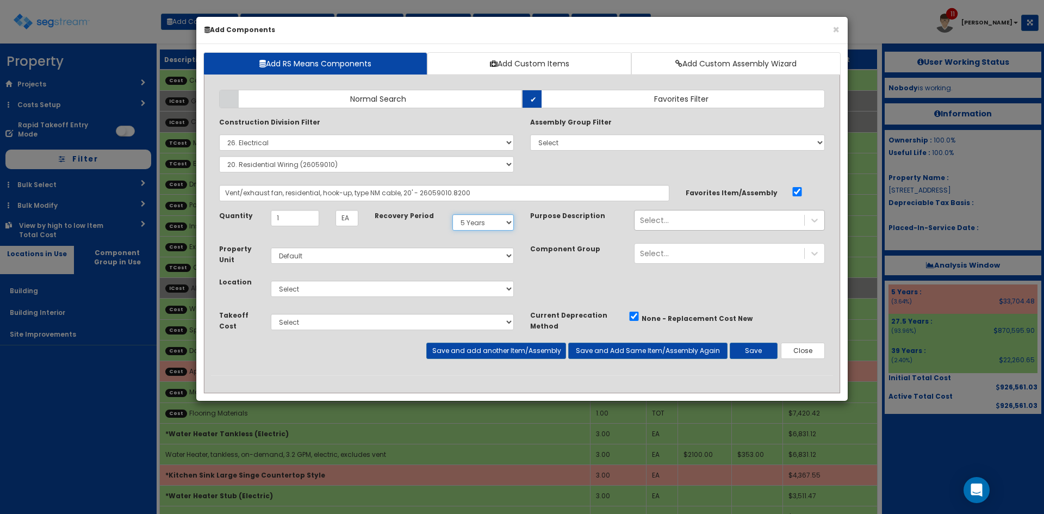
click at [452, 214] on select "Select 5 Years 7 Years 9 Years 10 Years 15 Years 15 Year QLI 15 Year QRP 15 Yea…" at bounding box center [482, 222] width 61 height 16
drag, startPoint x: 305, startPoint y: 218, endPoint x: 245, endPoint y: 220, distance: 59.9
click at [245, 220] on div "Quantity 1 EA" at bounding box center [289, 218] width 156 height 16
type input "6"
click at [476, 289] on select "Select Building Building Interior Site Improvements Add Additional Location" at bounding box center [392, 289] width 243 height 16
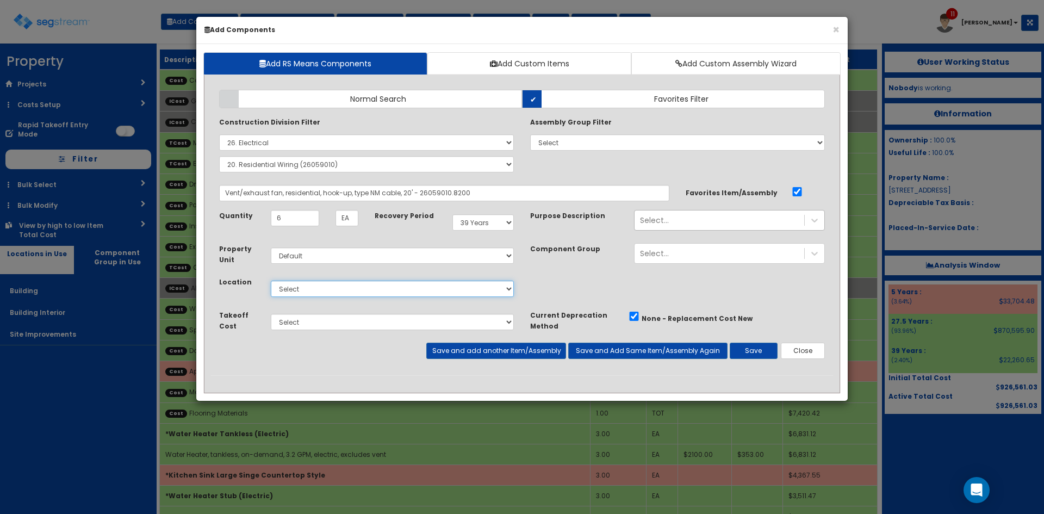
select select "7"
click at [271, 281] on select "Select Building Building Interior Site Improvements Add Additional Location" at bounding box center [392, 289] width 243 height 16
click at [602, 353] on button "Save and Add Same Item/Assembly Again" at bounding box center [647, 351] width 159 height 16
type input "1"
click at [754, 345] on button "Save" at bounding box center [754, 351] width 48 height 16
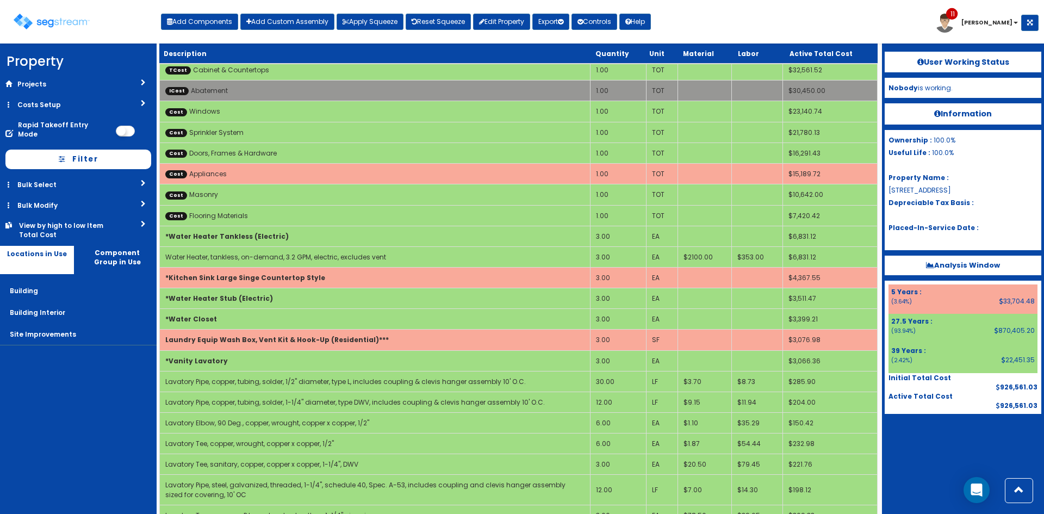
scroll to position [859, 0]
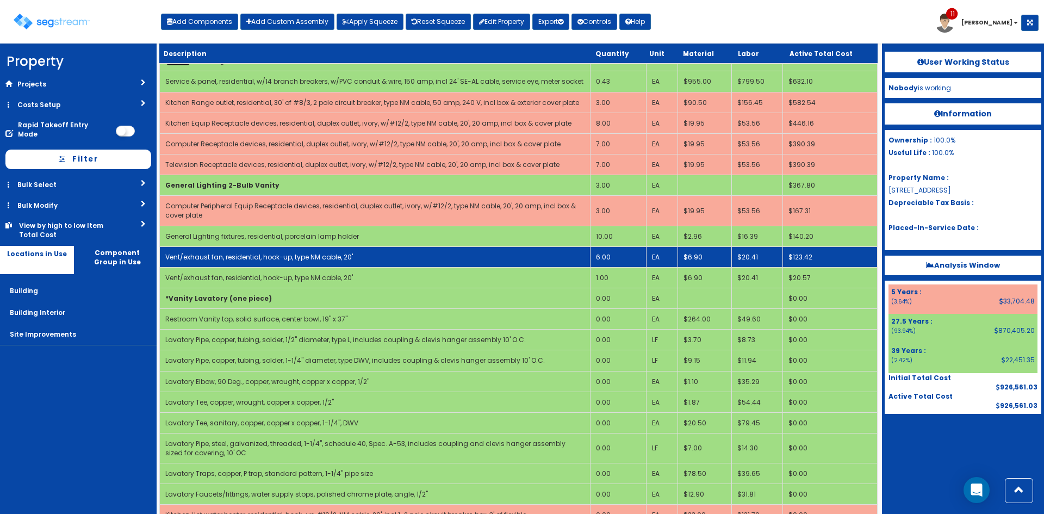
click at [286, 259] on link "Vent/exhaust fan, residential, hook-up, type NM cable, 20'" at bounding box center [259, 256] width 188 height 9
select select "5276171"
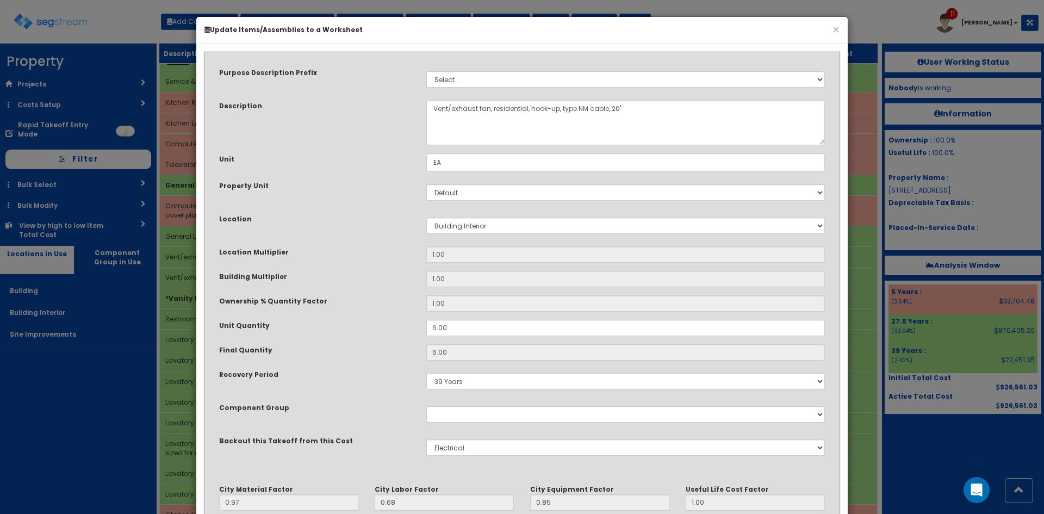
scroll to position [0, 0]
drag, startPoint x: 480, startPoint y: 107, endPoint x: 383, endPoint y: 106, distance: 97.4
click at [383, 106] on div "Description Vent/exhaust fan, residential, hook-up, type NM cable, 20'" at bounding box center [522, 122] width 622 height 45
drag, startPoint x: 490, startPoint y: 109, endPoint x: 399, endPoint y: 108, distance: 90.8
click at [399, 108] on div "Description Vent/exhaust fan, residential, hook-up, type NM cable, 20'" at bounding box center [522, 122] width 622 height 45
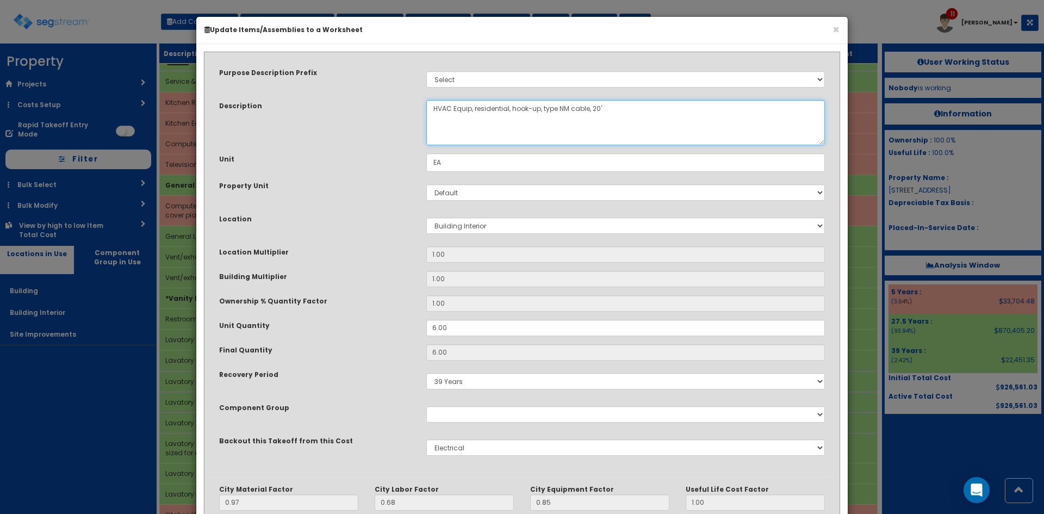
drag, startPoint x: 476, startPoint y: 108, endPoint x: 360, endPoint y: 114, distance: 116.0
click at [360, 114] on div "Description Vent/exhaust fan, residential, hook-up, type NM cable, 20'" at bounding box center [522, 122] width 622 height 45
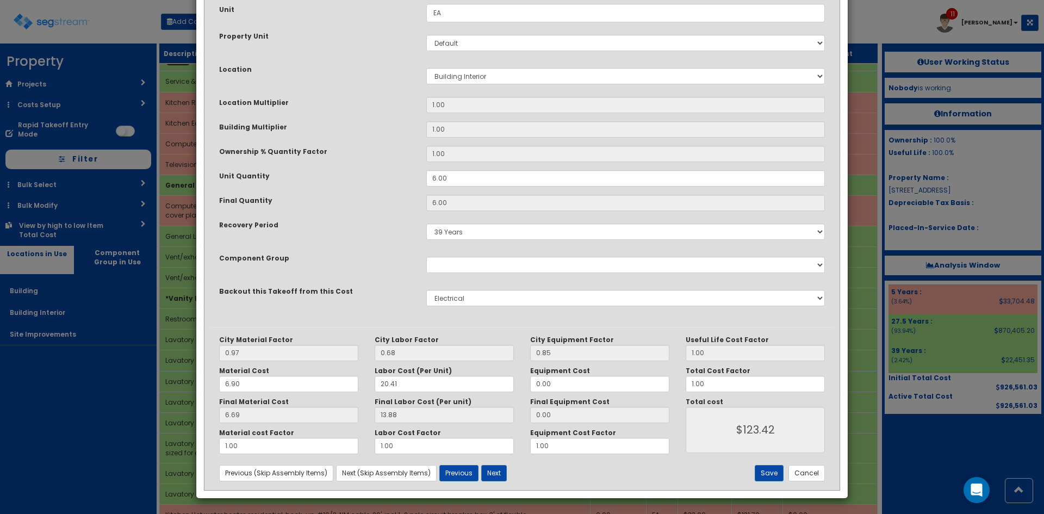
scroll to position [151, 0]
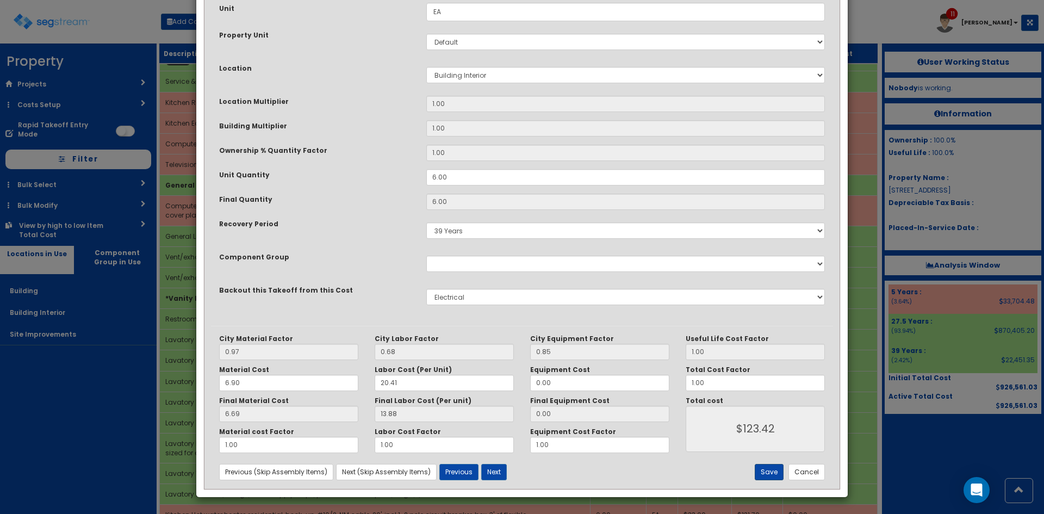
type textarea "HVAC Equip, residential, hook-up, type NM cable, 20'"
click at [776, 469] on button "Save" at bounding box center [769, 472] width 29 height 16
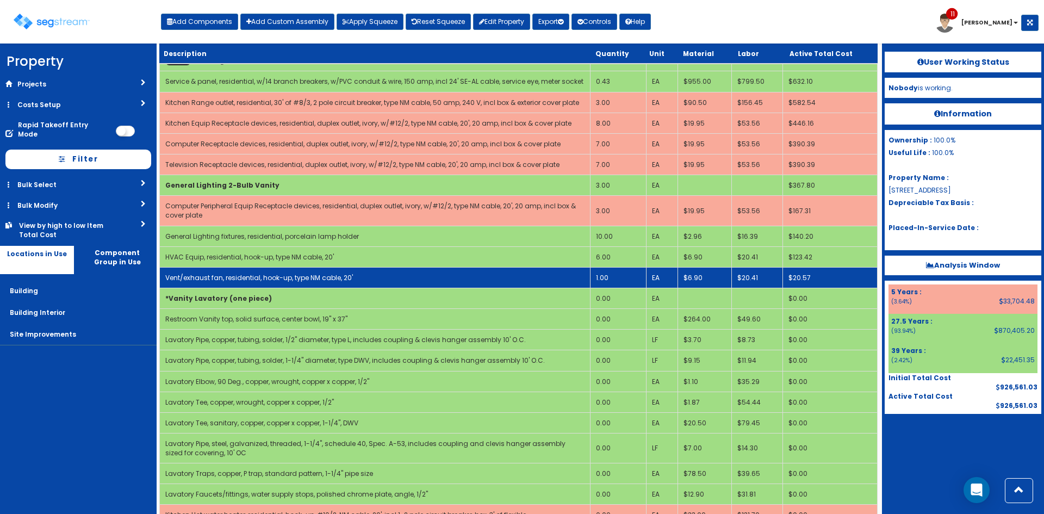
click at [470, 275] on td "Vent/exhaust fan, residential, hook-up, type NM cable, 20'" at bounding box center [375, 277] width 431 height 21
select select "5276171"
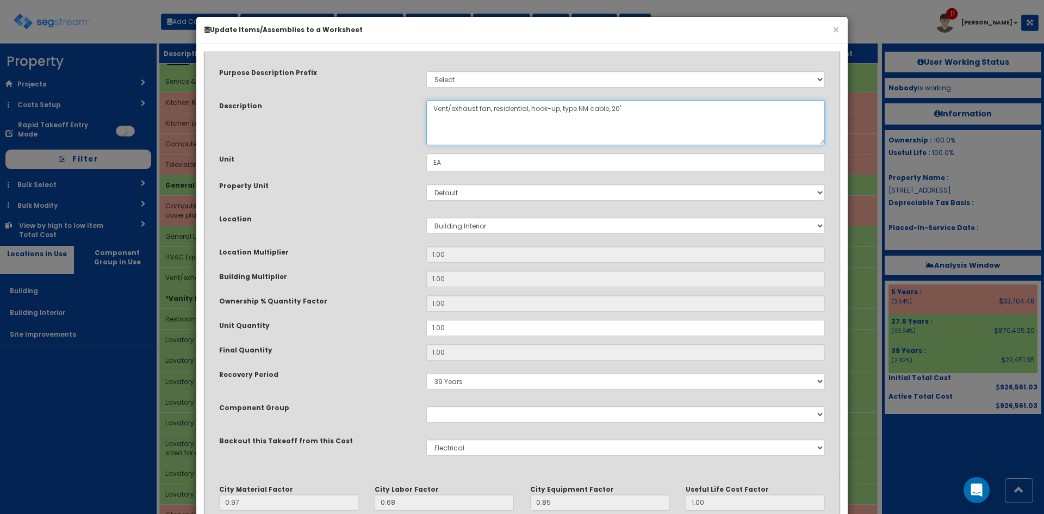
drag, startPoint x: 489, startPoint y: 106, endPoint x: 337, endPoint y: 88, distance: 152.8
click at [337, 88] on div "Purpose Description Prefix Select Stair Construction, A/V System A/V System Equ…" at bounding box center [522, 268] width 622 height 418
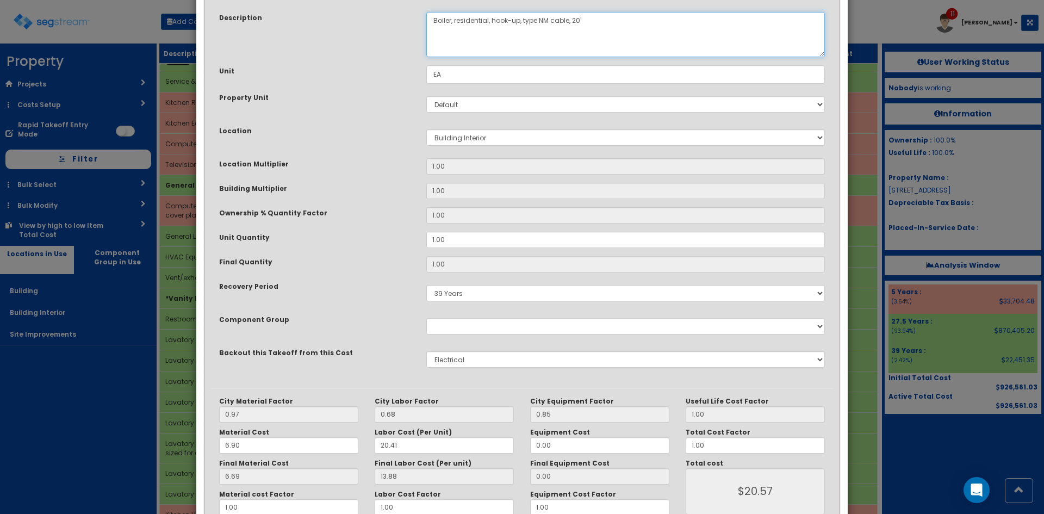
scroll to position [151, 0]
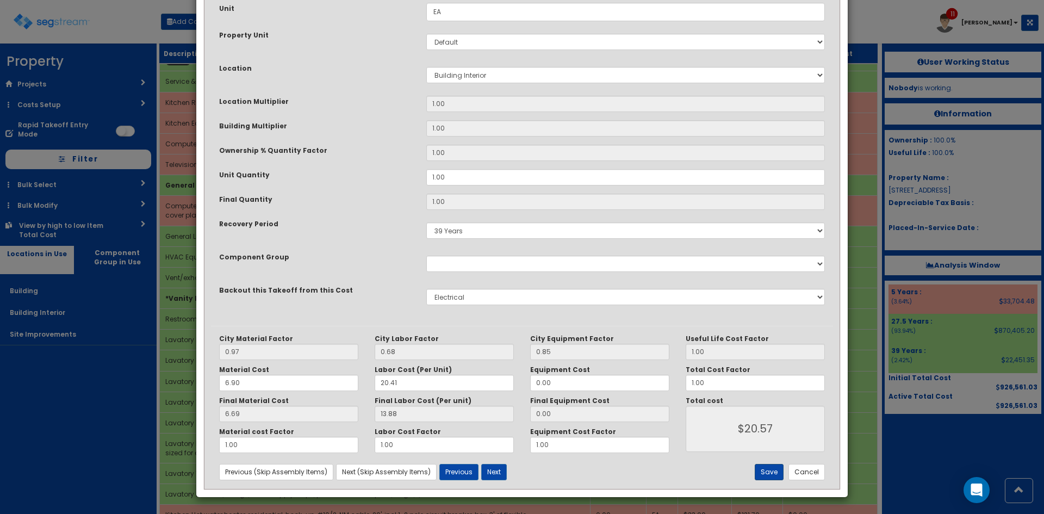
type textarea "Boiler, residential, hook-up, type NM cable, 20'"
click at [773, 476] on button "Save" at bounding box center [769, 472] width 29 height 16
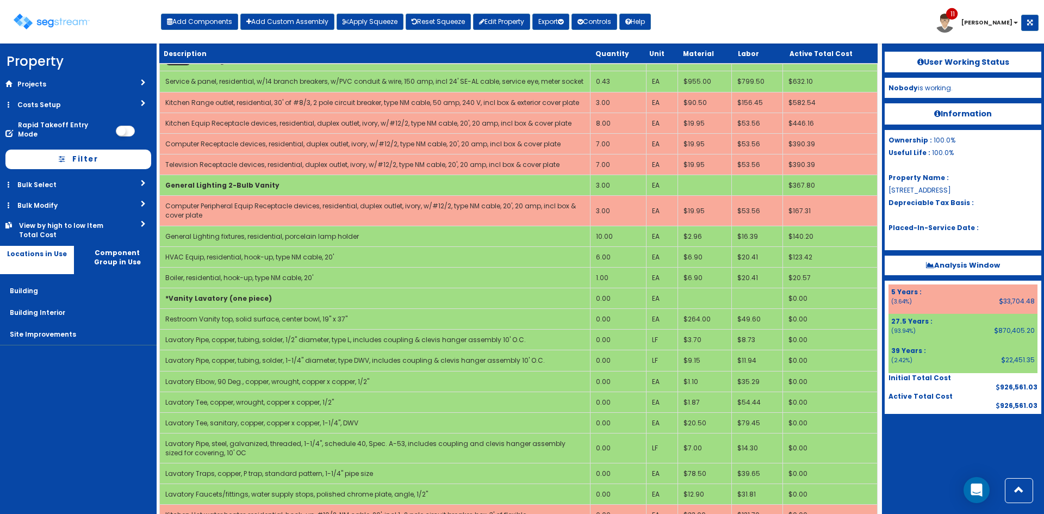
click at [908, 469] on div "User Working Status Nobody is working. Information Ownership : 100.0% Useful Li…" at bounding box center [963, 279] width 162 height 470
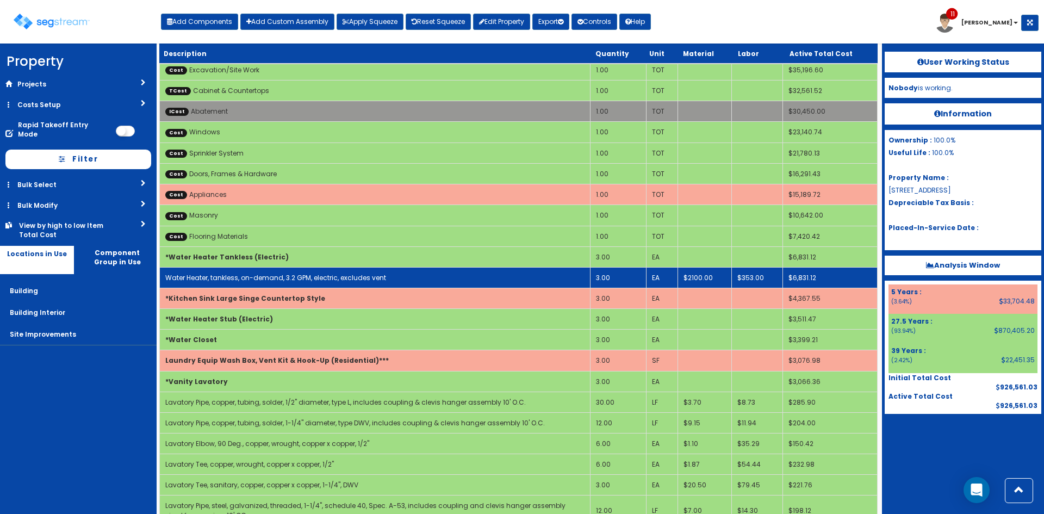
click at [609, 283] on td "3.00" at bounding box center [618, 277] width 56 height 21
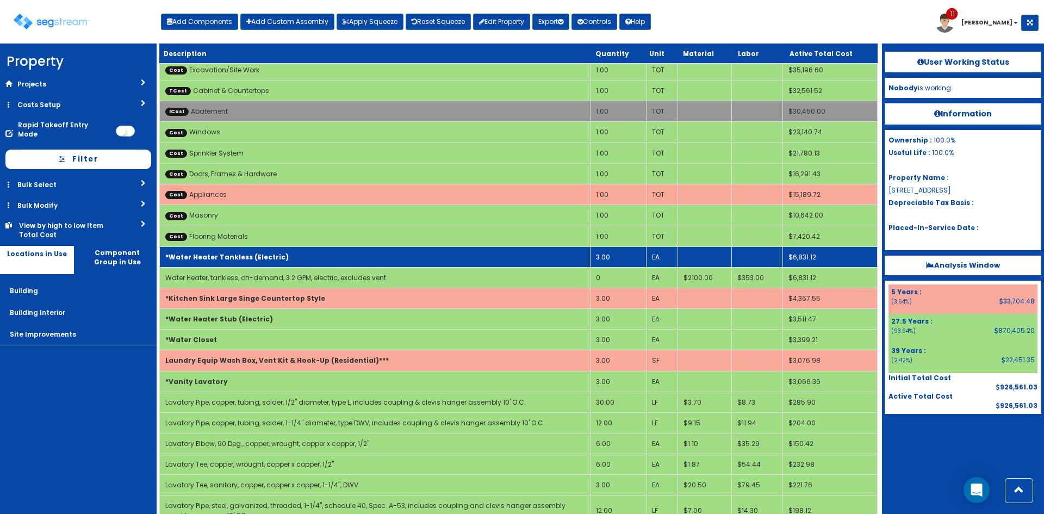
click at [320, 260] on td "*Water Heater Tankless (Electric)" at bounding box center [375, 256] width 431 height 21
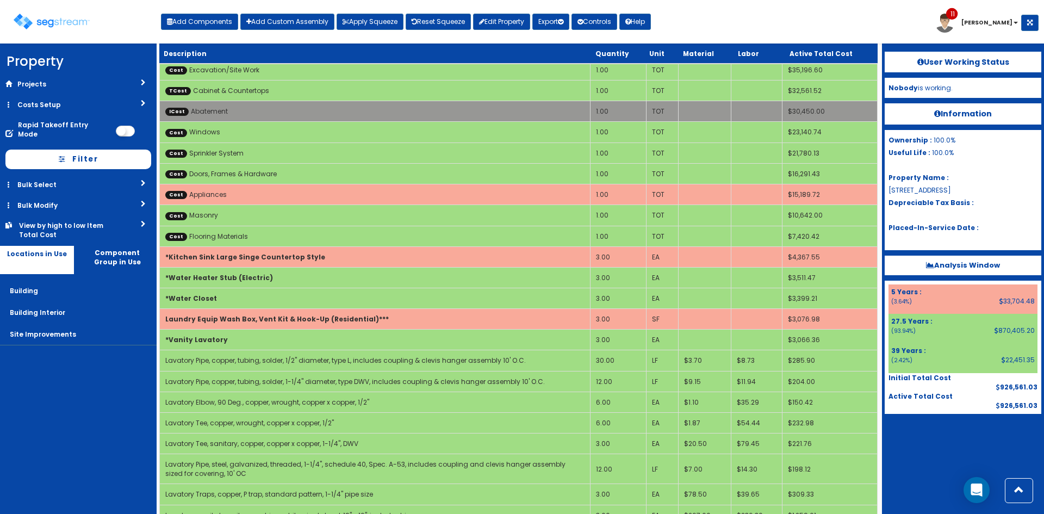
click at [320, 260] on td "*Kitchen Sink Large Singe Countertop Style" at bounding box center [375, 256] width 431 height 21
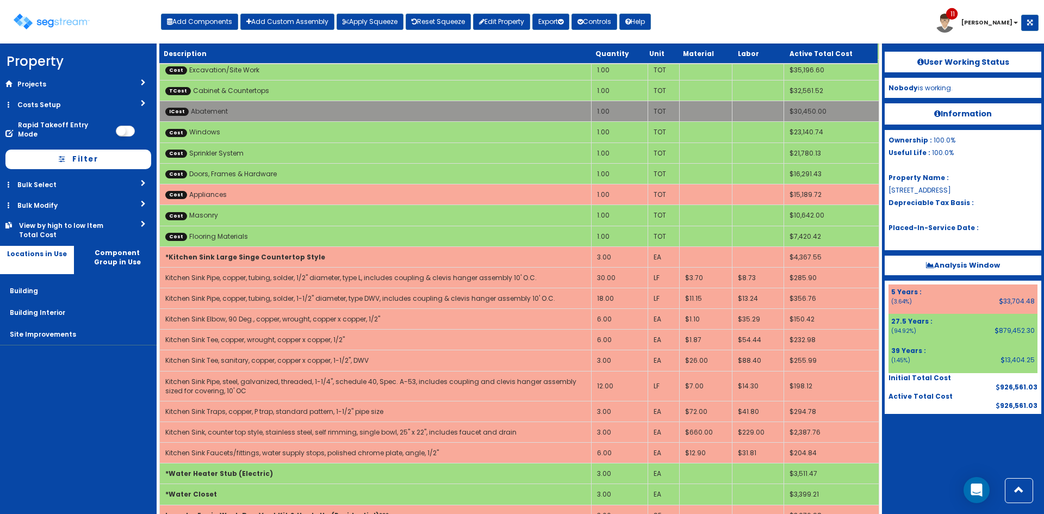
click at [320, 260] on td "*Kitchen Sink Large Singe Countertop Style" at bounding box center [376, 256] width 432 height 21
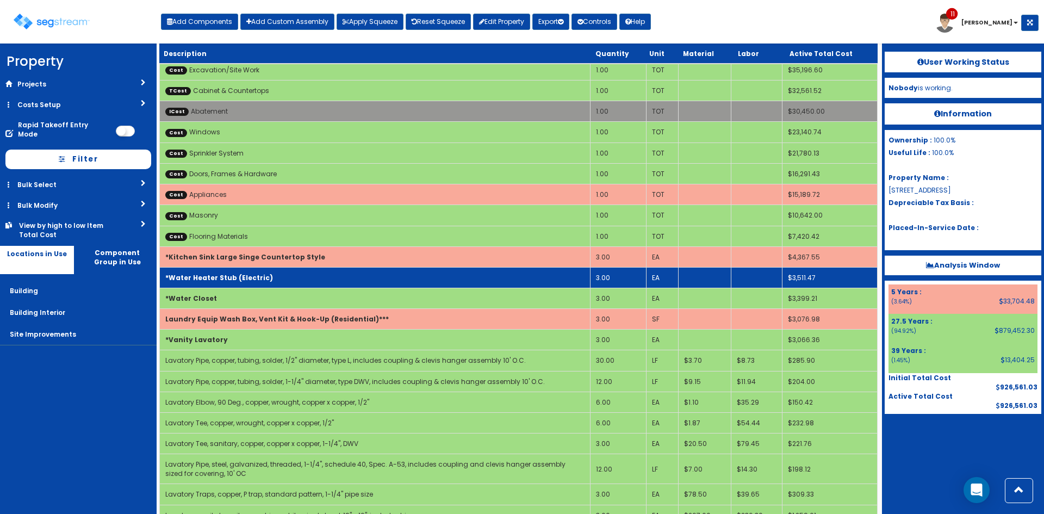
click at [297, 277] on td "*Water Heater Stub (Electric)" at bounding box center [375, 277] width 431 height 21
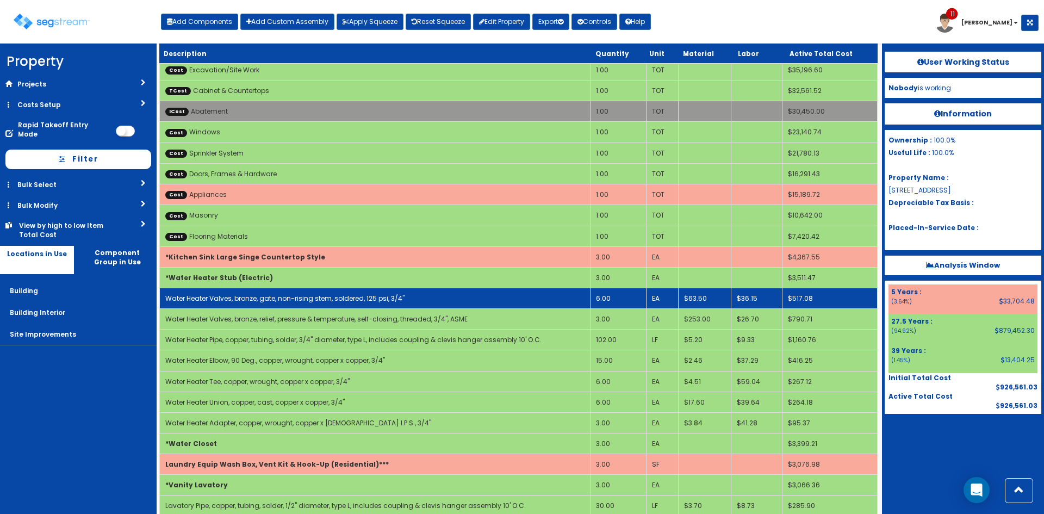
click at [268, 297] on link "Water Heater Valves, bronze, gate, non-rising stem, soldered, 125 psi, 3/4"" at bounding box center [284, 298] width 239 height 9
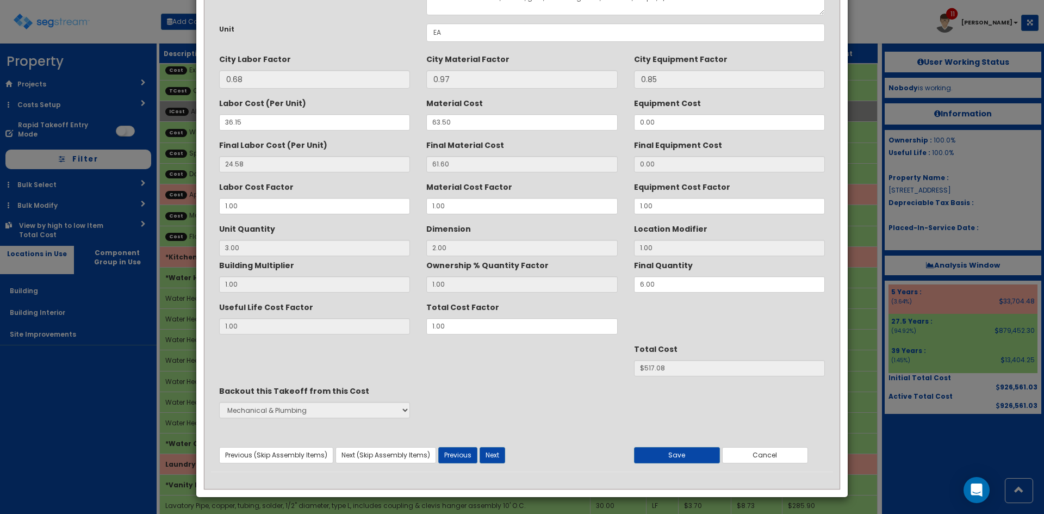
scroll to position [0, 0]
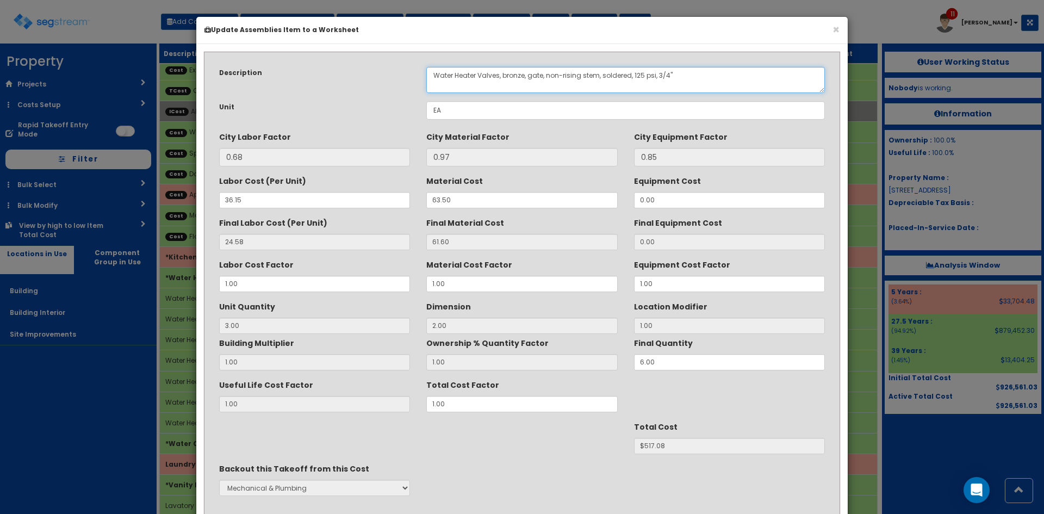
drag, startPoint x: 480, startPoint y: 73, endPoint x: 354, endPoint y: 74, distance: 126.7
click at [354, 75] on div "Description Water Heater Valves, bronze, gate, non-rising stem, soldered, 125 p…" at bounding box center [522, 80] width 622 height 26
drag, startPoint x: 455, startPoint y: 73, endPoint x: 371, endPoint y: 78, distance: 83.4
click at [371, 78] on div "Description Water Heater Valves, bronze, gate, non-rising stem, soldered, 125 p…" at bounding box center [522, 80] width 622 height 26
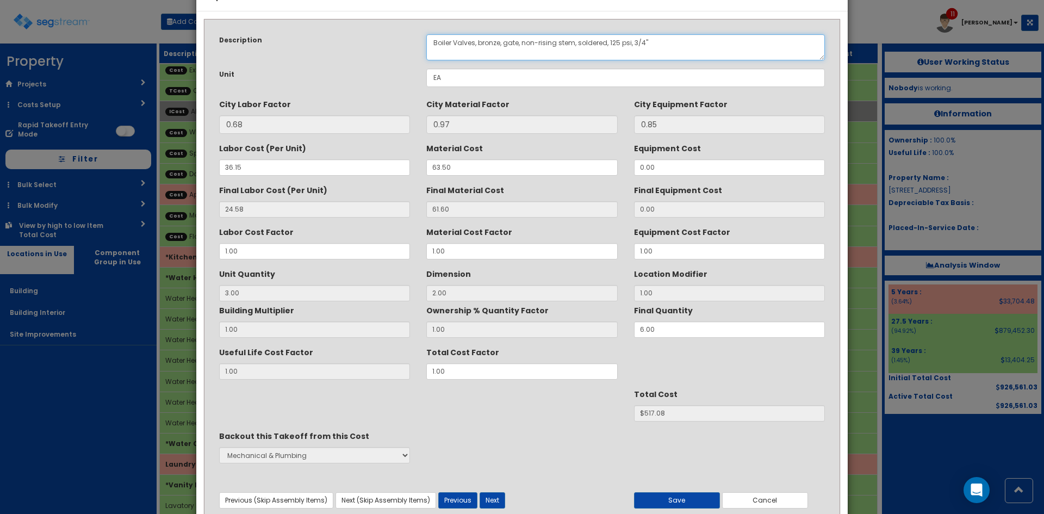
scroll to position [78, 0]
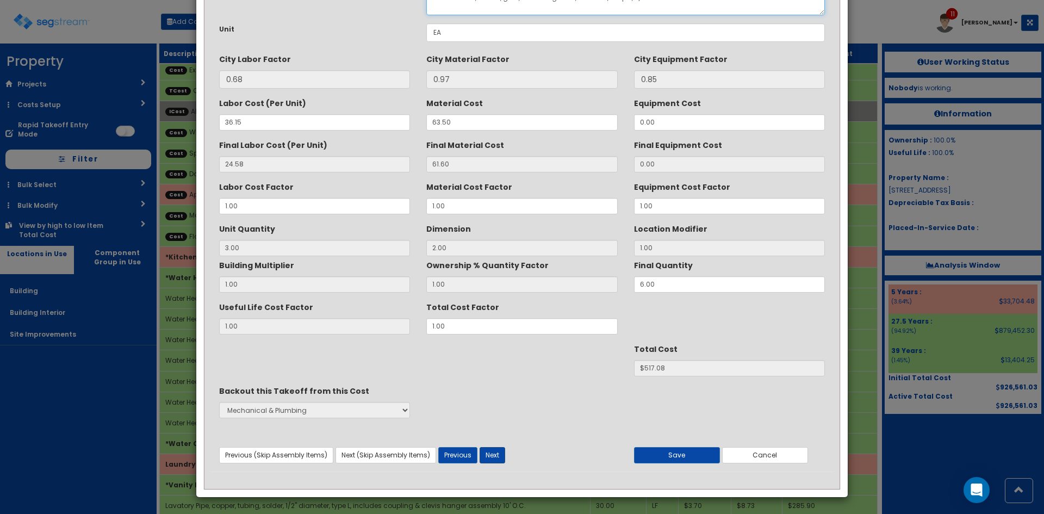
type textarea "Boiler Valves, bronze, gate, non-rising stem, soldered, 125 psi, 3/4""
click at [491, 457] on button "Next" at bounding box center [493, 455] width 26 height 16
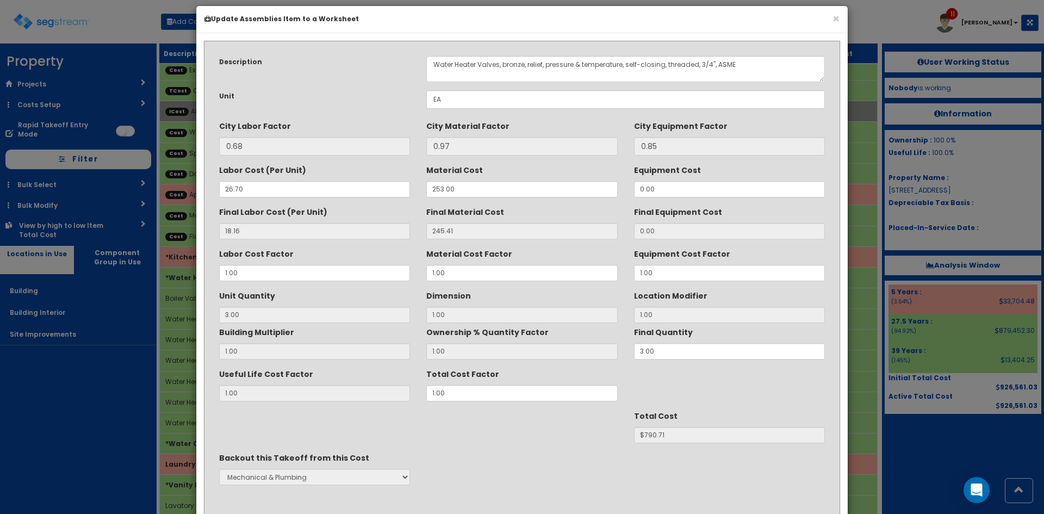
scroll to position [0, 0]
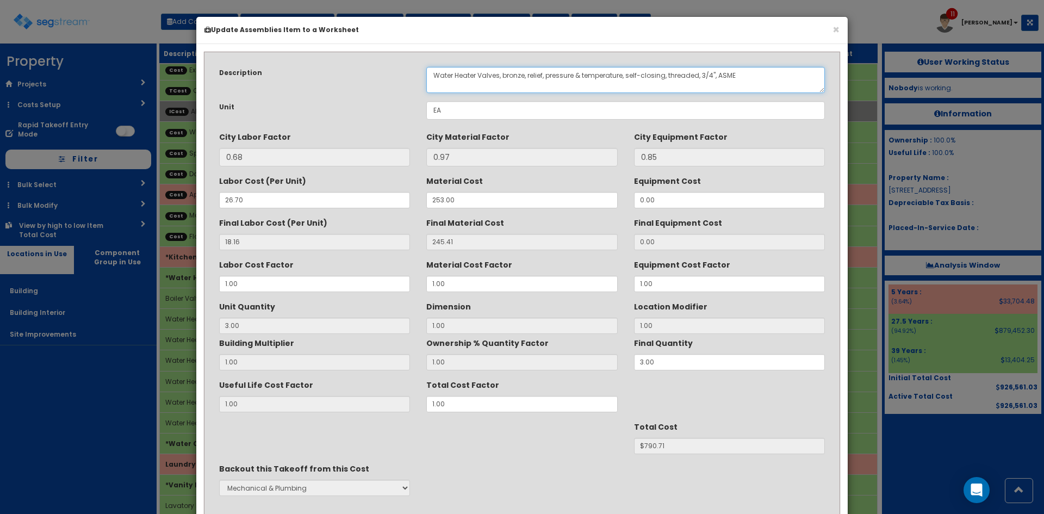
drag, startPoint x: 480, startPoint y: 77, endPoint x: 352, endPoint y: 79, distance: 128.4
click at [352, 79] on div "Description Water Heater Valves, bronze, relief, pressure & temperature, self-c…" at bounding box center [522, 80] width 622 height 26
paste textarea "Boil"
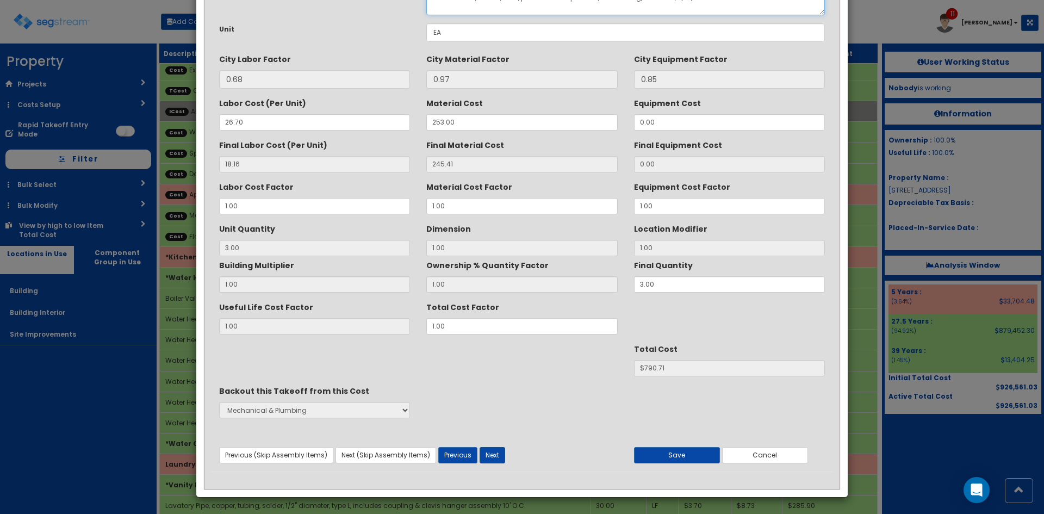
type textarea "Boiler Valves, bronze, relief, pressure & temperature, self-closing, threaded, …"
click at [494, 451] on button "Next" at bounding box center [493, 455] width 26 height 16
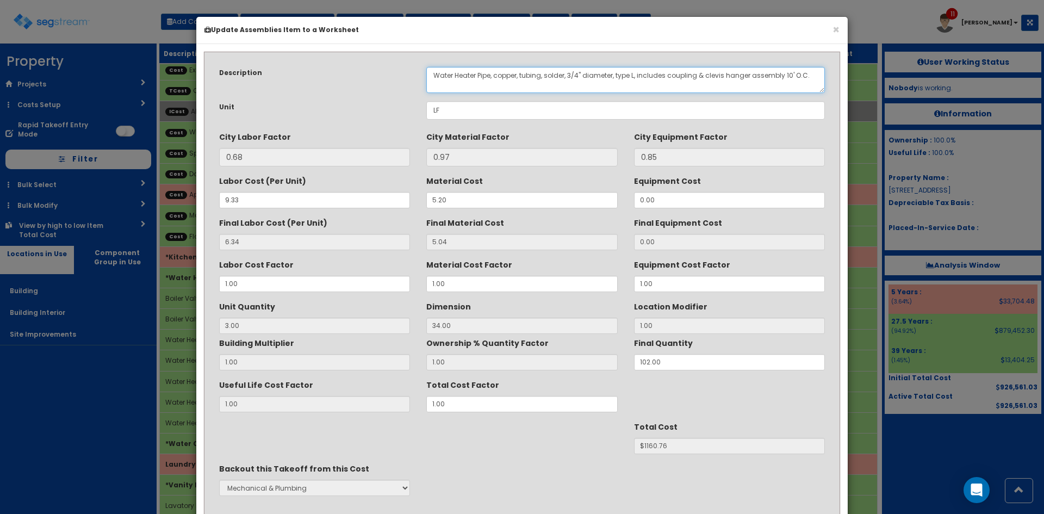
drag, startPoint x: 480, startPoint y: 76, endPoint x: 366, endPoint y: 89, distance: 114.4
click at [366, 88] on div "Description Water Heater Pipe, copper, tubing, solder, 3/4" diameter, type L, i…" at bounding box center [522, 80] width 622 height 26
paste textarea "Boil"
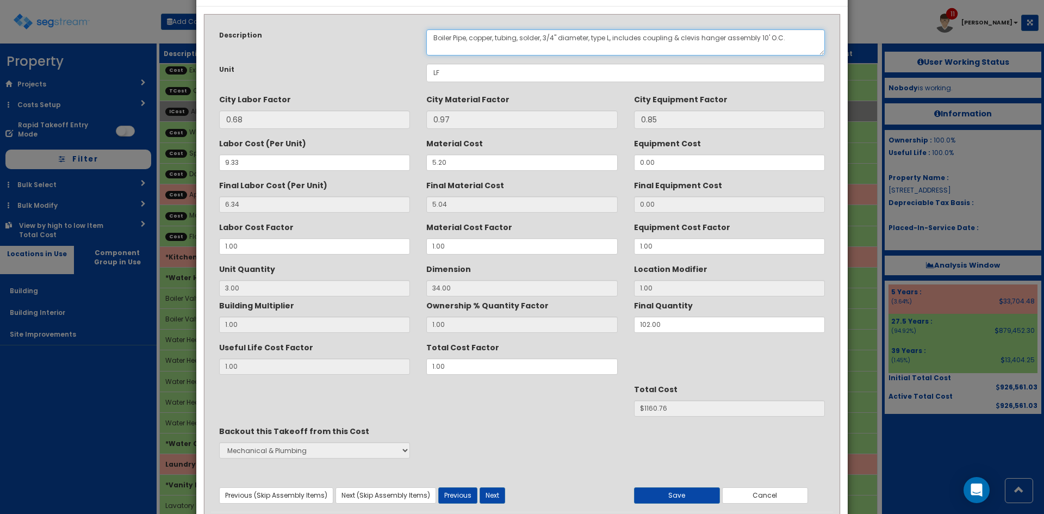
scroll to position [78, 0]
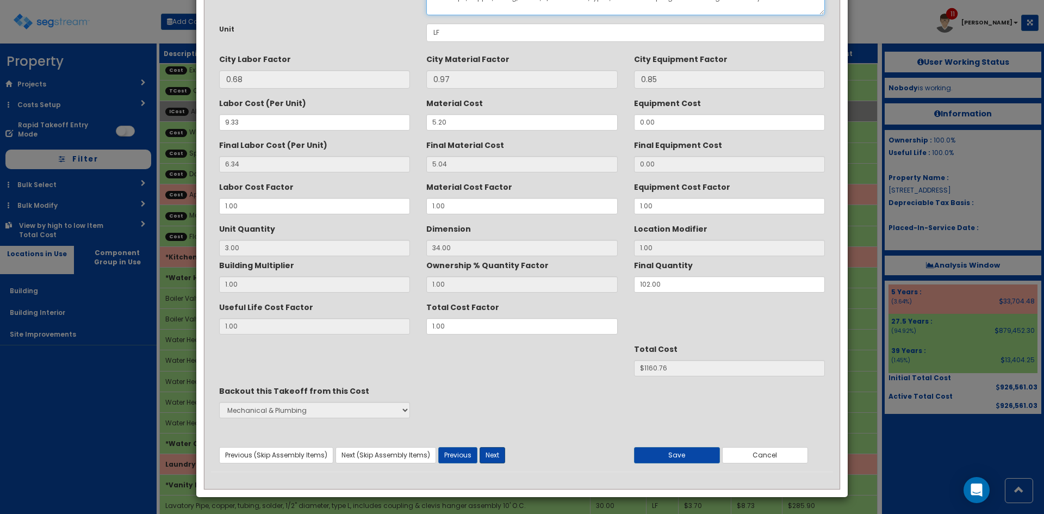
type textarea "Boiler Pipe, copper, tubing, solder, 3/4" diameter, type L, includes coupling &…"
click at [496, 448] on button "Next" at bounding box center [493, 455] width 26 height 16
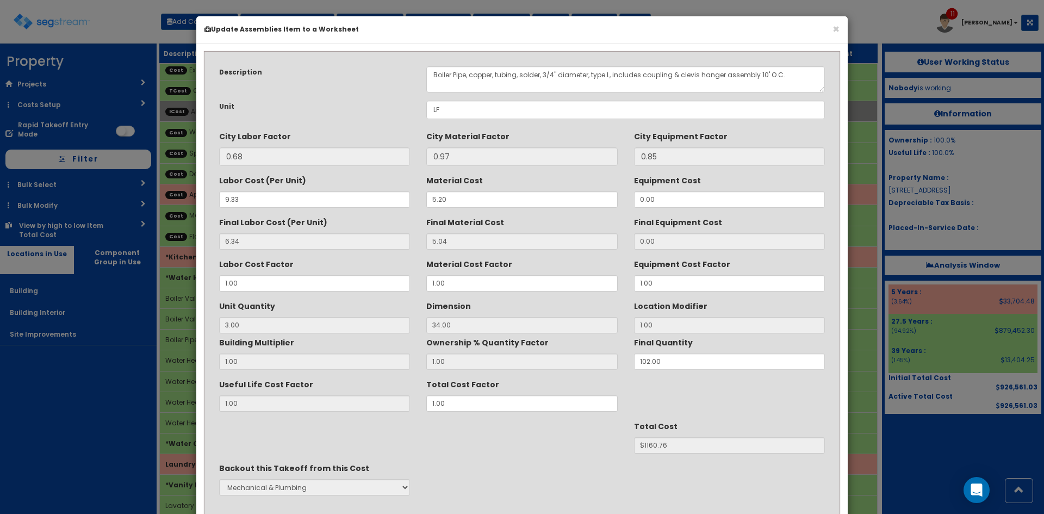
scroll to position [0, 0]
drag, startPoint x: 480, startPoint y: 75, endPoint x: 401, endPoint y: 83, distance: 79.3
click at [401, 83] on div "Description Water Heater Elbow, 90 Deg., copper, wrought, copper x copper, 3/4"" at bounding box center [522, 80] width 622 height 26
paste textarea "Boil"
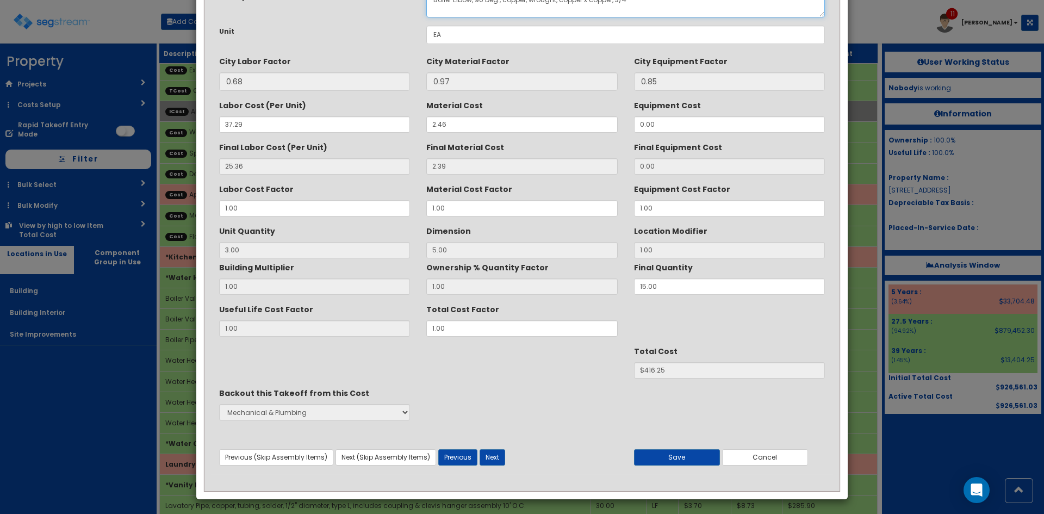
scroll to position [78, 0]
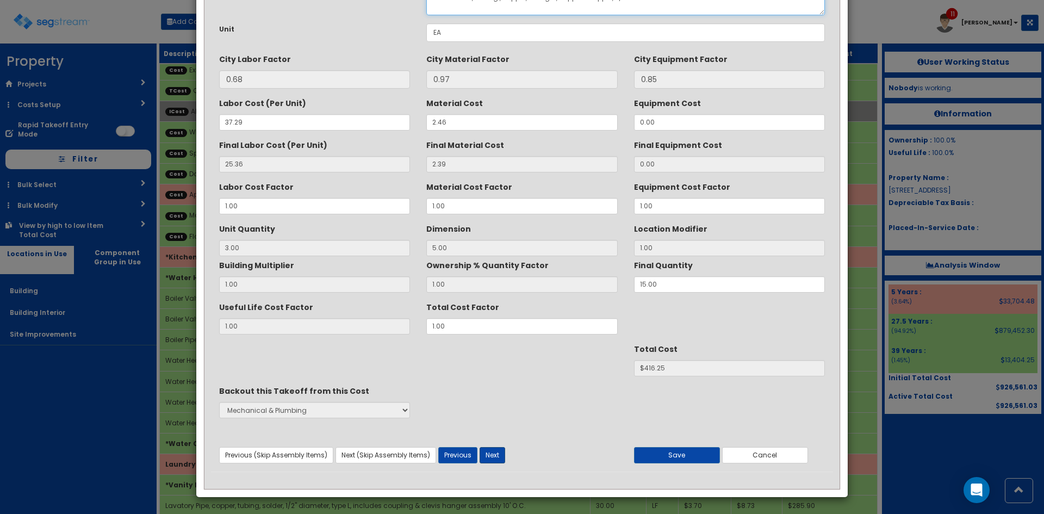
type textarea "Boiler Elbow, 90 Deg., copper, wrought, copper x copper, 3/4""
click at [495, 457] on button "Next" at bounding box center [493, 455] width 26 height 16
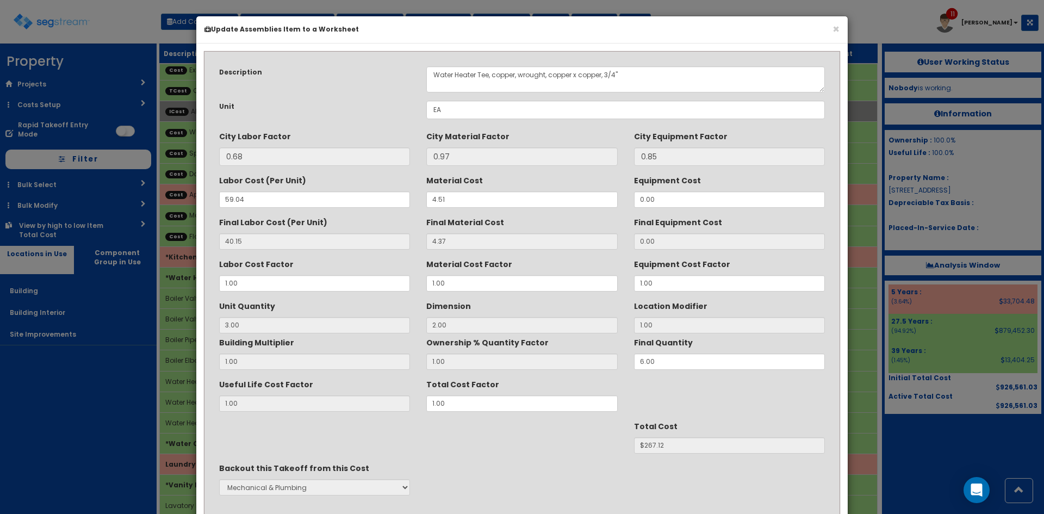
scroll to position [0, 0]
drag, startPoint x: 480, startPoint y: 75, endPoint x: 358, endPoint y: 76, distance: 121.8
click at [358, 76] on div "Description Water Heater Tee, copper, wrought, copper x copper, 3/4"" at bounding box center [522, 80] width 622 height 26
paste textarea "Boil"
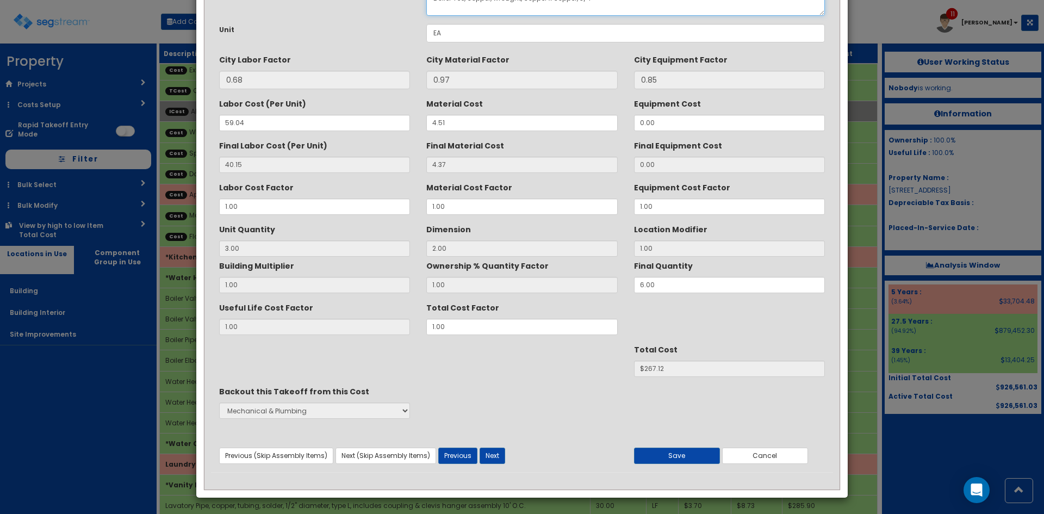
scroll to position [78, 0]
type textarea "Boiler Tee, copper, wrought, copper x copper, 3/4""
click at [493, 464] on div "Description Water Heater Tee, copper, wrought, copper x copper, 3/4" Unit EA Ci…" at bounding box center [522, 226] width 622 height 491
click at [494, 460] on button "Next" at bounding box center [493, 455] width 26 height 16
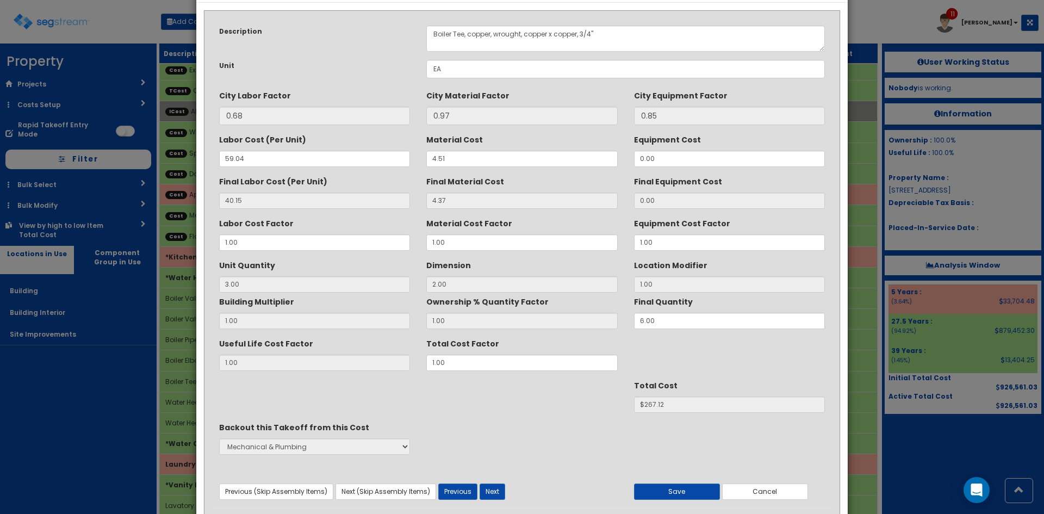
scroll to position [0, 0]
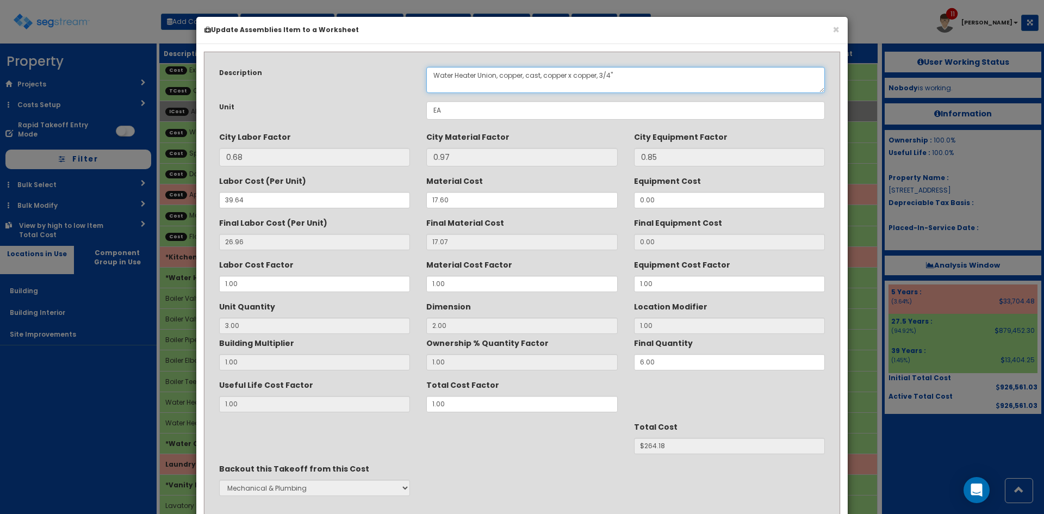
drag, startPoint x: 479, startPoint y: 75, endPoint x: 351, endPoint y: 83, distance: 128.1
click at [351, 80] on div "Description Water Heater Union, copper, cast, copper x copper, 3/4"" at bounding box center [522, 80] width 622 height 26
paste textarea "Boil"
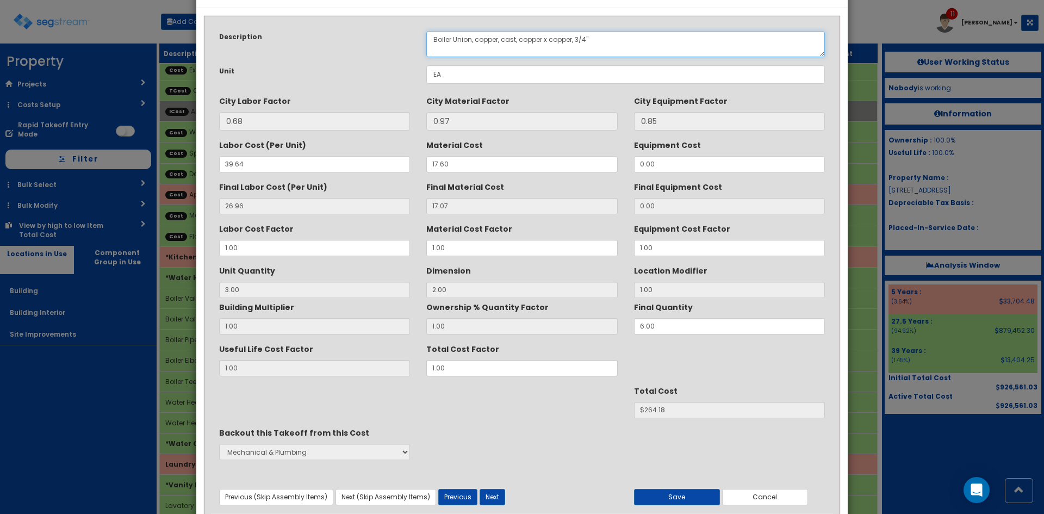
scroll to position [78, 0]
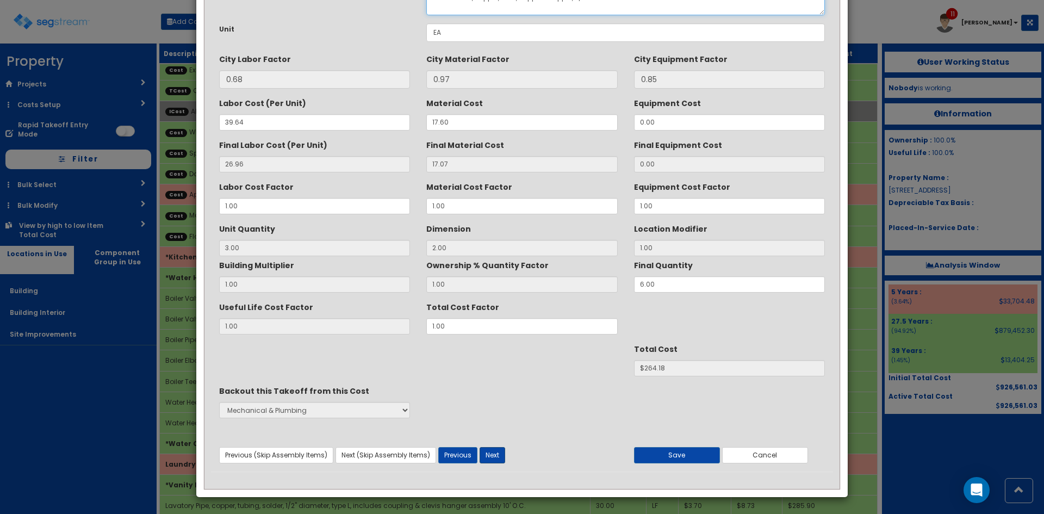
type textarea "Boiler Union, copper, cast, copper x copper, 3/4""
click at [492, 454] on button "Next" at bounding box center [493, 455] width 26 height 16
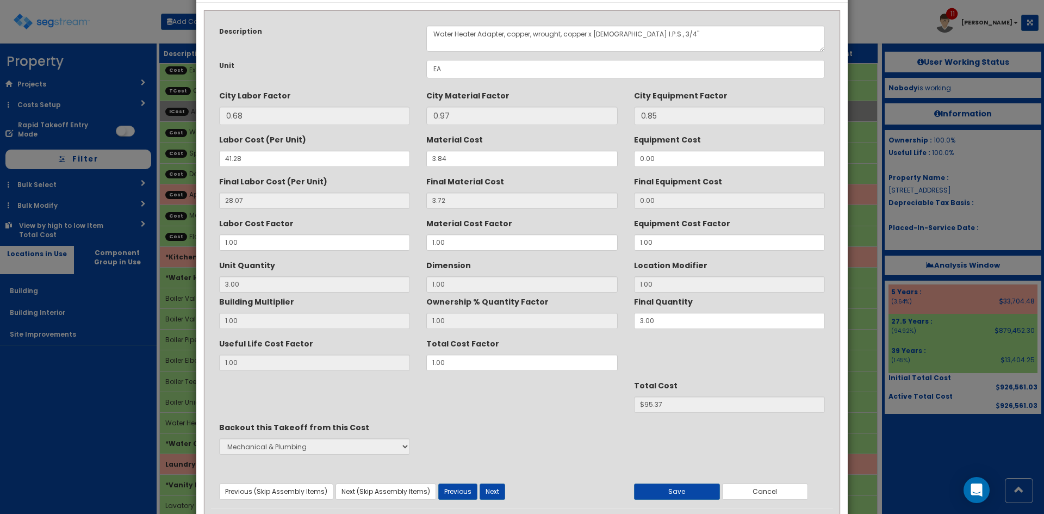
scroll to position [0, 0]
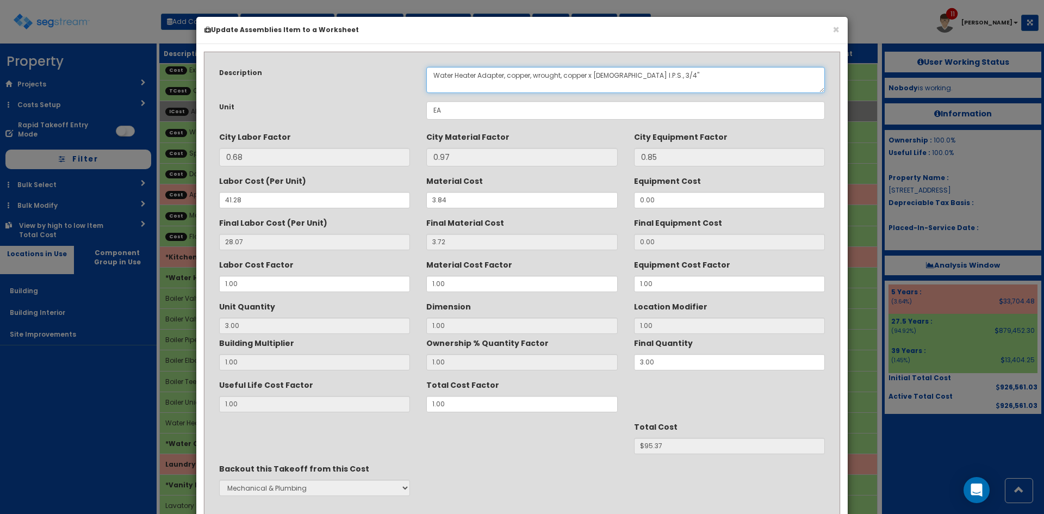
drag, startPoint x: 481, startPoint y: 78, endPoint x: 381, endPoint y: 79, distance: 99.5
click at [381, 79] on div "Description Water Heater Adapter, copper, wrought, copper x male I.P.S., 3/4"" at bounding box center [522, 80] width 622 height 26
paste textarea "Boil"
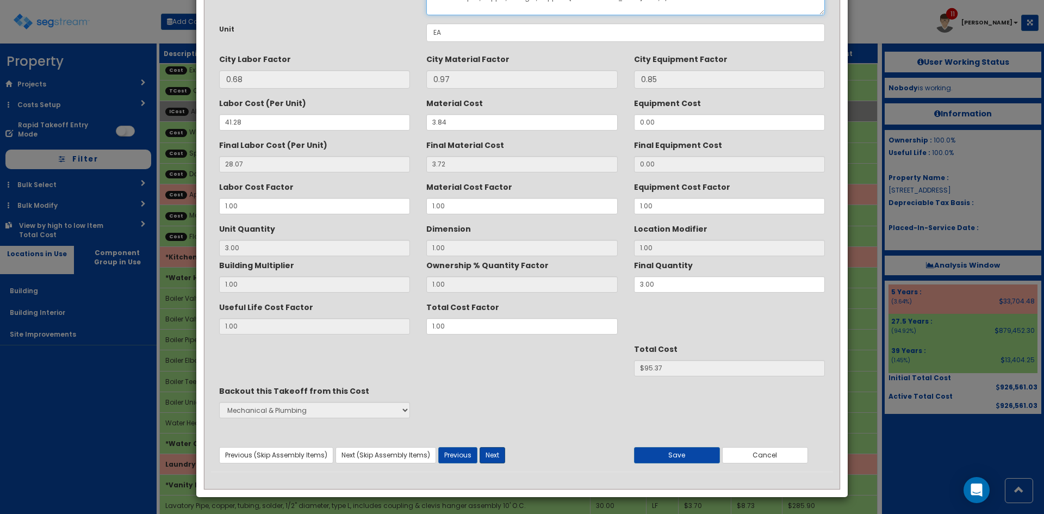
type textarea "Boiler Adapter, copper, wrought, copper x male I.P.S., 3/4""
click at [497, 457] on button "Next" at bounding box center [493, 455] width 26 height 16
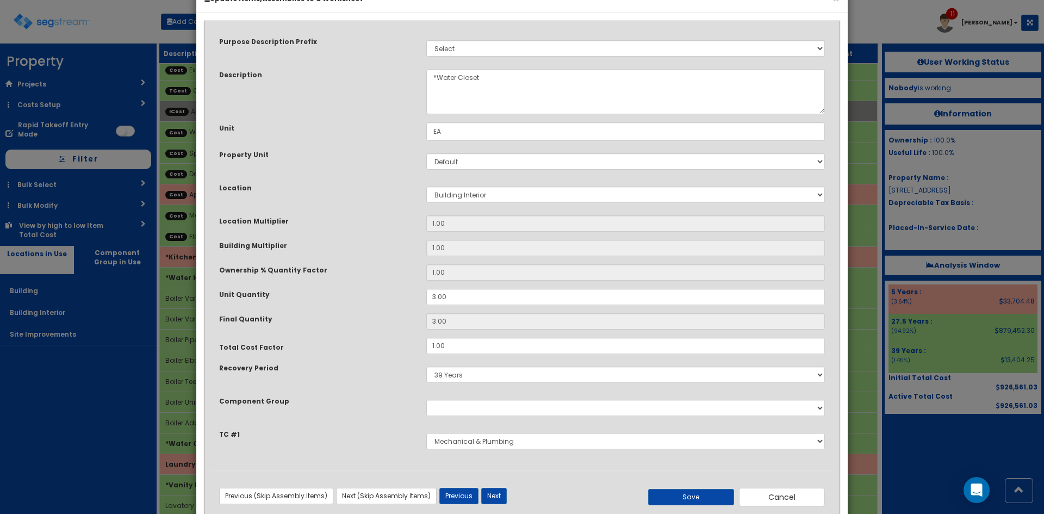
scroll to position [57, 0]
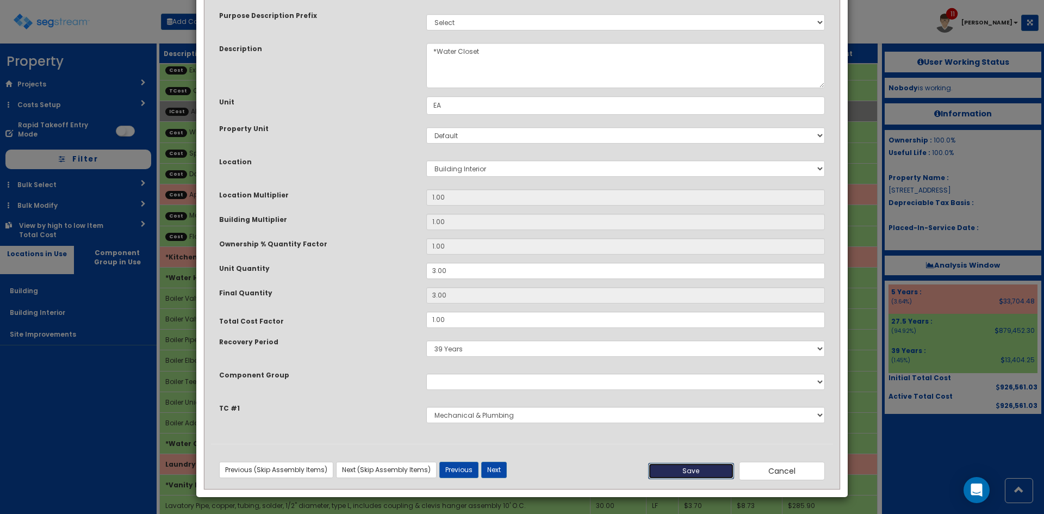
click at [667, 473] on button "Save" at bounding box center [691, 471] width 86 height 16
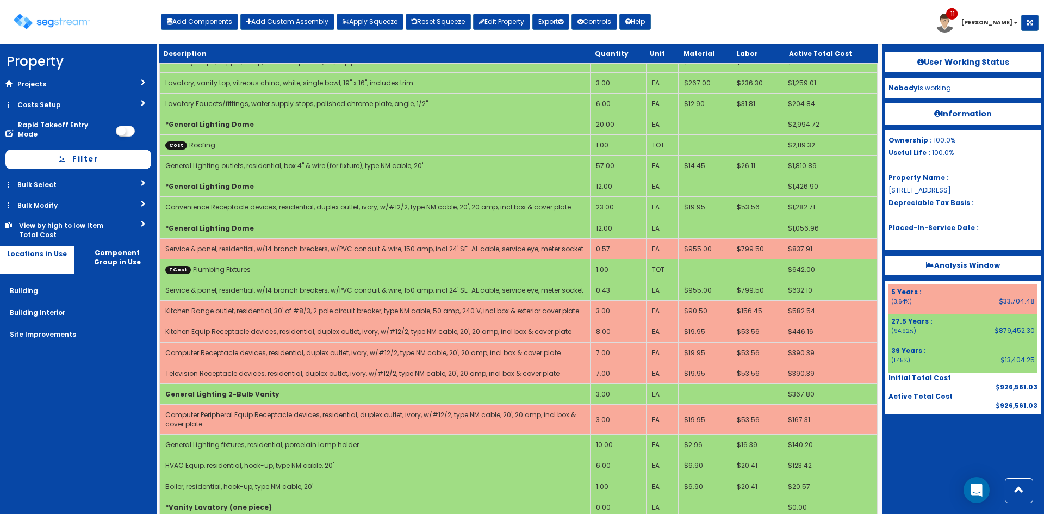
scroll to position [755, 0]
click at [932, 449] on div at bounding box center [963, 441] width 157 height 54
drag, startPoint x: 713, startPoint y: 27, endPoint x: 671, endPoint y: 0, distance: 50.4
click at [712, 27] on div "Toggle navigation Add Components Add Custom Assembly Apply Squeeze Reset Squeez…" at bounding box center [521, 25] width 1033 height 35
click at [194, 17] on button "Add Components" at bounding box center [199, 22] width 77 height 16
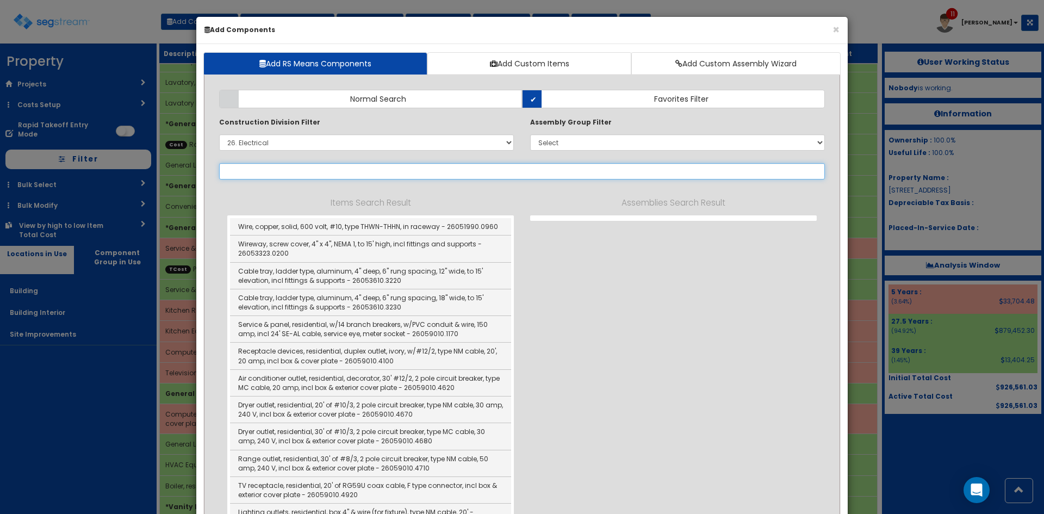
select select "26059010"
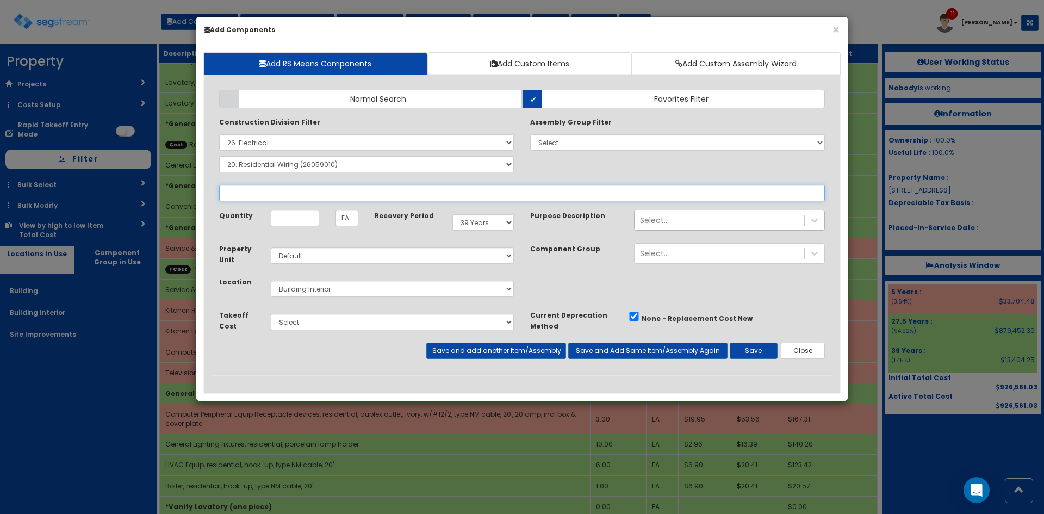
select select
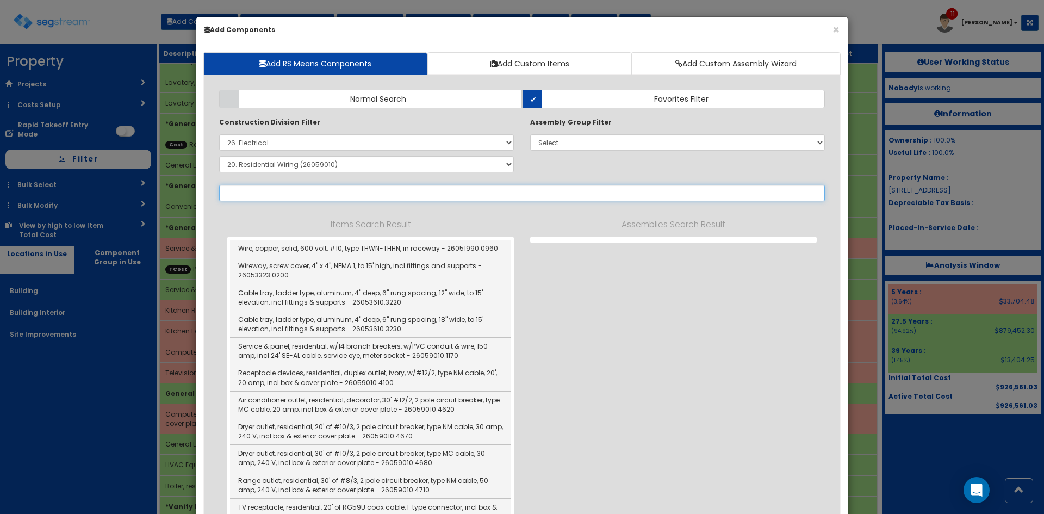
select select "26059010"
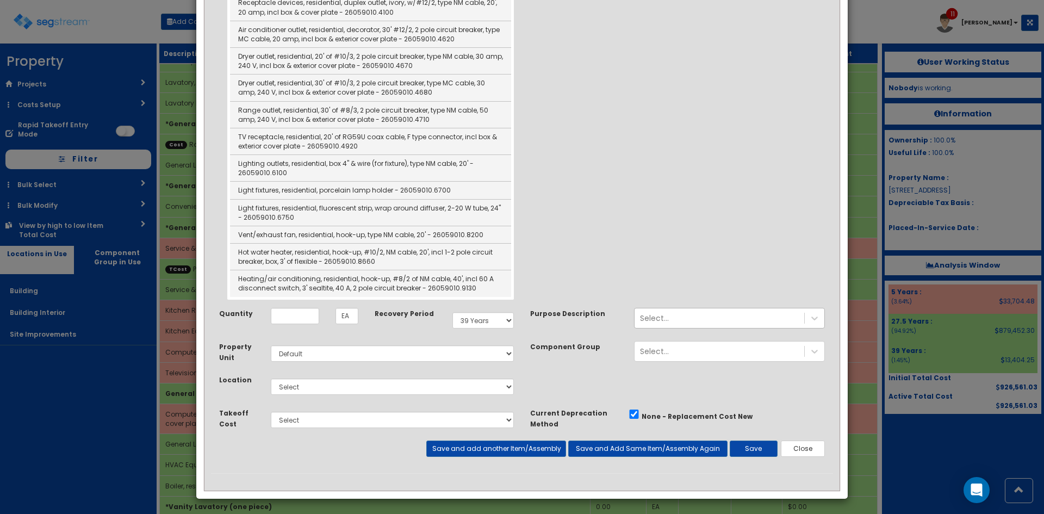
scroll to position [274, 0]
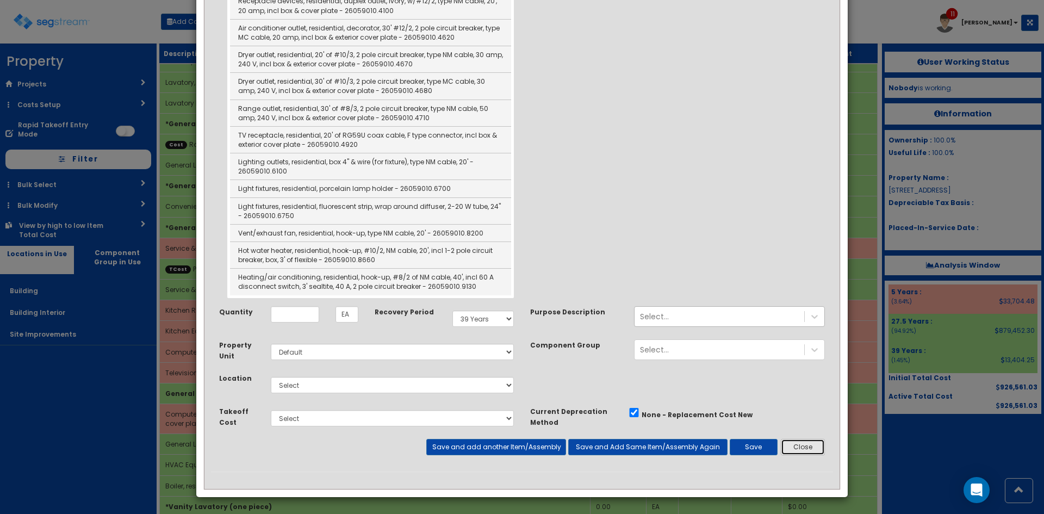
drag, startPoint x: 798, startPoint y: 442, endPoint x: 885, endPoint y: 441, distance: 86.5
click at [799, 442] on button "Close" at bounding box center [803, 447] width 44 height 16
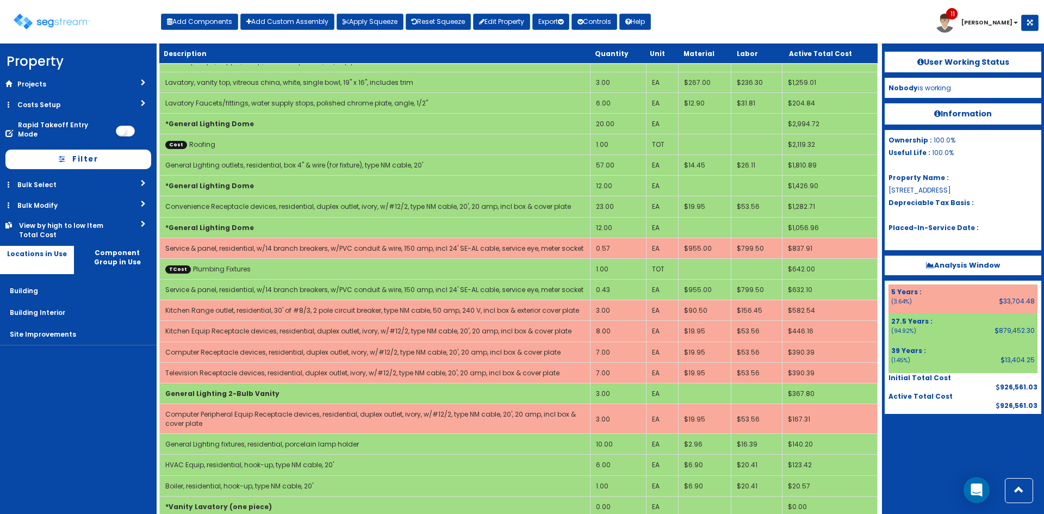
click at [903, 441] on div at bounding box center [963, 441] width 157 height 54
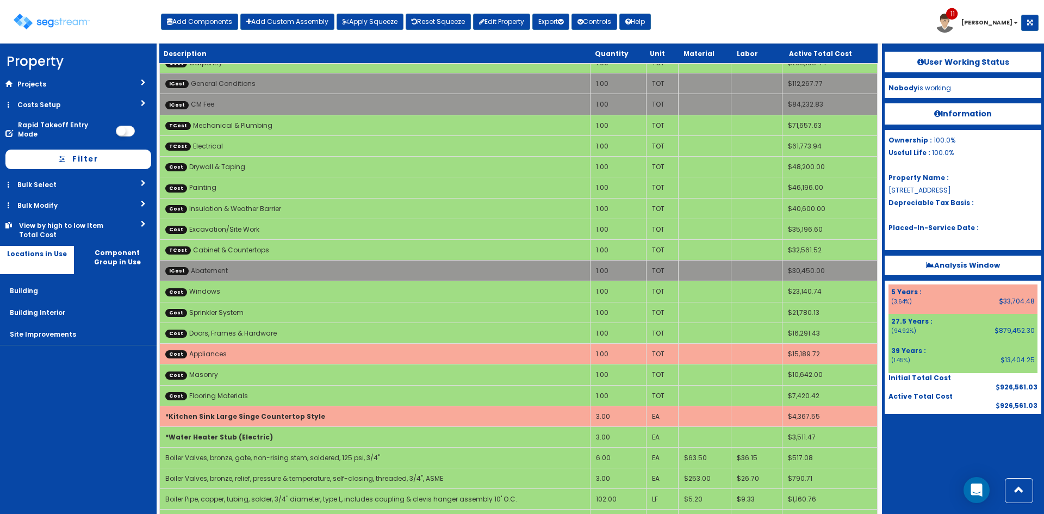
scroll to position [0, 0]
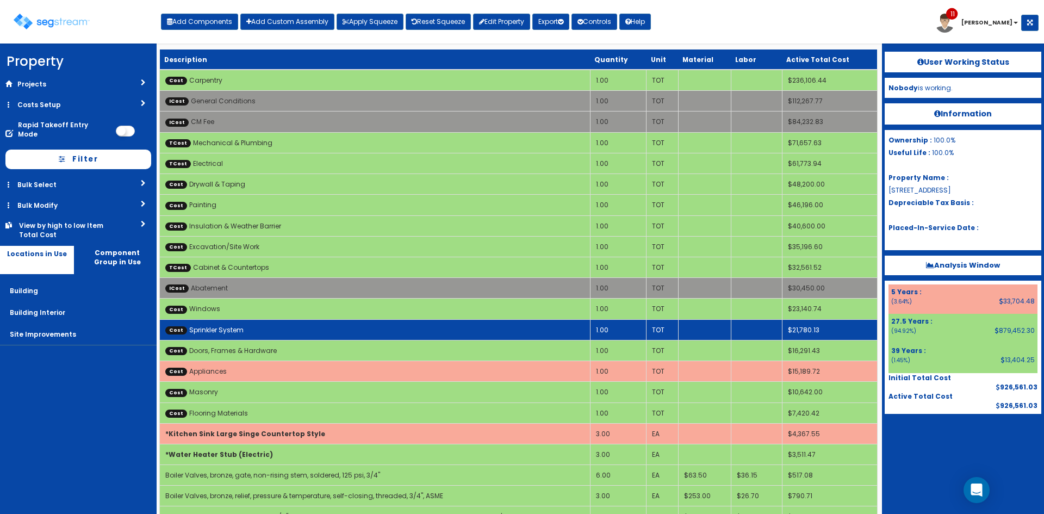
drag, startPoint x: 921, startPoint y: 469, endPoint x: 811, endPoint y: 329, distance: 178.2
click at [920, 464] on div "User Working Status Nobody is working. Information Ownership : 100.0% Useful Li…" at bounding box center [963, 279] width 162 height 470
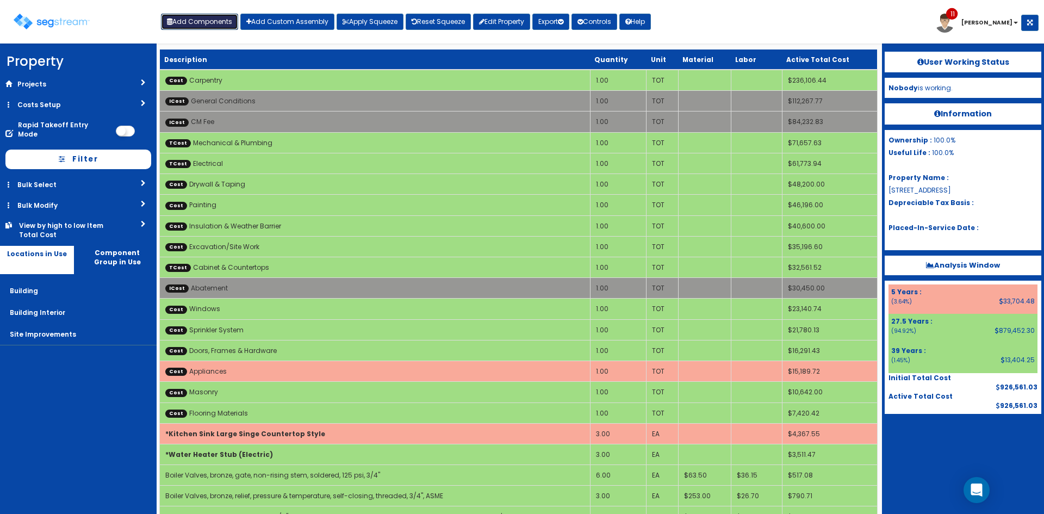
click at [215, 24] on button "Add Components" at bounding box center [199, 22] width 77 height 16
select select "7"
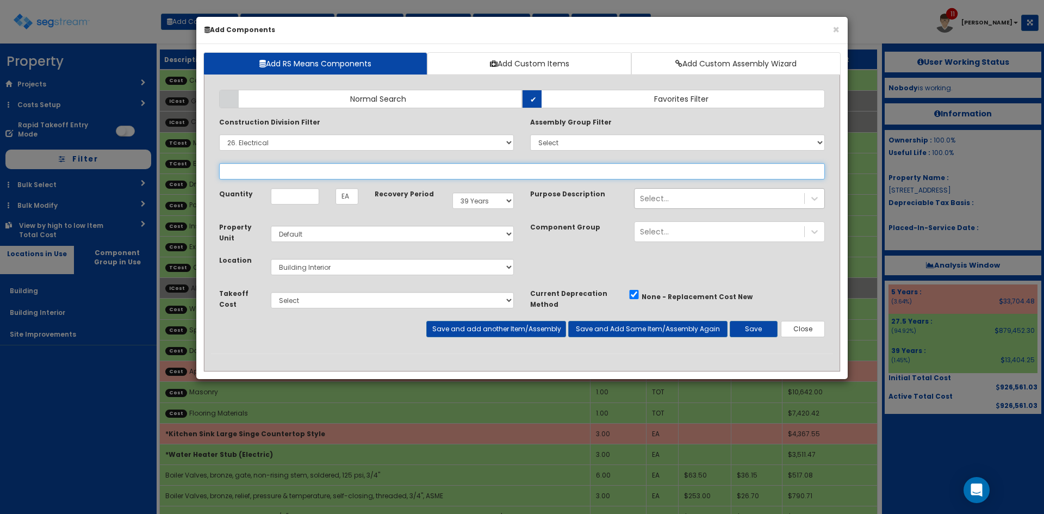
select select
select select "26059010"
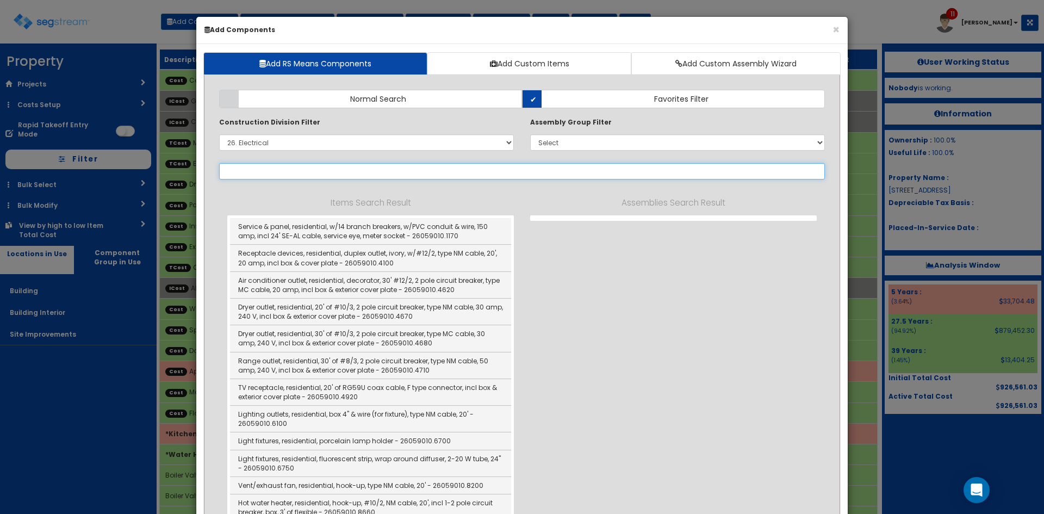
type input "o"
select select "26059010"
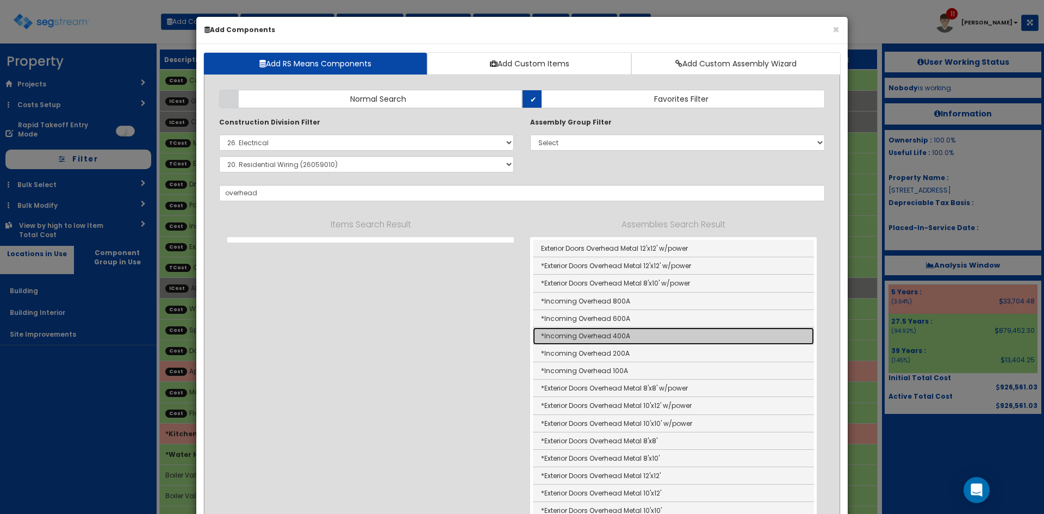
click at [641, 340] on link "*Incoming Overhead 400A" at bounding box center [673, 335] width 281 height 17
type input "*Incoming Overhead 400A"
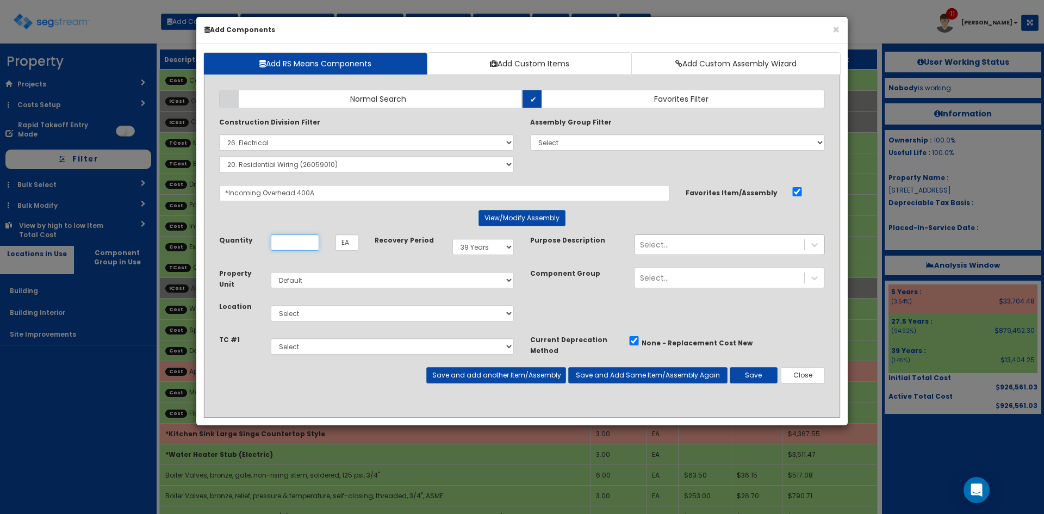
click at [302, 245] on input "Unit Quantity" at bounding box center [295, 242] width 48 height 16
type input ".57"
click at [485, 246] on select "Select 5 Years 7 Years 9 Years 10 Years 15 Years 15 Year QLI 15 Year QRP 15 Yea…" at bounding box center [482, 247] width 61 height 16
select select "5Y"
click at [452, 239] on select "Select 5 Years 7 Years 9 Years 10 Years 15 Years 15 Year QLI 15 Year QRP 15 Yea…" at bounding box center [482, 247] width 61 height 16
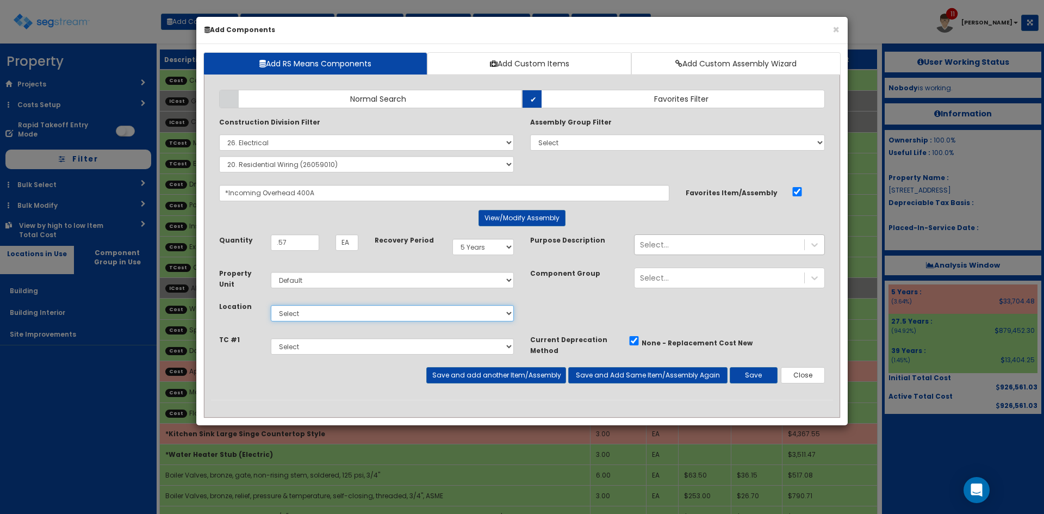
drag, startPoint x: 416, startPoint y: 311, endPoint x: 412, endPoint y: 315, distance: 5.8
click at [415, 312] on select "Select Building Building Interior Site Improvements Add Additional Location" at bounding box center [392, 313] width 243 height 16
select select "6"
click at [271, 305] on select "Select Building Building Interior Site Improvements Add Additional Location" at bounding box center [392, 313] width 243 height 16
click at [653, 374] on button "Save and Add Same Item/Assembly Again" at bounding box center [647, 375] width 159 height 16
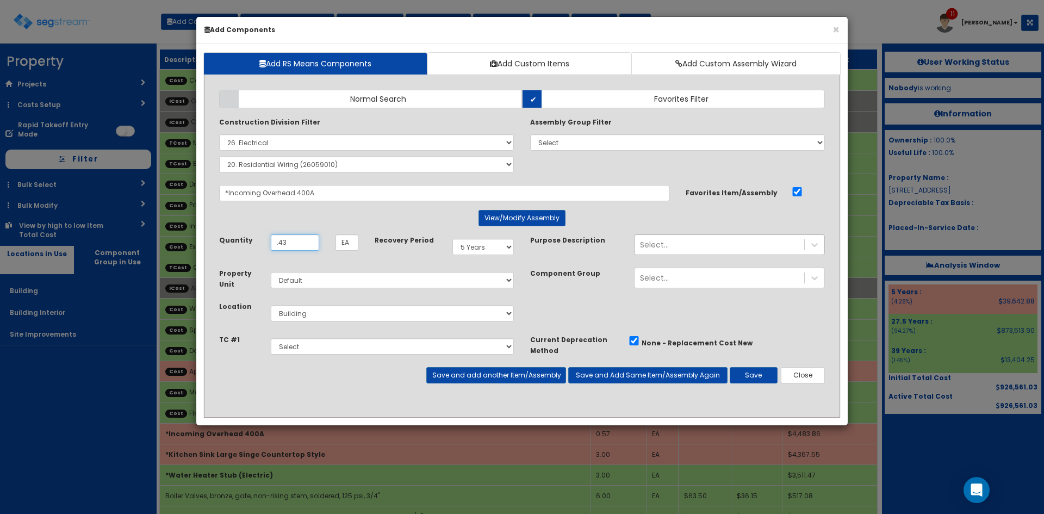
type input ".43"
click at [503, 246] on select "Select 5 Years 7 Years 9 Years 10 Years 15 Years 15 Year QLI 15 Year QRP 15 Yea…" at bounding box center [482, 247] width 61 height 16
select select "275Y"
click at [452, 239] on select "Select 5 Years 7 Years 9 Years 10 Years 15 Years 15 Year QLI 15 Year QRP 15 Yea…" at bounding box center [482, 247] width 61 height 16
click at [759, 380] on button "Save" at bounding box center [754, 375] width 48 height 16
